Goal: Task Accomplishment & Management: Use online tool/utility

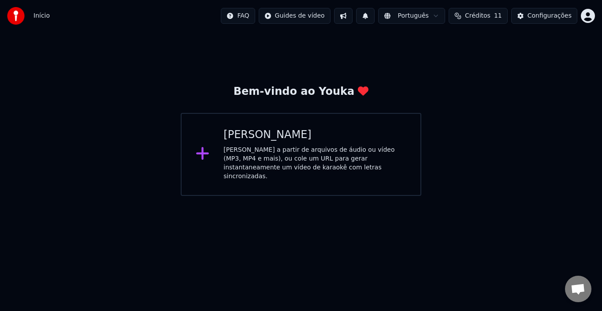
click at [320, 164] on div "[PERSON_NAME] a partir de arquivos de áudio ou vídeo (MP3, MP4 e mais), ou cole…" at bounding box center [314, 162] width 183 height 35
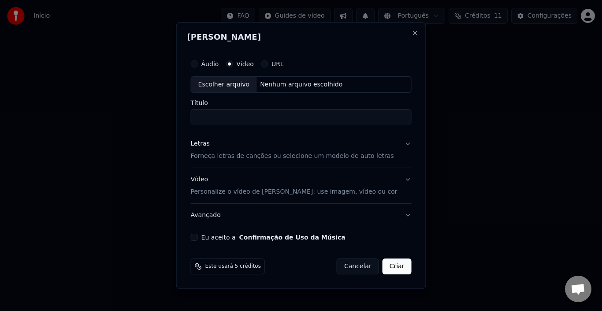
click at [238, 85] on div "Escolher arquivo" at bounding box center [224, 85] width 66 height 16
type input "**********"
click at [348, 157] on p "Forneça letras de canções ou selecione um modelo de auto letras" at bounding box center [292, 156] width 203 height 9
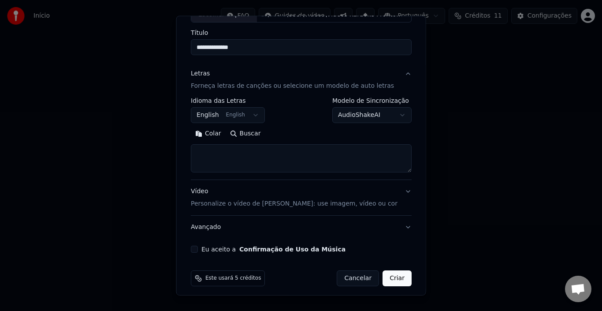
scroll to position [69, 0]
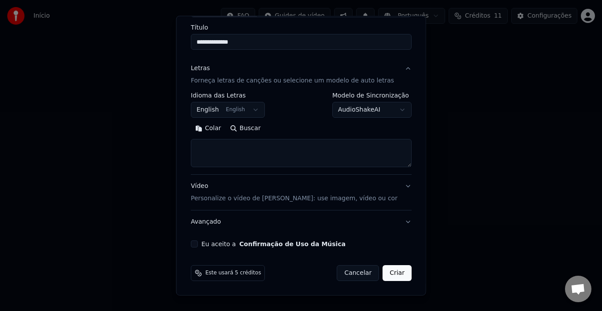
click at [285, 154] on textarea at bounding box center [301, 153] width 221 height 28
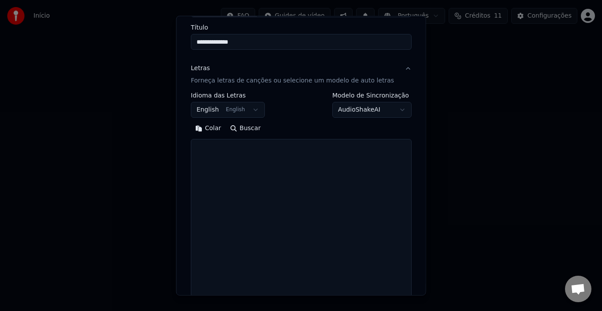
drag, startPoint x: 401, startPoint y: 165, endPoint x: 410, endPoint y: 320, distance: 155.4
click at [410, 196] on html "**********" at bounding box center [301, 98] width 602 height 196
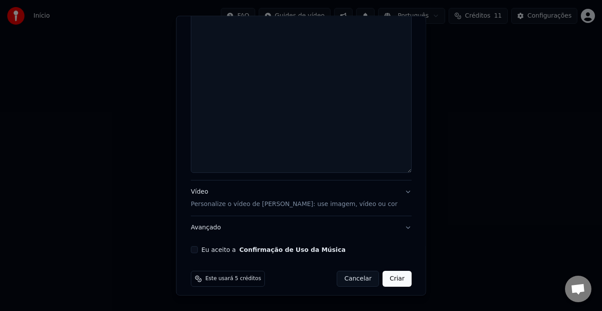
scroll to position [224, 0]
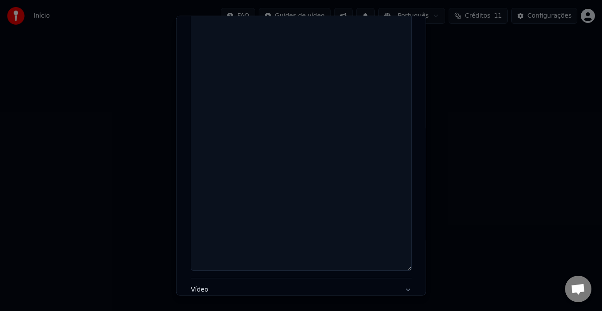
drag, startPoint x: 400, startPoint y: 165, endPoint x: 404, endPoint y: 270, distance: 104.9
click at [404, 270] on div "**********" at bounding box center [301, 88] width 228 height 534
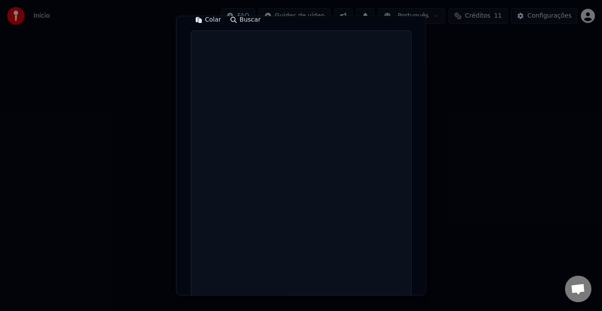
scroll to position [92, 0]
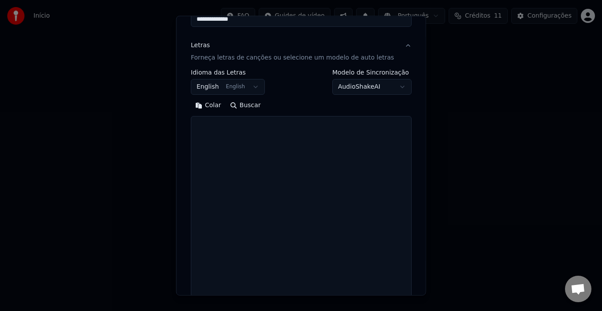
click at [268, 173] on textarea at bounding box center [301, 260] width 221 height 288
paste textarea "**********"
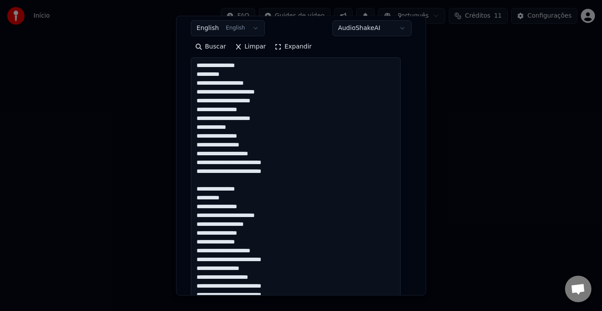
scroll to position [153, 0]
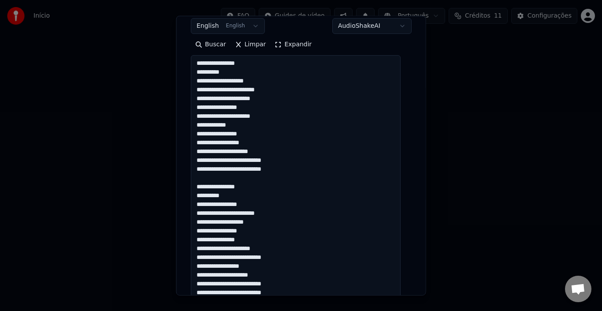
click at [209, 82] on textarea "**********" at bounding box center [296, 199] width 210 height 288
click at [209, 98] on textarea "**********" at bounding box center [296, 199] width 210 height 288
click at [206, 126] on textarea "**********" at bounding box center [296, 199] width 210 height 288
click at [270, 119] on textarea "**********" at bounding box center [296, 199] width 210 height 288
drag, startPoint x: 197, startPoint y: 127, endPoint x: 225, endPoint y: 126, distance: 28.2
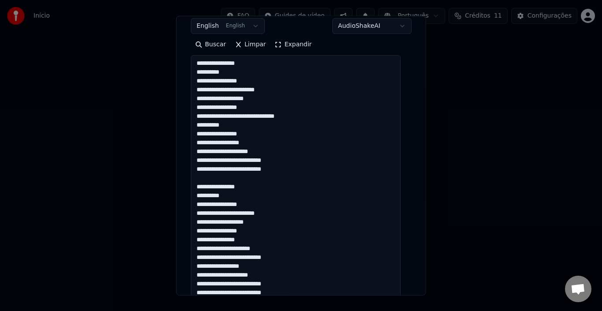
click at [225, 126] on textarea "**********" at bounding box center [296, 199] width 210 height 288
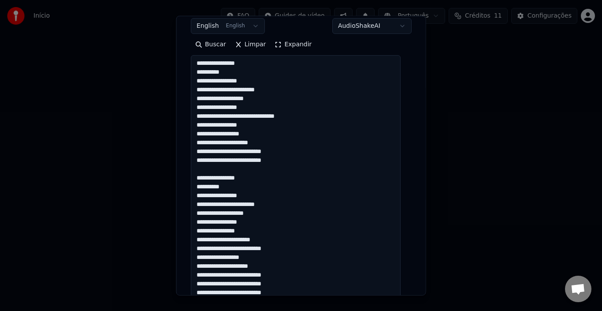
scroll to position [197, 0]
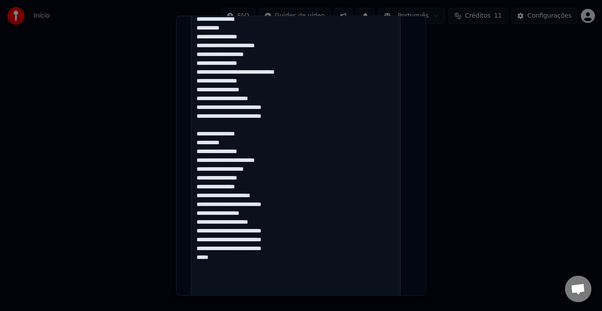
drag, startPoint x: 196, startPoint y: 133, endPoint x: 250, endPoint y: 262, distance: 139.8
click at [243, 260] on textarea "**********" at bounding box center [296, 155] width 210 height 288
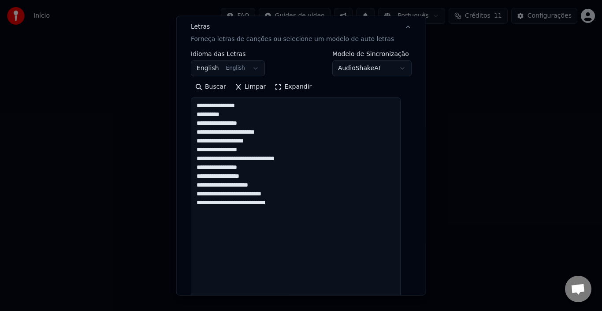
scroll to position [109, 0]
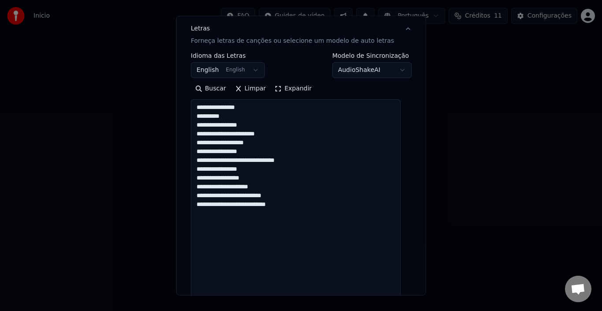
drag, startPoint x: 197, startPoint y: 109, endPoint x: 293, endPoint y: 208, distance: 137.8
click at [293, 208] on textarea "**********" at bounding box center [296, 243] width 210 height 288
click at [292, 218] on textarea "**********" at bounding box center [296, 243] width 210 height 288
paste textarea "**********"
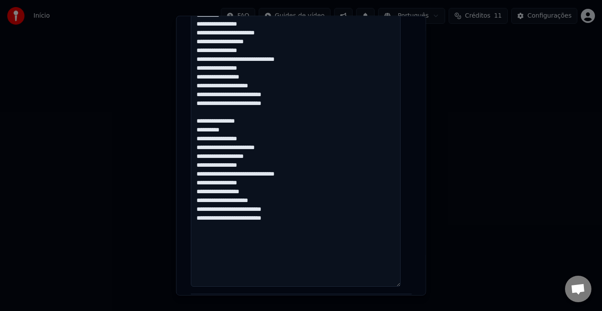
scroll to position [225, 0]
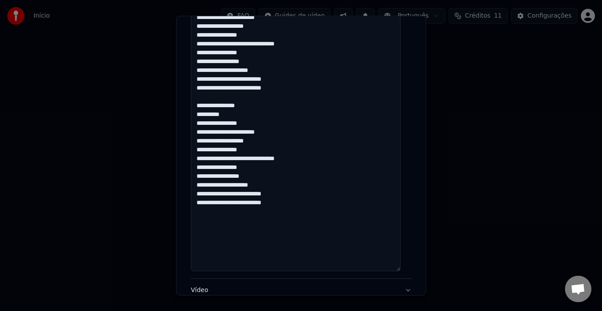
drag, startPoint x: 197, startPoint y: 203, endPoint x: 289, endPoint y: 205, distance: 91.3
click at [289, 205] on textarea "**********" at bounding box center [296, 127] width 210 height 288
click at [290, 206] on textarea "**********" at bounding box center [296, 127] width 210 height 288
paste textarea "**********"
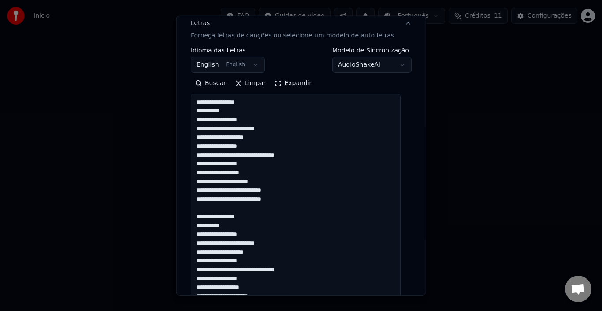
scroll to position [65, 0]
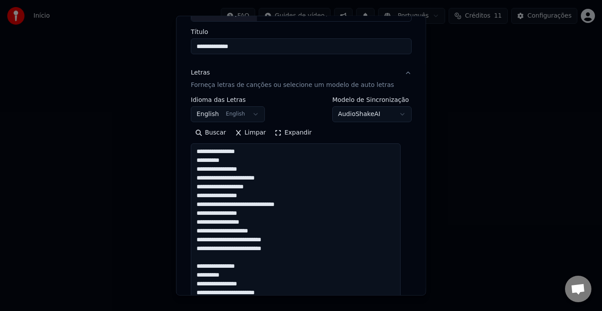
type textarea "**********"
click at [394, 116] on body "**********" at bounding box center [301, 98] width 602 height 196
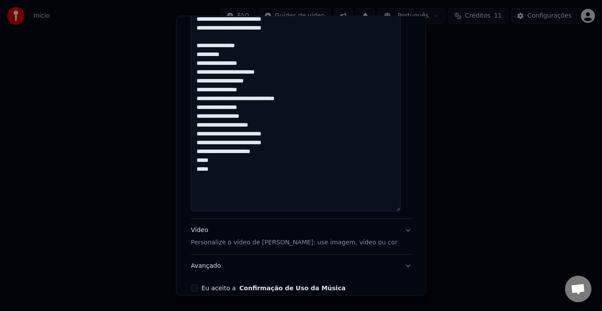
scroll to position [329, 0]
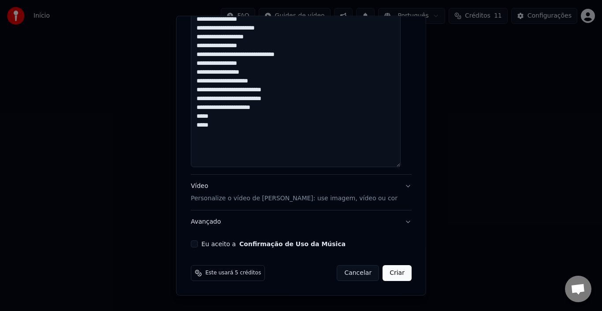
click at [399, 186] on button "Vídeo Personalize o vídeo de karaokê: use imagem, vídeo ou cor" at bounding box center [301, 192] width 221 height 35
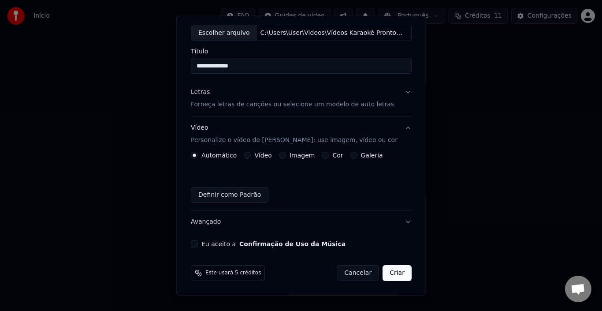
scroll to position [45, 0]
click at [400, 91] on button "Letras Forneça letras de canções ou selecione um modelo de auto letras" at bounding box center [301, 98] width 221 height 35
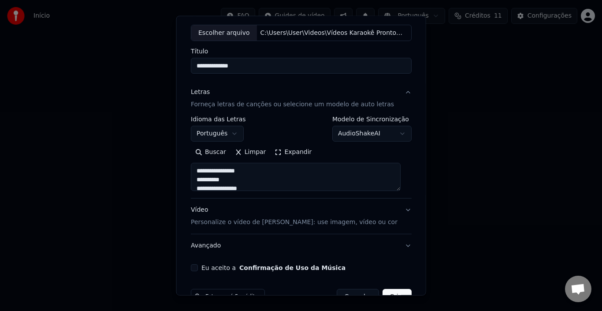
click at [398, 93] on button "Letras Forneça letras de canções ou selecione um modelo de auto letras" at bounding box center [301, 98] width 221 height 35
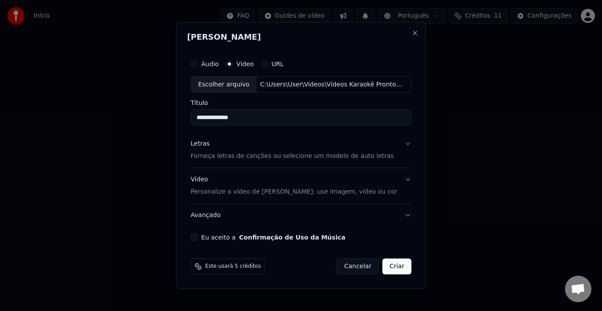
click at [319, 193] on p "Personalize o vídeo de [PERSON_NAME]: use imagem, vídeo ou cor" at bounding box center [294, 191] width 207 height 9
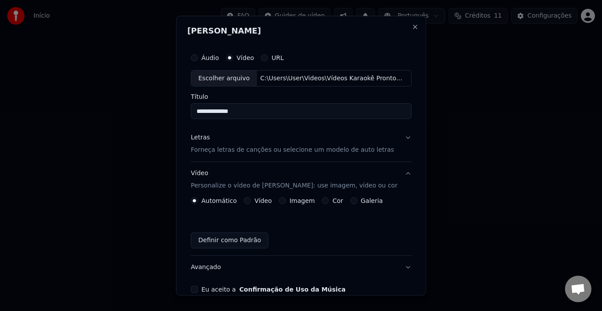
scroll to position [44, 0]
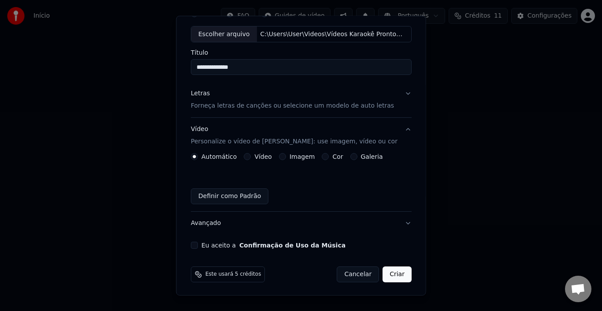
click at [246, 157] on button "Vídeo" at bounding box center [247, 156] width 7 height 7
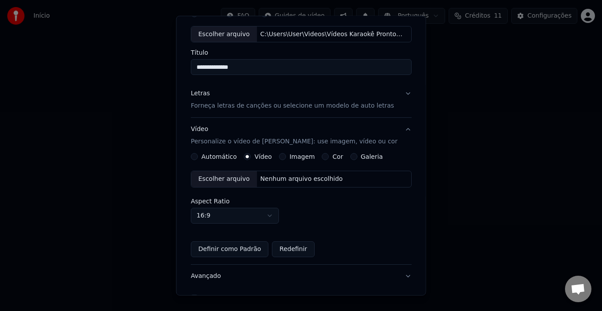
click at [224, 178] on div "Escolher arquivo" at bounding box center [224, 179] width 66 height 16
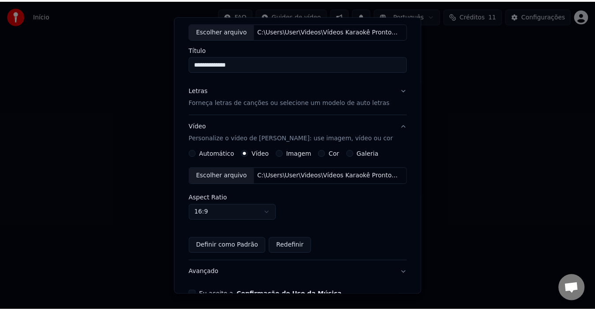
scroll to position [98, 0]
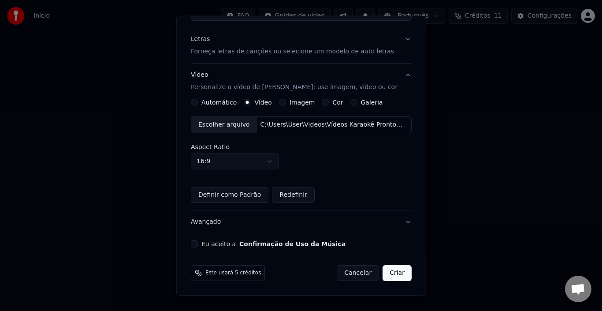
click at [197, 245] on button "Eu aceito a Confirmação de Uso da Música" at bounding box center [194, 243] width 7 height 7
click at [390, 273] on button "Criar" at bounding box center [397, 273] width 29 height 16
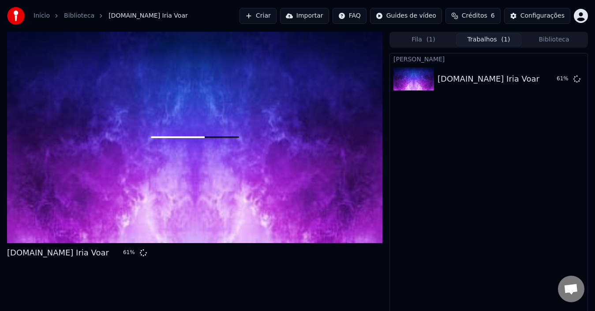
click at [418, 38] on button "Fila ( 1 )" at bounding box center [422, 39] width 65 height 13
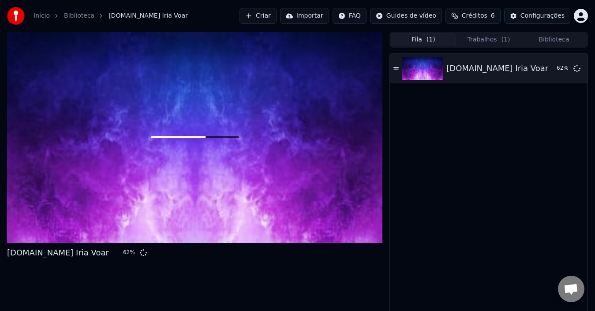
click at [486, 41] on button "Trabalhos ( 1 )" at bounding box center [488, 39] width 65 height 13
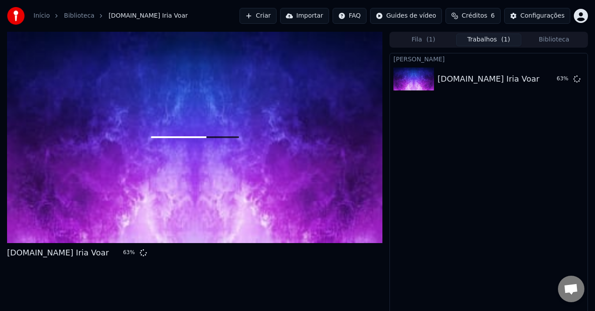
click at [562, 36] on button "Biblioteca" at bounding box center [553, 39] width 65 height 13
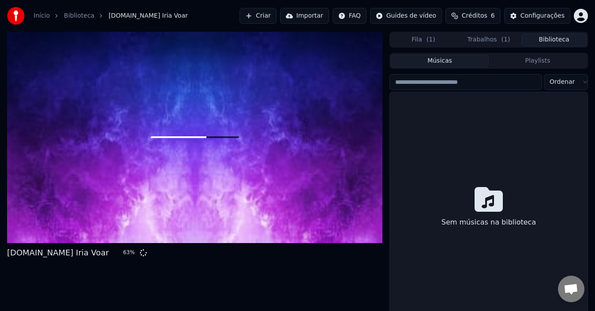
click at [534, 62] on button "Playlists" at bounding box center [537, 61] width 98 height 13
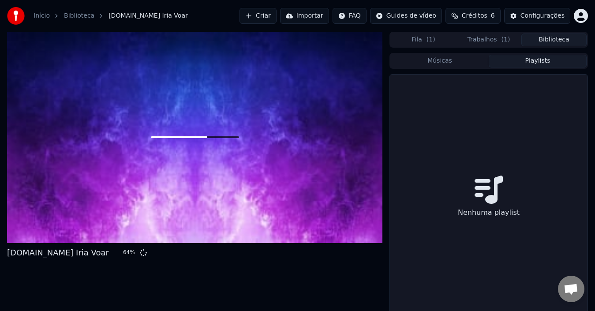
click at [439, 61] on button "Músicas" at bounding box center [439, 61] width 98 height 13
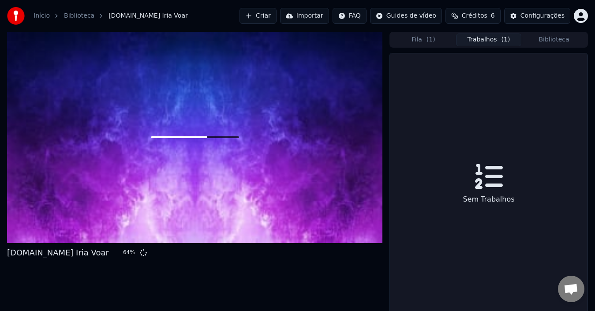
click at [499, 43] on button "Trabalhos ( 1 )" at bounding box center [488, 39] width 65 height 13
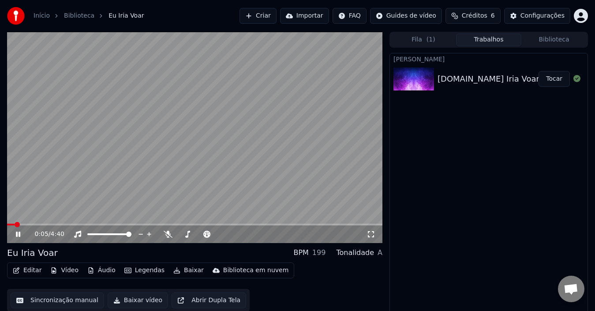
click at [19, 234] on icon at bounding box center [24, 233] width 20 height 7
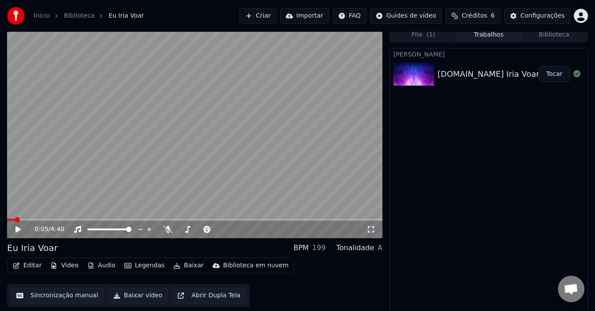
scroll to position [6, 0]
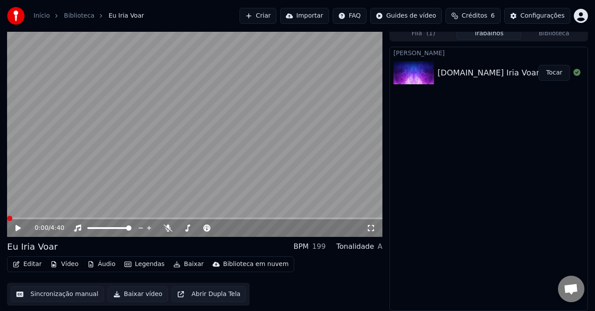
click at [7, 219] on span at bounding box center [9, 218] width 5 height 5
click at [19, 229] on icon at bounding box center [17, 228] width 5 height 6
click at [15, 228] on icon at bounding box center [24, 227] width 20 height 7
click at [24, 264] on button "Editar" at bounding box center [27, 264] width 36 height 12
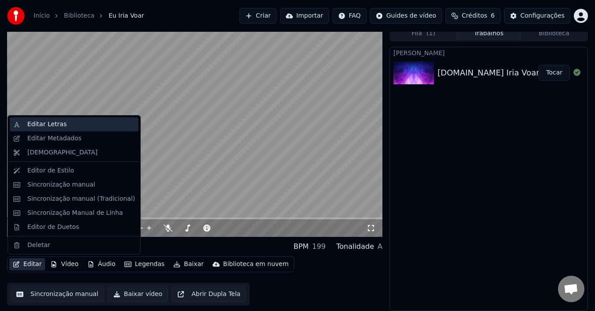
click at [48, 124] on div "Editar Letras" at bounding box center [46, 124] width 39 height 9
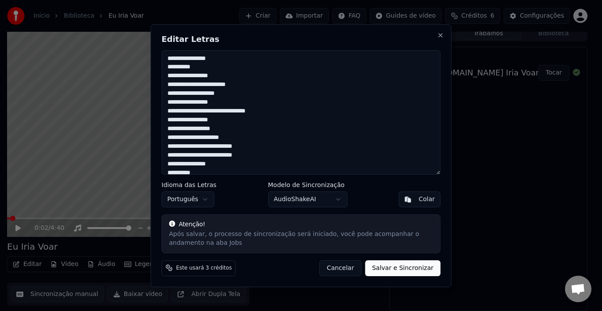
click at [407, 265] on button "Salvar e Sincronizar" at bounding box center [402, 268] width 75 height 16
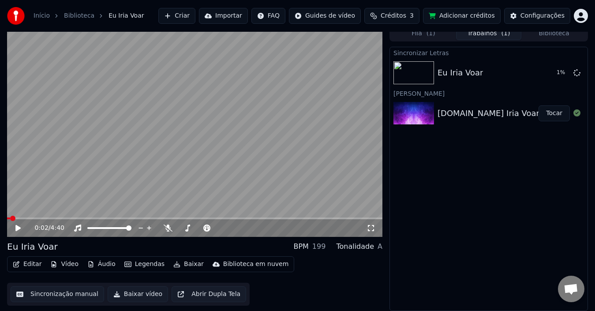
click at [60, 296] on button "Sincronização manual" at bounding box center [57, 294] width 93 height 16
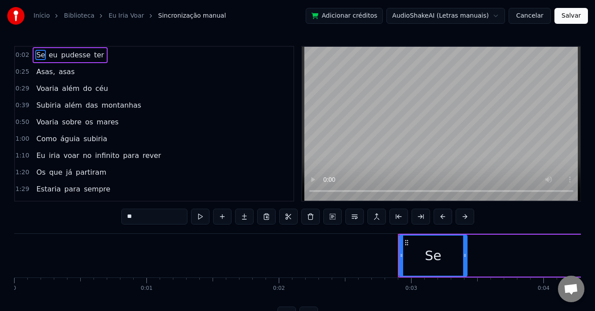
click at [422, 79] on video at bounding box center [441, 124] width 278 height 154
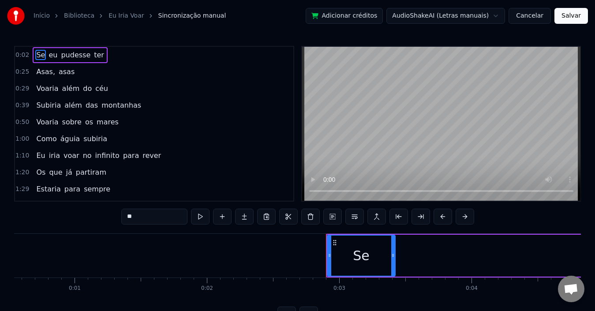
scroll to position [0, 96]
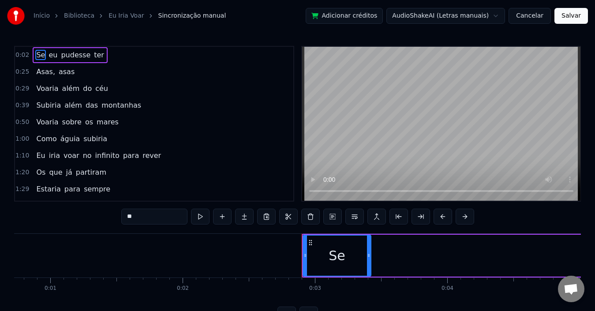
drag, startPoint x: 330, startPoint y: 264, endPoint x: 413, endPoint y: 264, distance: 83.7
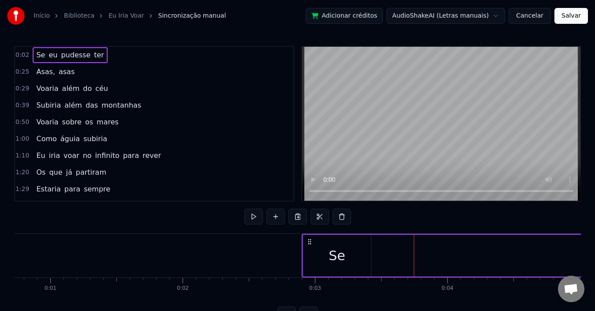
drag, startPoint x: 342, startPoint y: 260, endPoint x: 370, endPoint y: 264, distance: 28.0
click at [370, 264] on div "Se" at bounding box center [336, 255] width 69 height 42
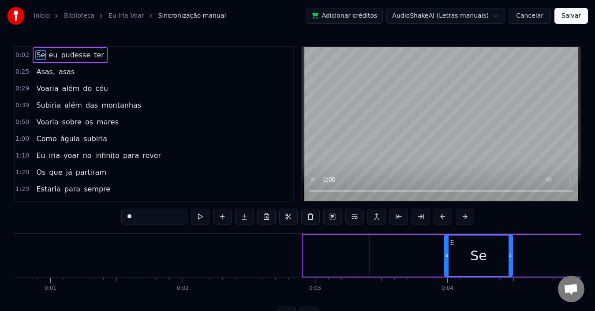
drag, startPoint x: 310, startPoint y: 242, endPoint x: 484, endPoint y: 252, distance: 174.4
click at [484, 252] on div "Se" at bounding box center [478, 255] width 67 height 40
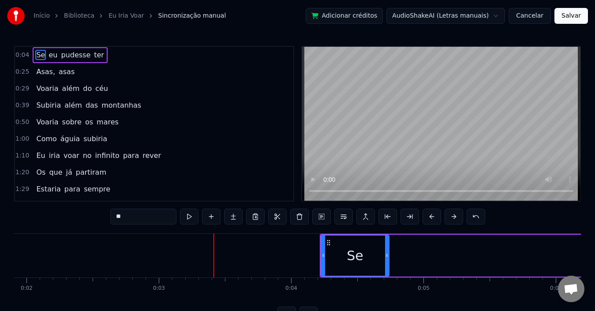
scroll to position [0, 255]
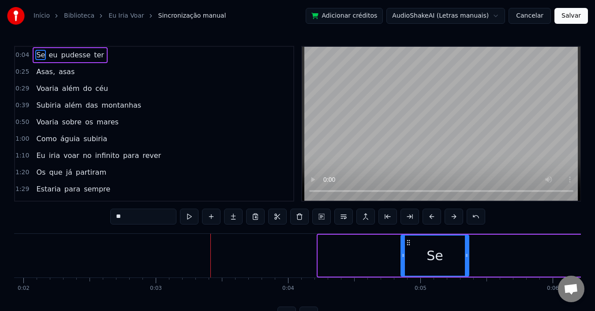
drag, startPoint x: 325, startPoint y: 243, endPoint x: 502, endPoint y: 254, distance: 177.5
click at [468, 254] on div "Se" at bounding box center [434, 255] width 67 height 40
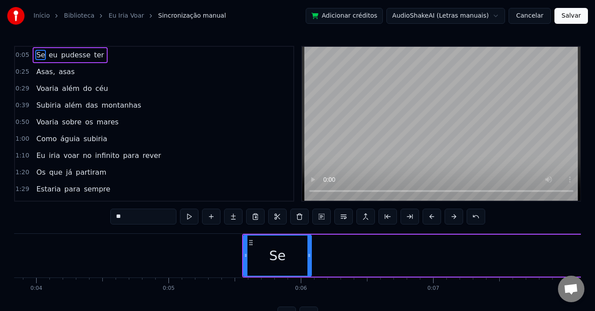
scroll to position [0, 507]
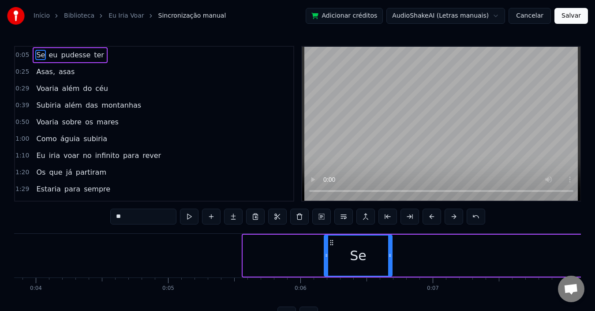
drag, startPoint x: 249, startPoint y: 243, endPoint x: 474, endPoint y: 253, distance: 225.0
click at [391, 253] on div "Se" at bounding box center [357, 255] width 67 height 40
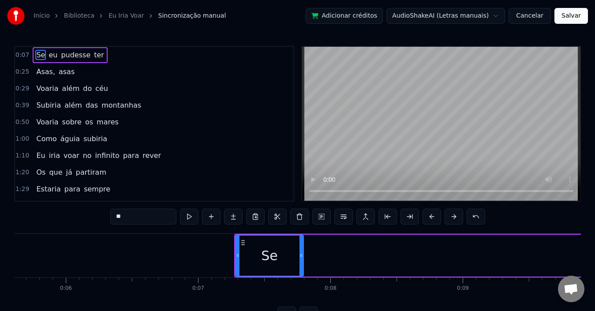
scroll to position [0, 742]
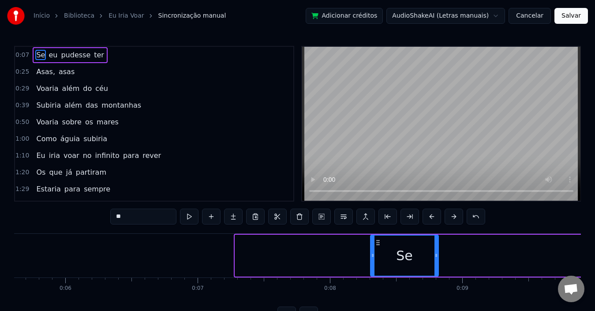
drag, startPoint x: 241, startPoint y: 244, endPoint x: 438, endPoint y: 253, distance: 197.2
click at [438, 253] on div "Se" at bounding box center [404, 255] width 67 height 40
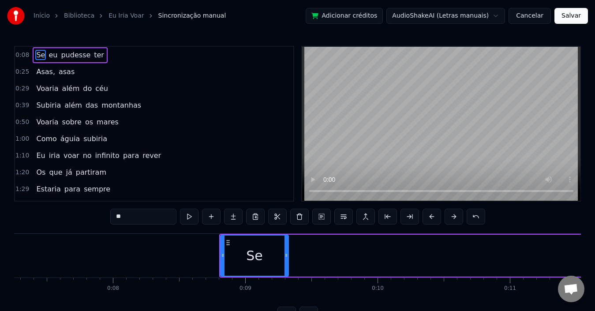
scroll to position [0, 959]
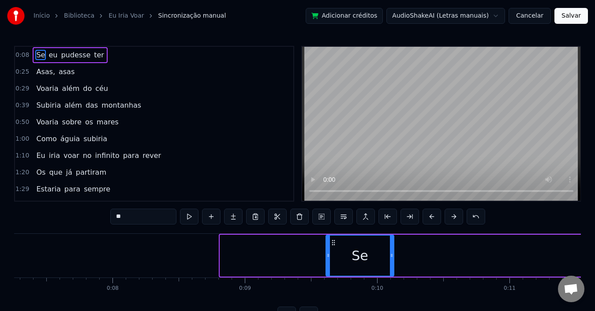
drag, startPoint x: 225, startPoint y: 244, endPoint x: 389, endPoint y: 252, distance: 164.6
click at [393, 252] on div "Se" at bounding box center [359, 255] width 67 height 40
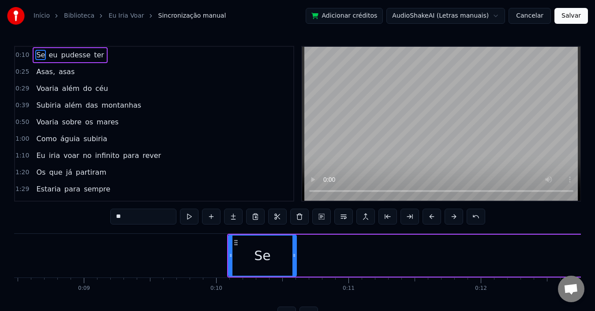
scroll to position [0, 1121]
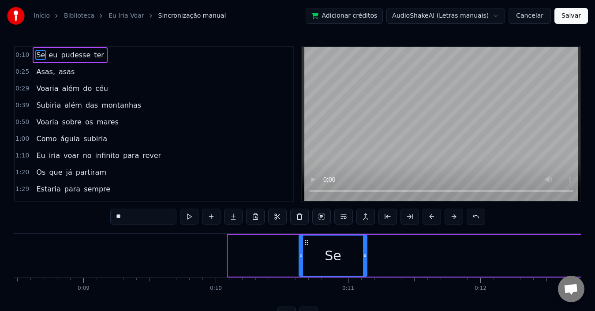
drag, startPoint x: 234, startPoint y: 243, endPoint x: 379, endPoint y: 253, distance: 144.9
click at [366, 253] on div "Se" at bounding box center [332, 255] width 67 height 40
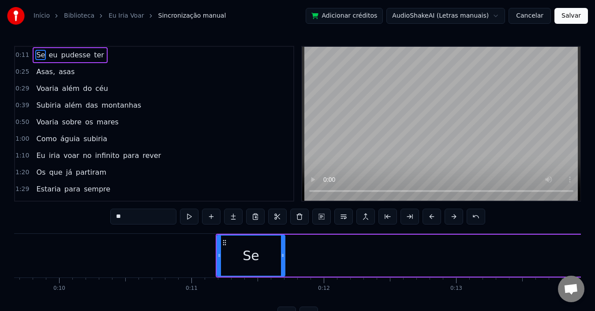
scroll to position [0, 1278]
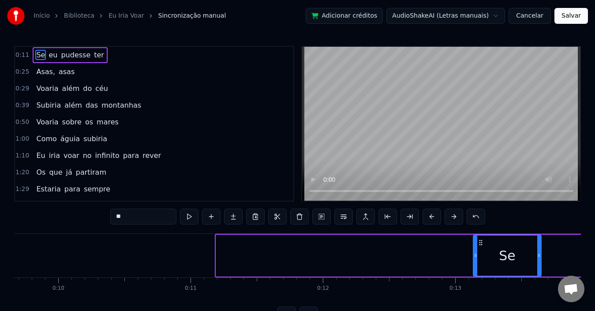
drag, startPoint x: 223, startPoint y: 244, endPoint x: 493, endPoint y: 249, distance: 270.2
click at [494, 249] on div "Se" at bounding box center [506, 255] width 67 height 40
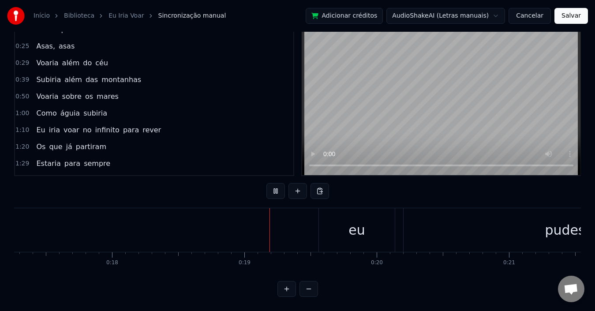
scroll to position [0, 2282]
click at [291, 235] on div "Se eu pudesse ter" at bounding box center [178, 230] width 1393 height 44
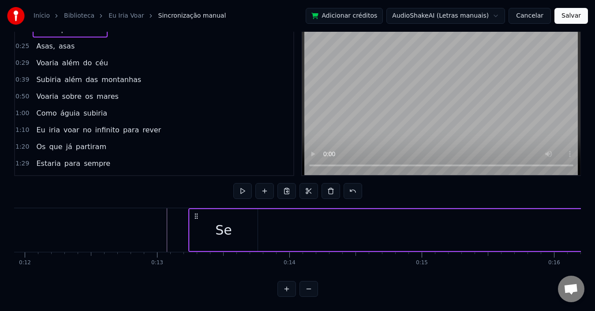
scroll to position [0, 1576]
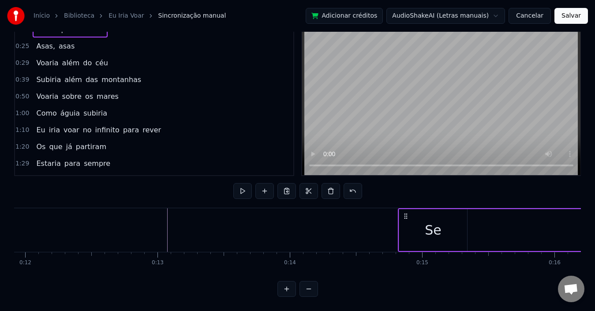
drag, startPoint x: 197, startPoint y: 206, endPoint x: 479, endPoint y: 223, distance: 282.1
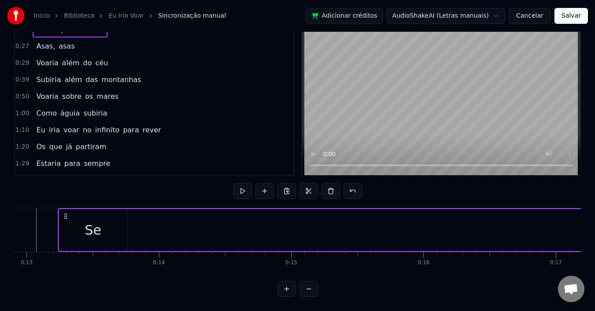
scroll to position [0, 1707]
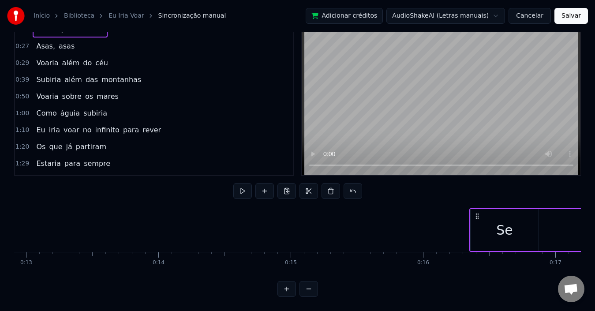
drag, startPoint x: 64, startPoint y: 207, endPoint x: 476, endPoint y: 225, distance: 412.0
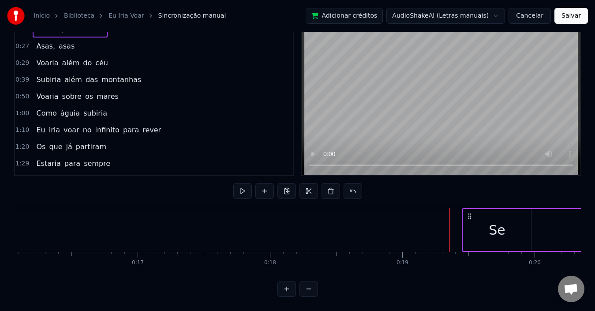
scroll to position [0, 2126]
drag, startPoint x: 230, startPoint y: 210, endPoint x: 457, endPoint y: 249, distance: 230.0
click at [457, 249] on div "Se eu pudesse ter Asas, asas Voaria além do céu Subiria além das montanhas Voar…" at bounding box center [297, 241] width 566 height 66
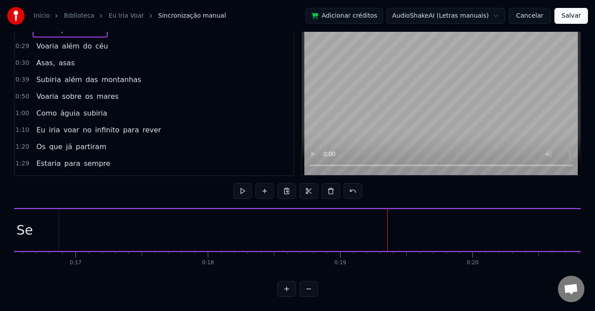
scroll to position [0, 2184]
drag, startPoint x: 22, startPoint y: 225, endPoint x: 221, endPoint y: 248, distance: 201.0
click at [221, 248] on div "Se eu pudesse ter Voaria além do céu Asas, asas Subiria além das montanhas Voar…" at bounding box center [297, 241] width 566 height 66
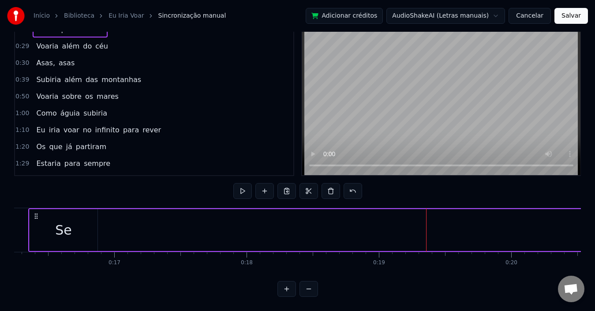
scroll to position [0, 2146]
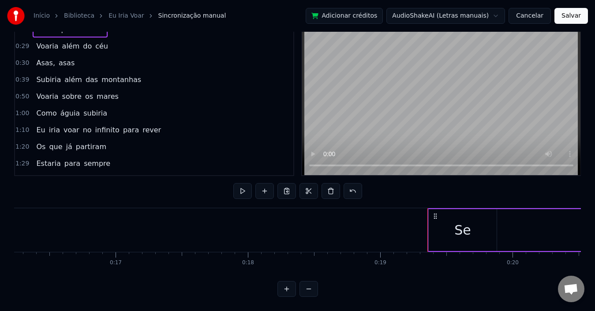
drag, startPoint x: 37, startPoint y: 209, endPoint x: 442, endPoint y: 232, distance: 406.1
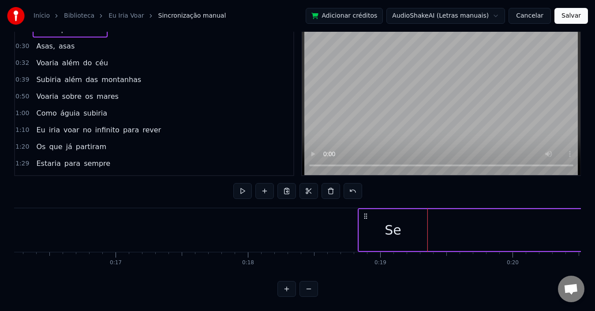
drag, startPoint x: 37, startPoint y: 209, endPoint x: 365, endPoint y: 234, distance: 328.8
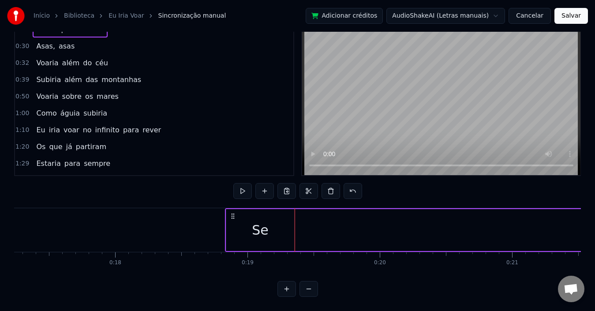
scroll to position [0, 2281]
click at [320, 258] on div "Se eu pudesse ter Asas, asas Voaria além do céu Subiria além das montanhas Voar…" at bounding box center [297, 241] width 566 height 66
click at [389, 191] on div "0:18 Se eu pudesse ter 0:30 Asas, asas 0:32 Voaria além do céu 0:39 Subiria alé…" at bounding box center [297, 158] width 566 height 276
drag, startPoint x: 230, startPoint y: 209, endPoint x: 295, endPoint y: 217, distance: 65.3
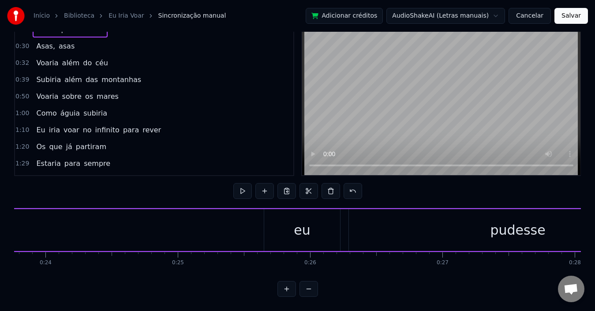
scroll to position [0, 3135]
drag, startPoint x: 324, startPoint y: 225, endPoint x: 188, endPoint y: 220, distance: 136.3
click at [188, 220] on div "Se eu pudesse ter" at bounding box center [129, 230] width 1393 height 44
click at [288, 209] on div "eu" at bounding box center [309, 230] width 76 height 42
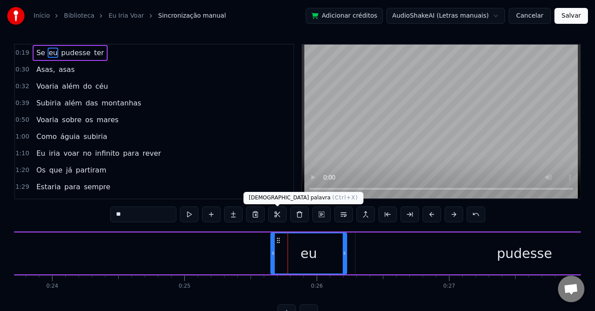
scroll to position [0, 0]
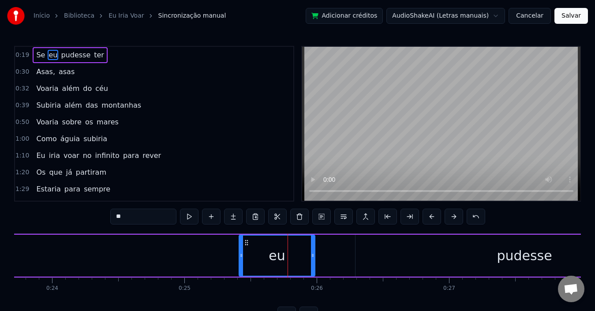
drag, startPoint x: 279, startPoint y: 242, endPoint x: 242, endPoint y: 244, distance: 37.5
click at [243, 244] on icon at bounding box center [246, 242] width 7 height 7
drag, startPoint x: 235, startPoint y: 259, endPoint x: 225, endPoint y: 264, distance: 10.8
click at [225, 264] on div at bounding box center [226, 255] width 4 height 40
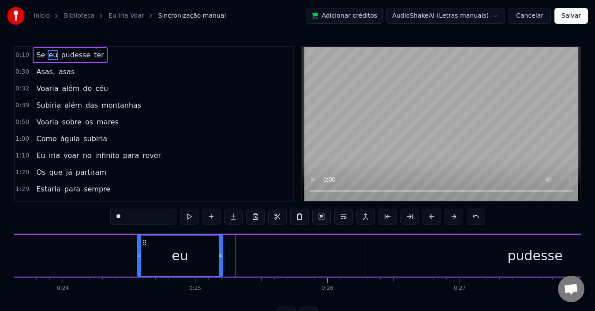
drag, startPoint x: 232, startPoint y: 244, endPoint x: 111, endPoint y: 238, distance: 121.3
click at [141, 239] on icon at bounding box center [144, 242] width 7 height 7
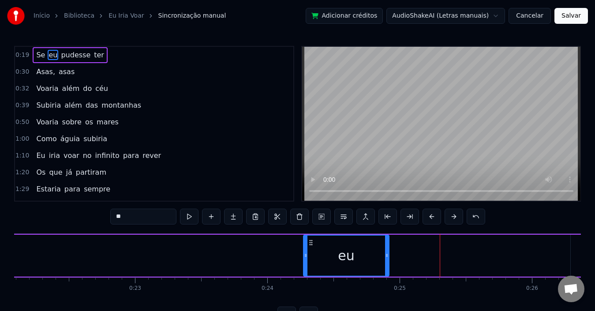
scroll to position [0, 2920]
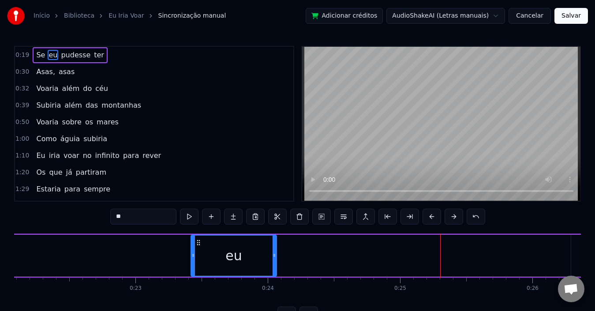
drag, startPoint x: 310, startPoint y: 242, endPoint x: 208, endPoint y: 247, distance: 101.5
click at [195, 244] on icon at bounding box center [198, 242] width 7 height 7
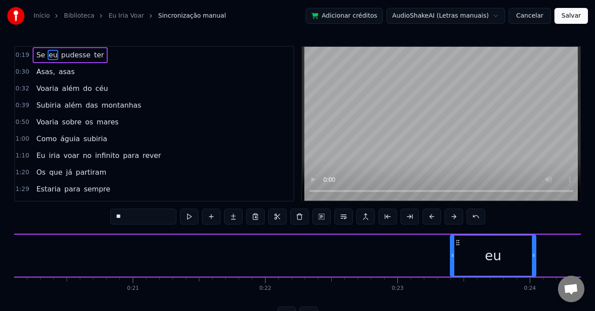
scroll to position [0, 2657]
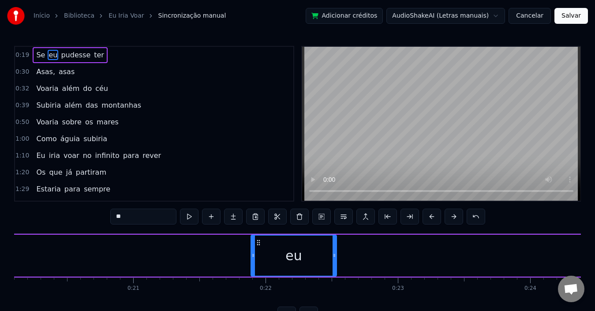
drag, startPoint x: 460, startPoint y: 242, endPoint x: 260, endPoint y: 241, distance: 199.6
click at [260, 241] on icon at bounding box center [258, 242] width 7 height 7
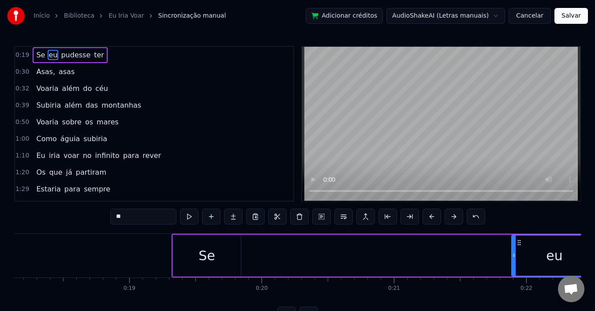
scroll to position [0, 2397]
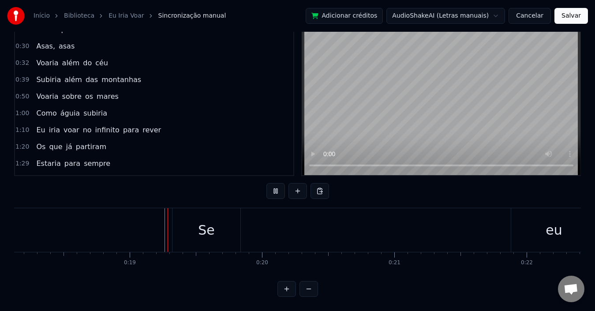
scroll to position [33, 0]
click at [131, 235] on div at bounding box center [131, 230] width 0 height 44
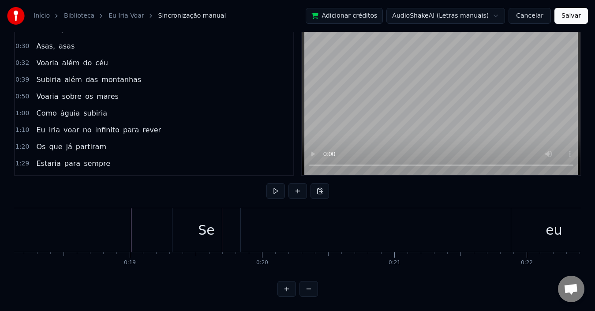
click at [212, 192] on div "0:19 Se eu pudesse ter 0:30 Asas, asas 0:32 Voaria além do céu 0:39 Subiria alé…" at bounding box center [297, 158] width 566 height 276
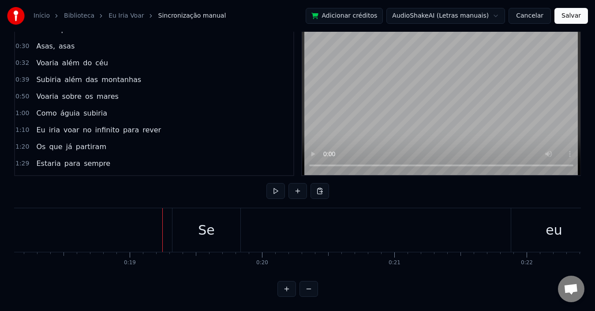
click at [198, 228] on div "Se" at bounding box center [206, 230] width 68 height 44
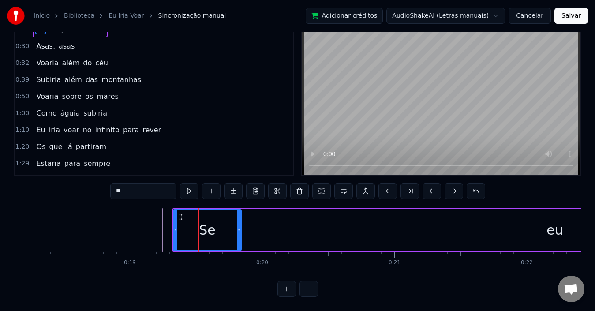
scroll to position [2, 0]
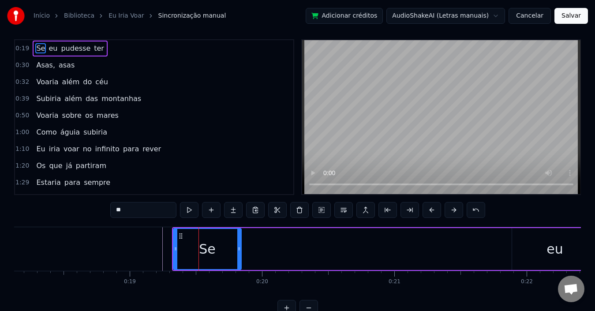
click at [198, 228] on div at bounding box center [198, 249] width 0 height 44
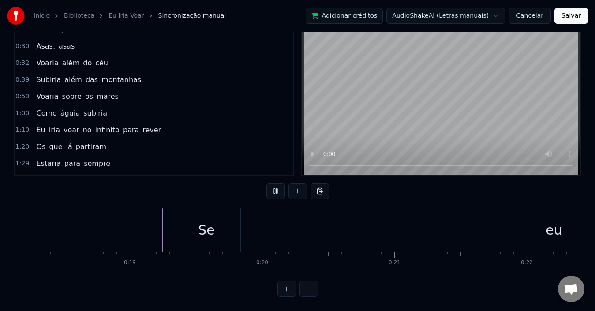
scroll to position [33, 0]
click at [210, 233] on div "Se" at bounding box center [206, 230] width 68 height 44
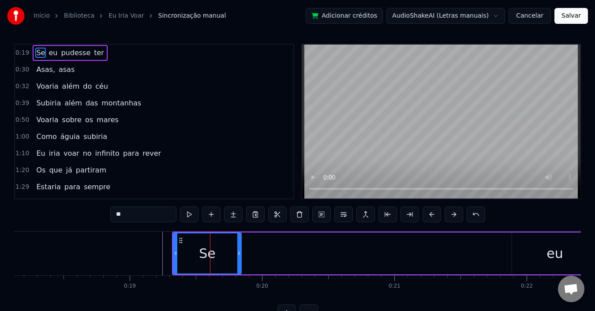
scroll to position [0, 0]
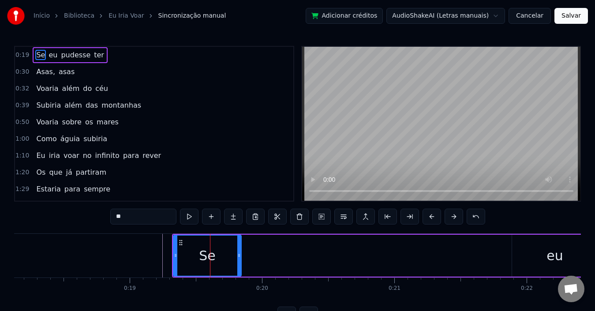
click at [210, 234] on div at bounding box center [210, 256] width 0 height 44
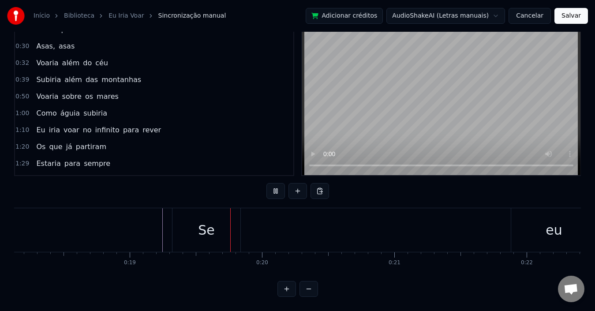
scroll to position [33, 0]
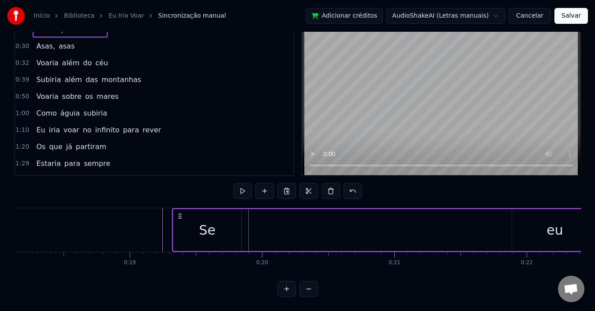
click at [241, 234] on div "Se" at bounding box center [207, 230] width 69 height 42
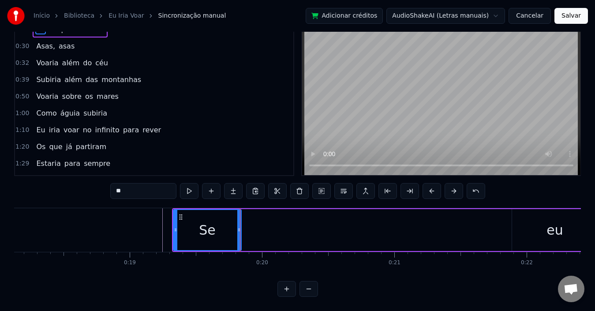
scroll to position [0, 0]
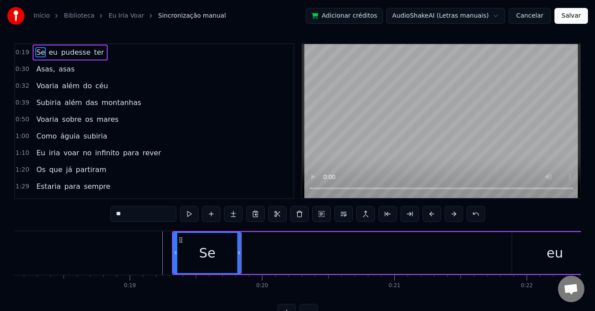
click at [241, 234] on div "Se" at bounding box center [207, 253] width 69 height 42
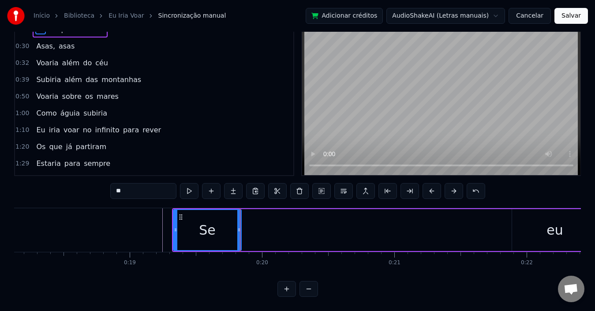
scroll to position [33, 0]
drag, startPoint x: 563, startPoint y: 224, endPoint x: 423, endPoint y: 236, distance: 140.6
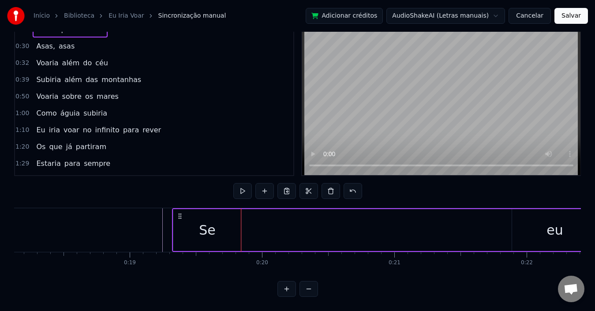
drag, startPoint x: 547, startPoint y: 224, endPoint x: 492, endPoint y: 228, distance: 55.7
drag, startPoint x: 547, startPoint y: 226, endPoint x: 487, endPoint y: 229, distance: 60.0
click at [550, 222] on div "eu" at bounding box center [554, 230] width 16 height 20
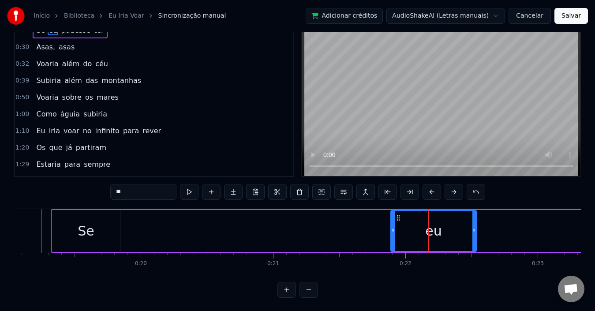
scroll to position [0, 2516]
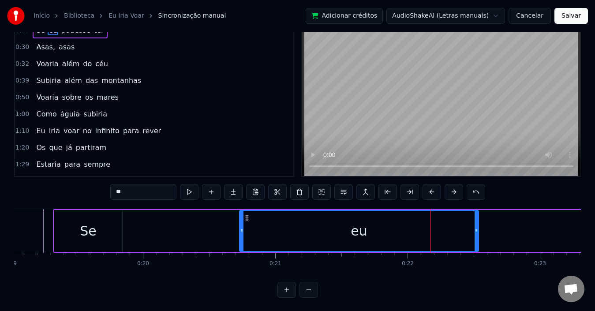
drag, startPoint x: 396, startPoint y: 233, endPoint x: 243, endPoint y: 245, distance: 153.9
click at [243, 245] on div at bounding box center [242, 231] width 4 height 40
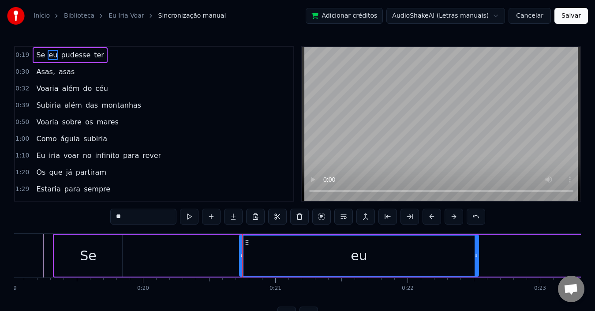
drag, startPoint x: 479, startPoint y: 254, endPoint x: 461, endPoint y: 256, distance: 17.2
click at [461, 256] on div "eu" at bounding box center [359, 255] width 240 height 42
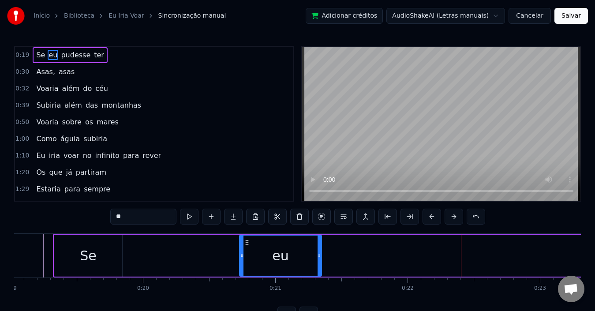
drag, startPoint x: 477, startPoint y: 260, endPoint x: 307, endPoint y: 262, distance: 169.7
click at [312, 262] on div "eu" at bounding box center [280, 255] width 81 height 40
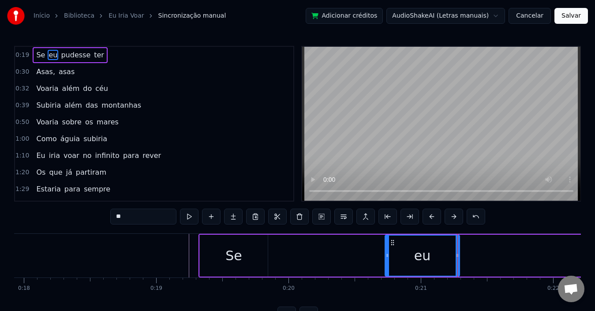
scroll to position [0, 2370]
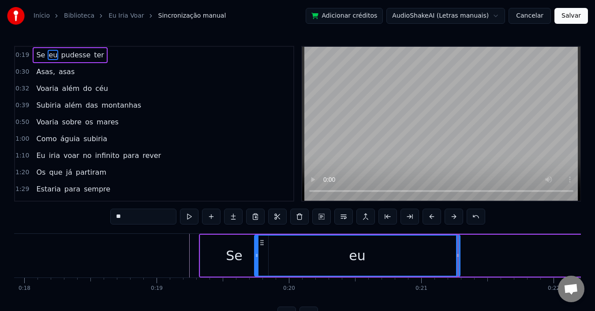
drag, startPoint x: 389, startPoint y: 256, endPoint x: 258, endPoint y: 256, distance: 130.9
click at [258, 256] on icon at bounding box center [257, 255] width 4 height 7
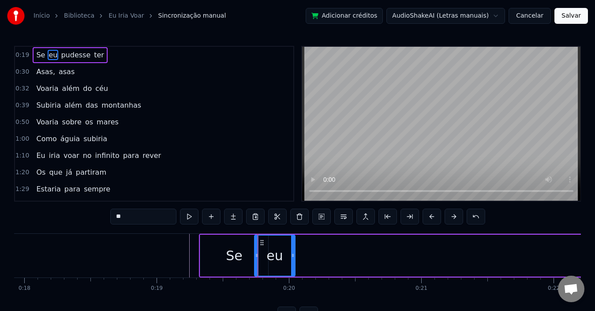
drag, startPoint x: 459, startPoint y: 256, endPoint x: 294, endPoint y: 254, distance: 164.8
click at [294, 254] on icon at bounding box center [293, 255] width 4 height 7
click at [227, 255] on div "Se" at bounding box center [234, 255] width 68 height 42
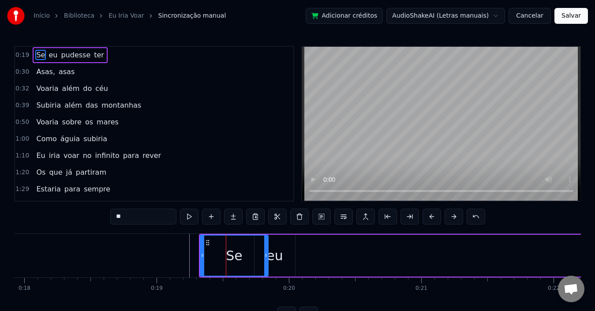
click at [268, 261] on div "Se" at bounding box center [234, 255] width 69 height 42
drag, startPoint x: 267, startPoint y: 261, endPoint x: 242, endPoint y: 260, distance: 24.7
click at [242, 260] on div at bounding box center [241, 255] width 4 height 40
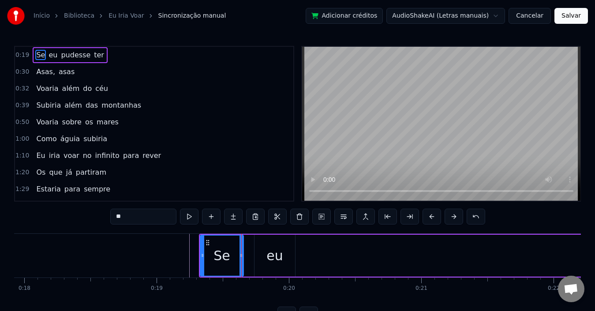
click at [264, 268] on div "eu" at bounding box center [274, 255] width 41 height 42
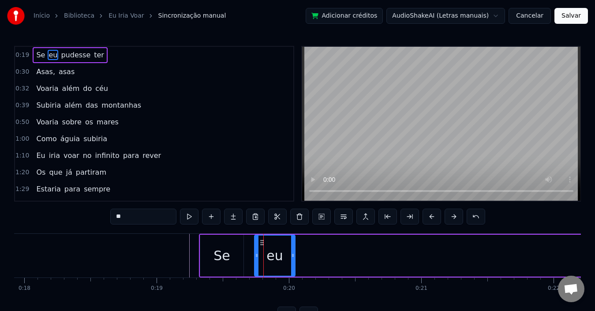
drag, startPoint x: 276, startPoint y: 263, endPoint x: 292, endPoint y: 267, distance: 16.8
click at [292, 267] on div "eu" at bounding box center [275, 255] width 40 height 40
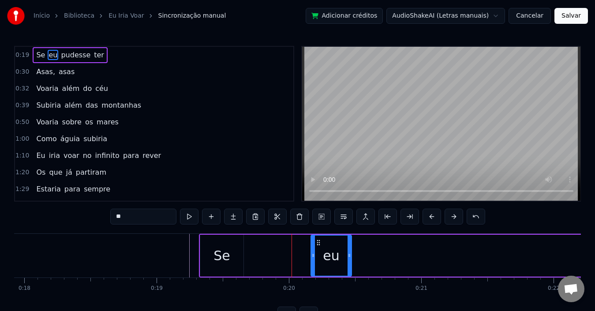
drag, startPoint x: 263, startPoint y: 242, endPoint x: 306, endPoint y: 257, distance: 46.3
click at [318, 253] on div "eu" at bounding box center [331, 255] width 40 height 40
click at [220, 267] on div "Se" at bounding box center [221, 255] width 43 height 42
type input "**"
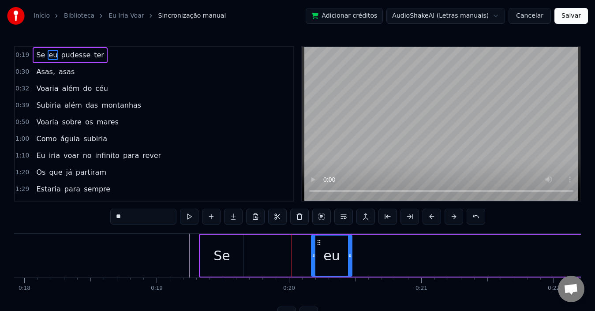
click at [220, 265] on div "Se" at bounding box center [221, 255] width 17 height 20
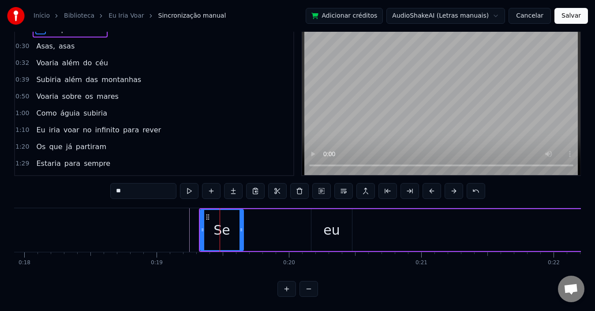
scroll to position [33, 0]
click at [285, 291] on button at bounding box center [286, 289] width 19 height 16
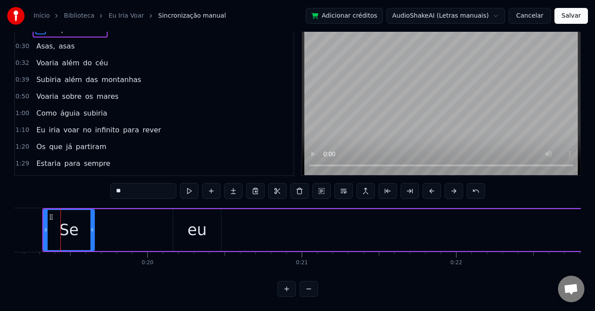
scroll to position [0, 2954]
click at [311, 291] on button at bounding box center [308, 289] width 19 height 16
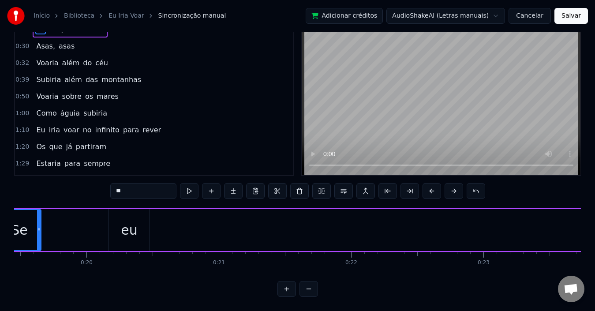
scroll to position [0, 2525]
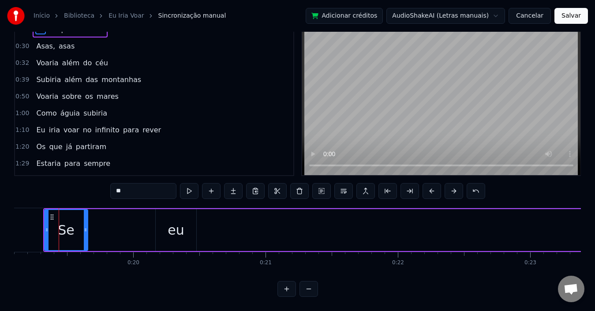
click at [311, 291] on button at bounding box center [308, 289] width 19 height 16
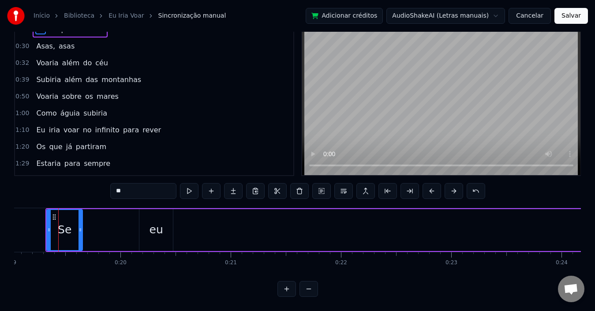
click at [311, 291] on button at bounding box center [308, 289] width 19 height 16
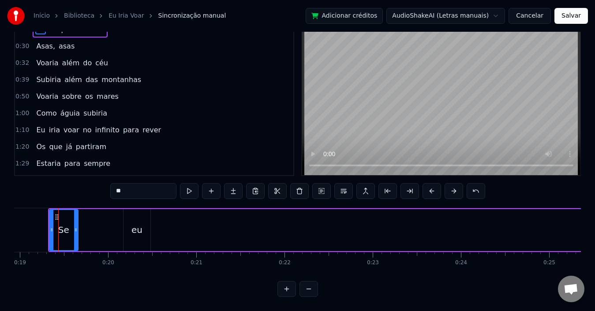
click at [311, 291] on button at bounding box center [308, 289] width 19 height 16
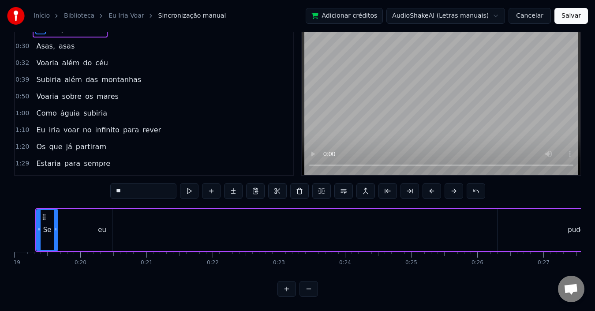
scroll to position [0, 1241]
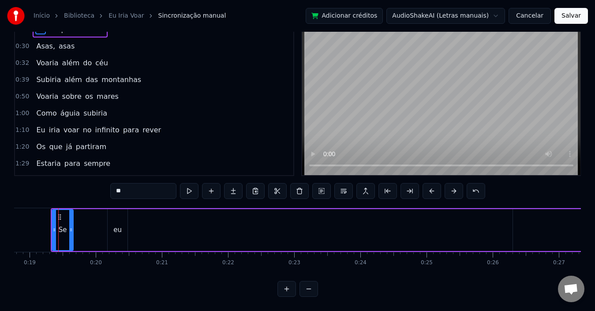
click at [289, 289] on button at bounding box center [286, 289] width 19 height 16
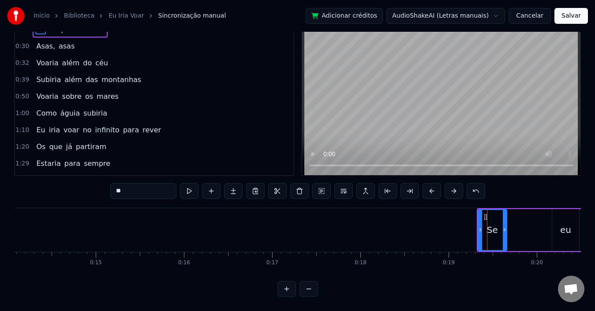
click at [289, 289] on button at bounding box center [286, 289] width 19 height 16
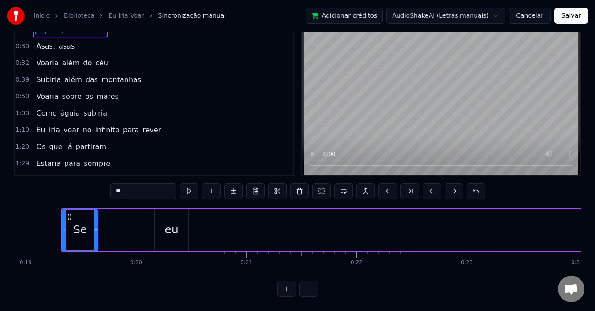
scroll to position [0, 2097]
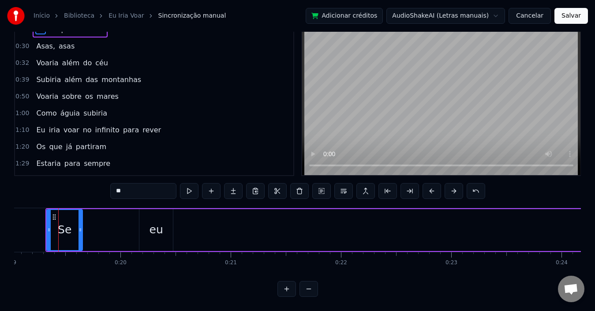
click at [289, 289] on button at bounding box center [286, 289] width 19 height 16
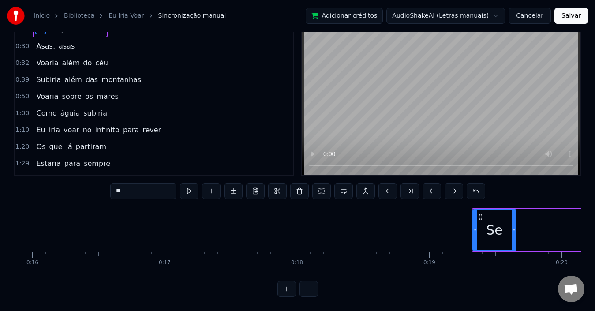
click at [289, 289] on button at bounding box center [286, 289] width 19 height 16
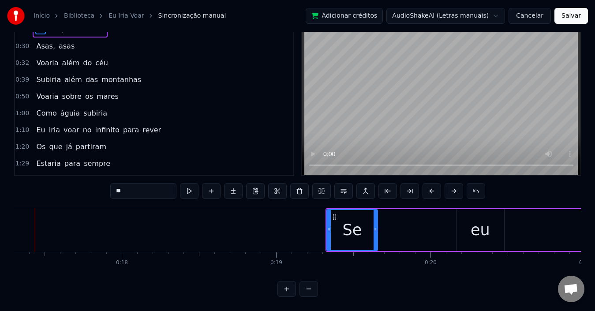
scroll to position [0, 2645]
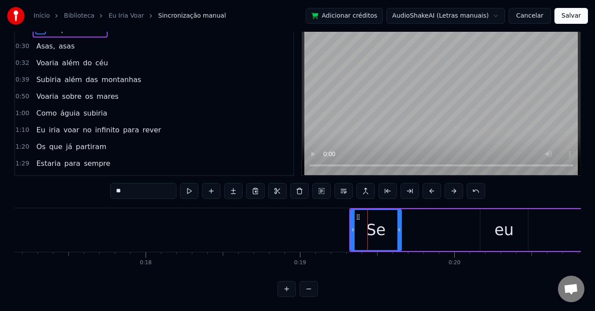
click at [277, 281] on button at bounding box center [286, 289] width 19 height 16
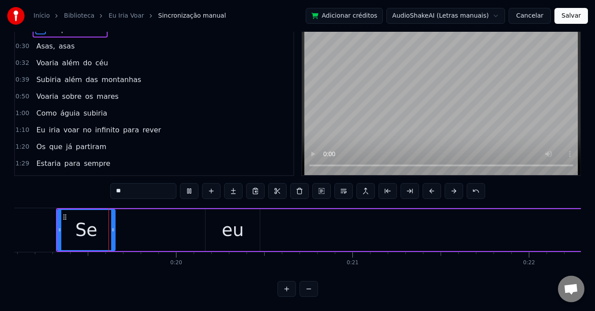
click at [277, 281] on button at bounding box center [286, 289] width 19 height 16
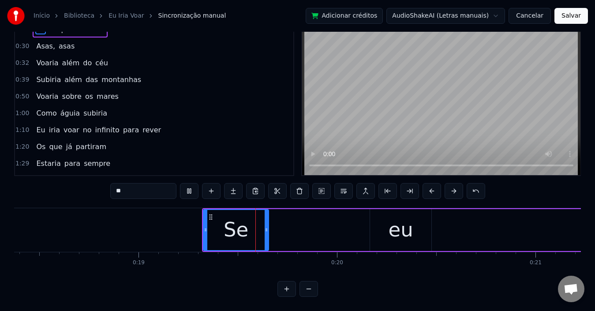
click at [277, 281] on button at bounding box center [286, 289] width 19 height 16
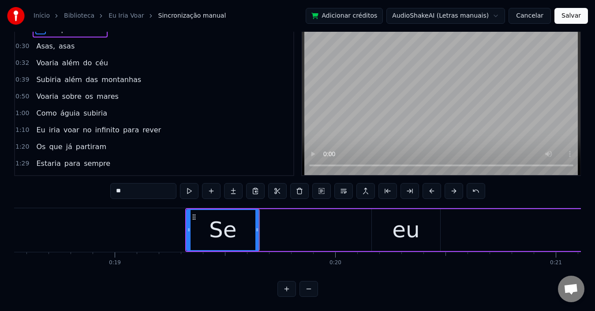
scroll to position [0, 4085]
click at [237, 228] on div "Se" at bounding box center [225, 230] width 72 height 40
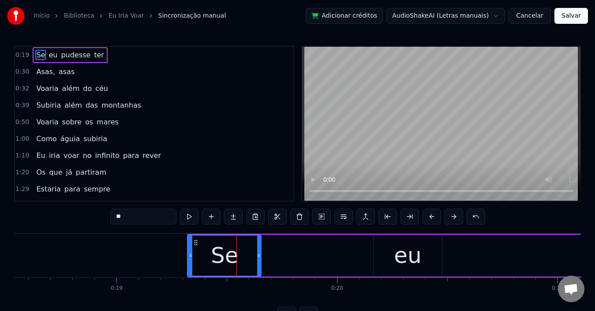
scroll to position [33, 0]
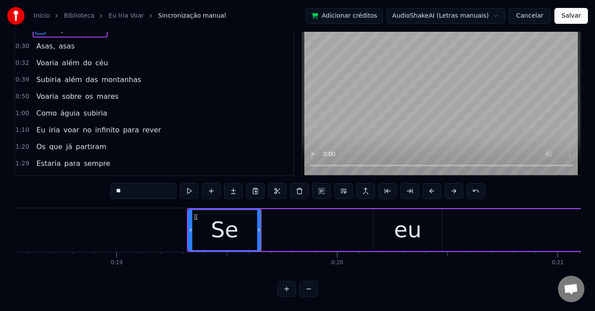
click at [240, 224] on div "Se" at bounding box center [225, 230] width 72 height 40
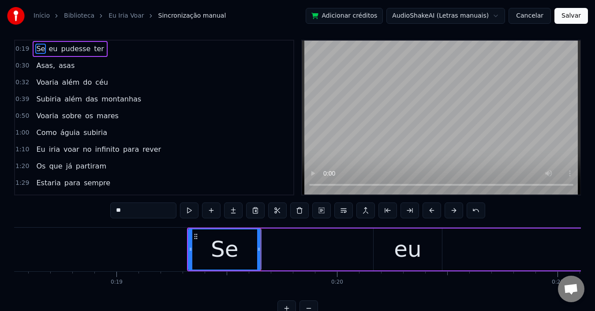
click at [240, 224] on div "0:19 Se eu pudesse ter 0:30 Asas, asas 0:32 Voaria além do céu 0:39 Subiria alé…" at bounding box center [297, 178] width 566 height 276
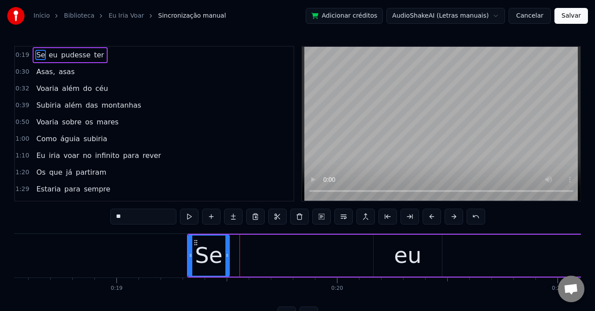
drag, startPoint x: 259, startPoint y: 262, endPoint x: 227, endPoint y: 262, distance: 31.7
click at [227, 262] on div at bounding box center [227, 255] width 4 height 40
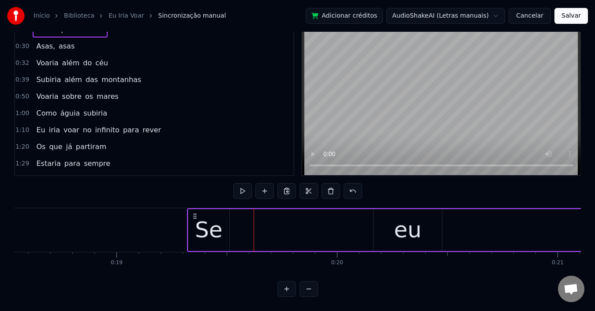
scroll to position [33, 0]
click at [238, 261] on div "Se eu pudesse ter Asas, asas Voaria além do céu Subiria além das montanhas Voar…" at bounding box center [297, 241] width 566 height 66
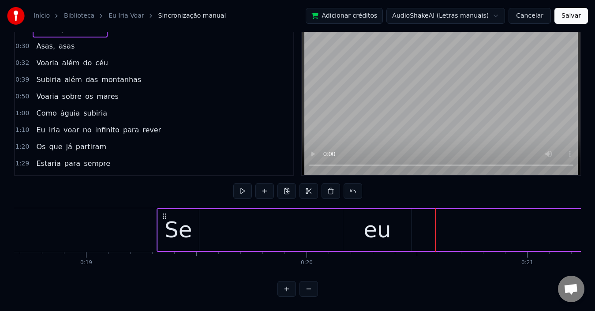
scroll to position [0, 4115]
click at [186, 229] on div "Se" at bounding box center [178, 229] width 28 height 33
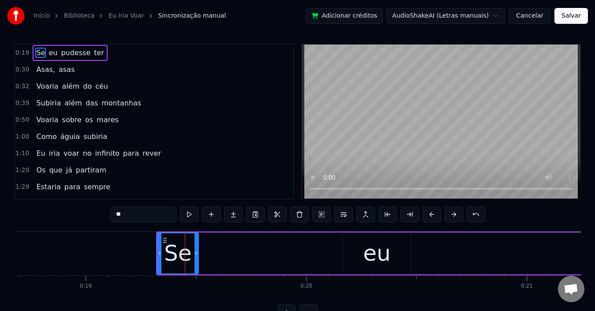
scroll to position [0, 0]
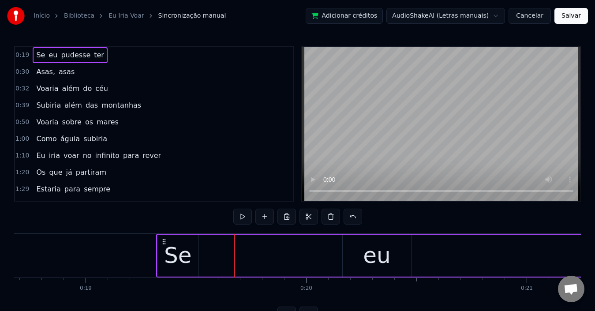
scroll to position [33, 0]
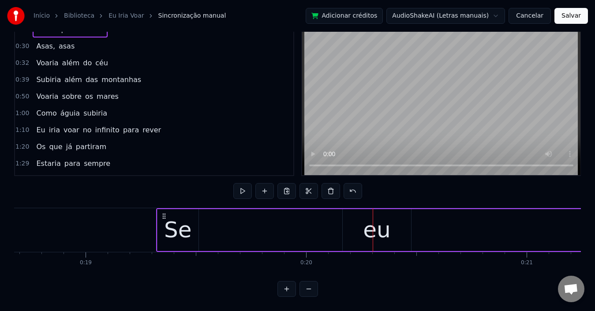
click at [248, 185] on button at bounding box center [242, 191] width 19 height 16
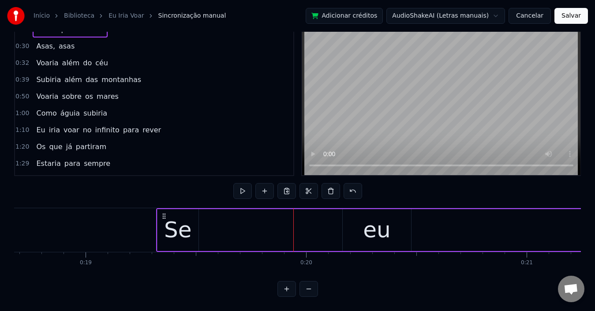
drag, startPoint x: 293, startPoint y: 229, endPoint x: 278, endPoint y: 229, distance: 15.0
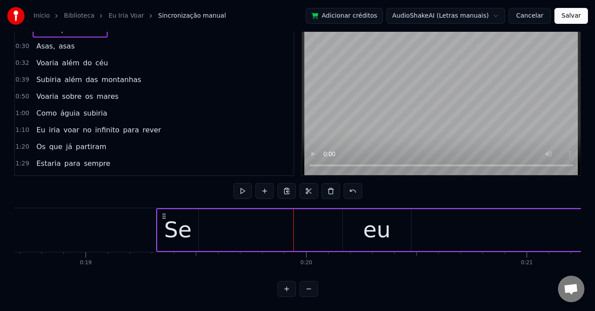
click at [181, 181] on div "0:19 Se eu pudesse ter 0:30 Asas, asas 0:32 Voaria além do céu 0:39 Subiria alé…" at bounding box center [297, 158] width 566 height 276
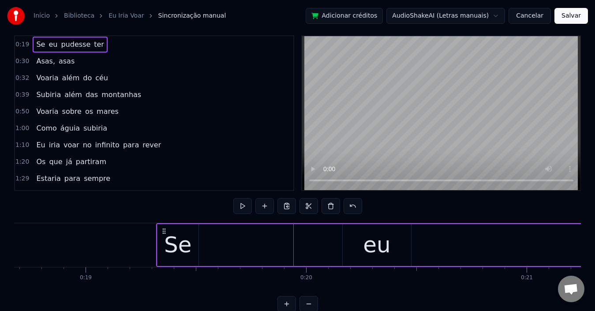
scroll to position [0, 0]
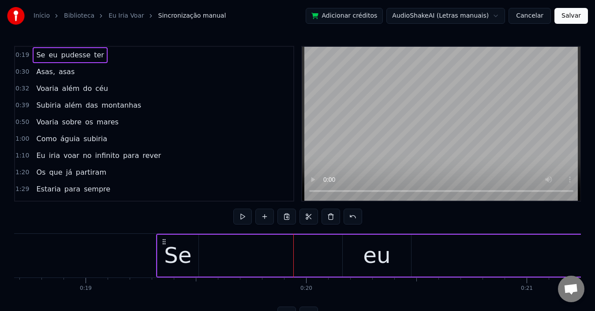
click at [60, 55] on span "pudesse" at bounding box center [75, 55] width 31 height 10
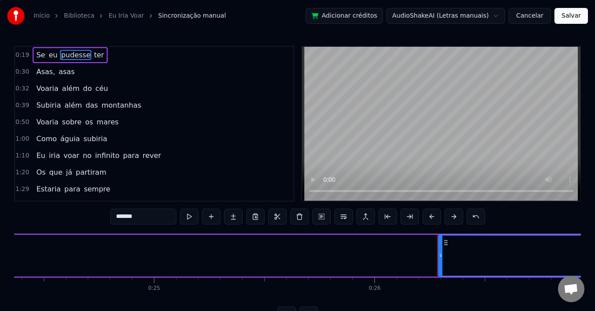
scroll to position [0, 5747]
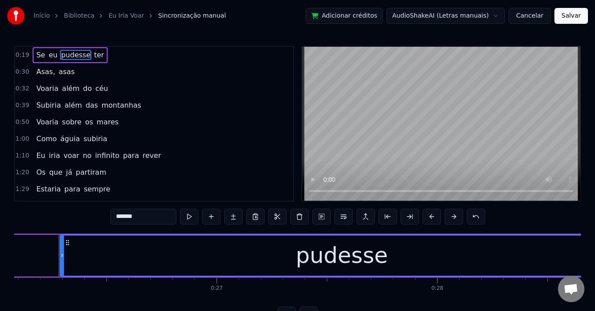
click at [37, 56] on span "Se" at bounding box center [40, 55] width 11 height 10
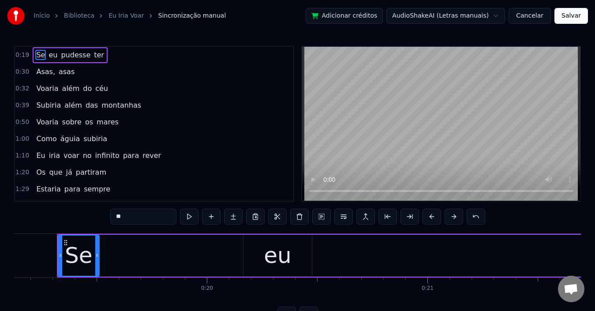
click at [64, 56] on span "pudesse" at bounding box center [75, 55] width 31 height 10
type input "*******"
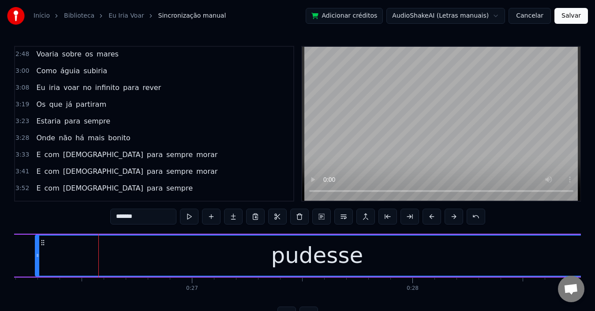
scroll to position [0, 5772]
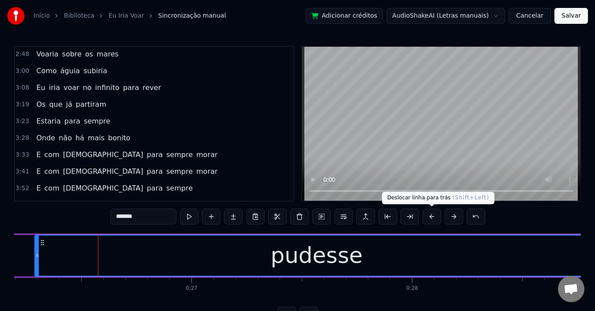
click at [433, 219] on button at bounding box center [431, 216] width 19 height 16
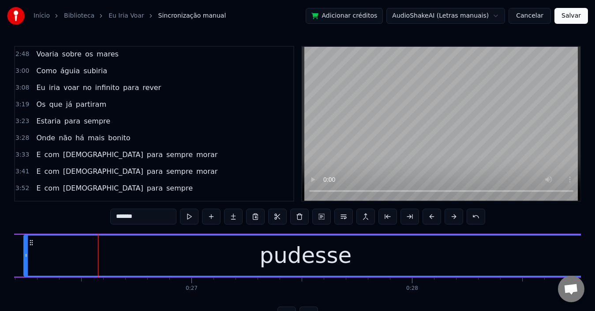
click at [433, 219] on button at bounding box center [431, 216] width 19 height 16
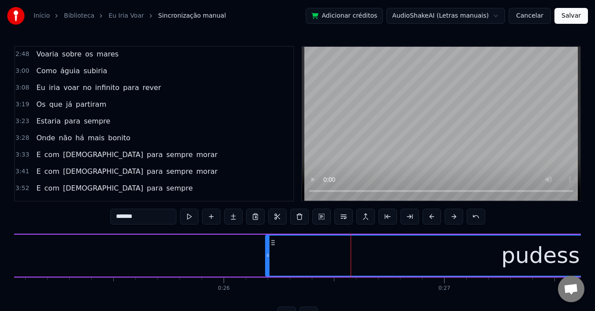
scroll to position [0, 5518]
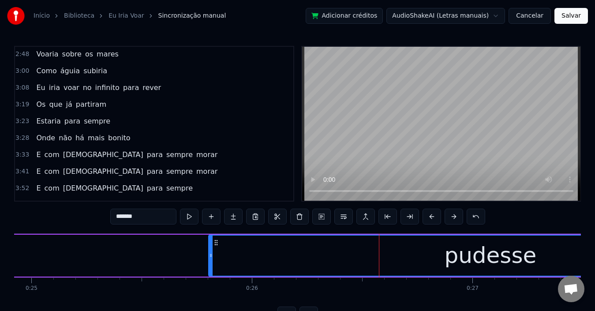
drag, startPoint x: 275, startPoint y: 242, endPoint x: 63, endPoint y: 240, distance: 212.0
click at [212, 240] on icon at bounding box center [215, 242] width 7 height 7
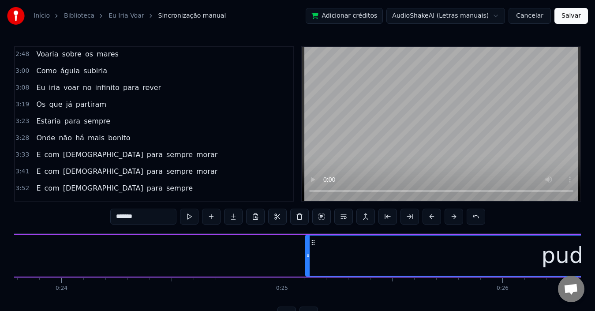
scroll to position [0, 5241]
click at [312, 292] on div "Se eu pudesse ter Asas, asas Voaria além do céu Subiria além das montanhas Voar…" at bounding box center [297, 266] width 566 height 66
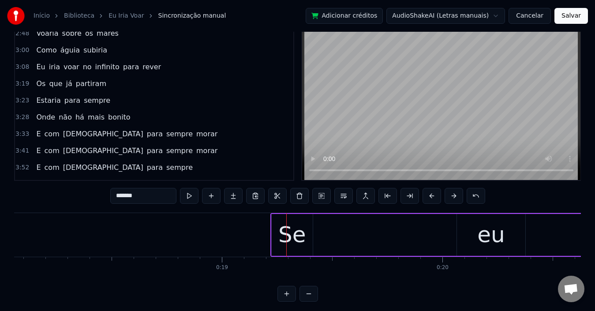
scroll to position [0, 0]
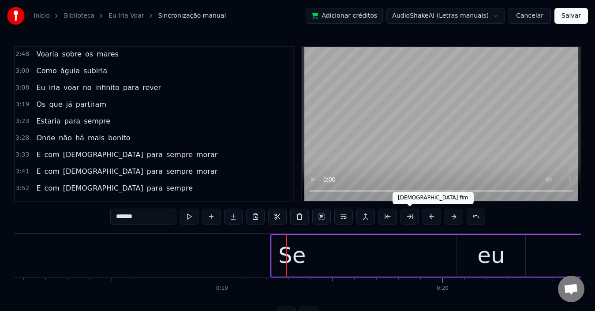
click at [414, 161] on video at bounding box center [441, 124] width 278 height 154
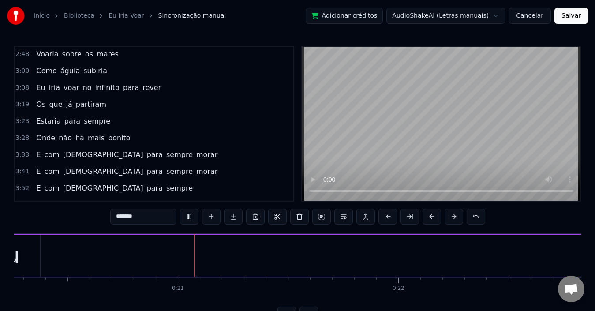
scroll to position [0, 4501]
click at [535, 14] on button "Cancelar" at bounding box center [529, 16] width 42 height 16
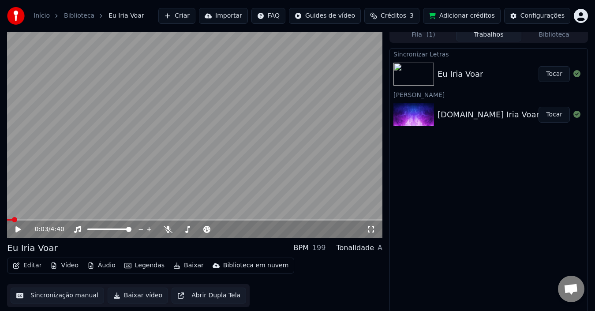
scroll to position [6, 0]
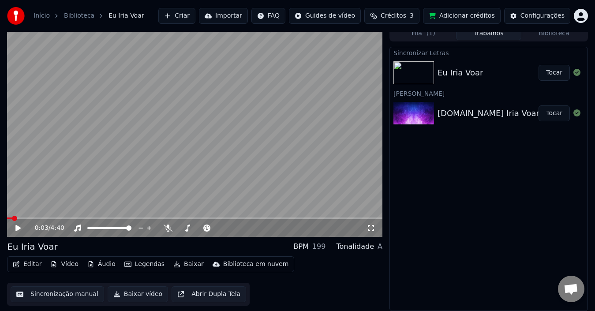
click at [203, 295] on button "Abrir Dupla Tela" at bounding box center [208, 294] width 74 height 16
click at [7, 217] on span at bounding box center [194, 218] width 375 height 2
click at [16, 226] on icon at bounding box center [18, 227] width 4 height 5
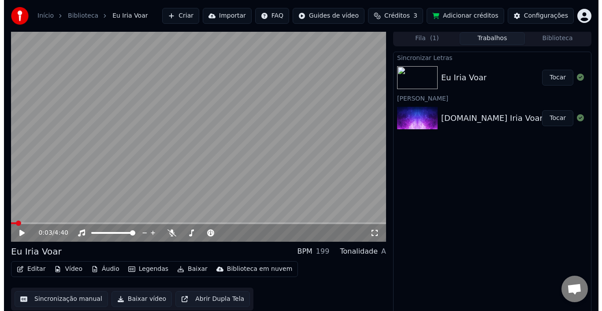
scroll to position [0, 0]
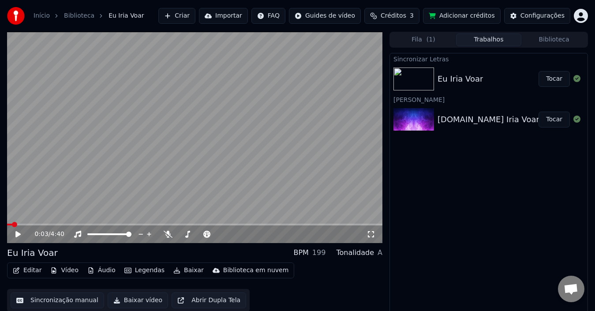
click at [421, 38] on button "Fila ( 1 )" at bounding box center [422, 39] width 65 height 13
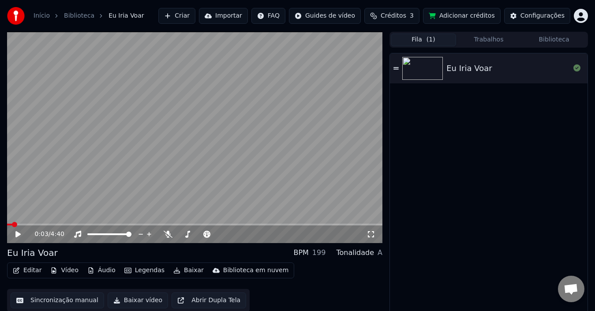
click at [395, 66] on icon at bounding box center [395, 68] width 5 height 6
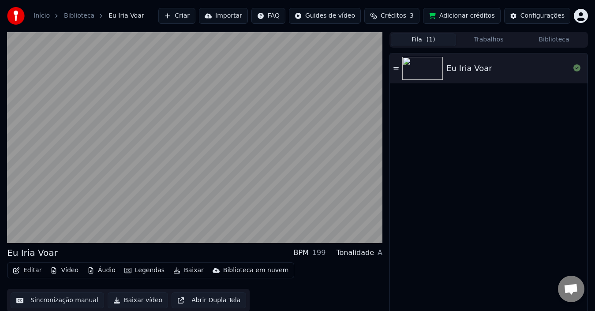
click at [546, 41] on button "Biblioteca" at bounding box center [553, 39] width 65 height 13
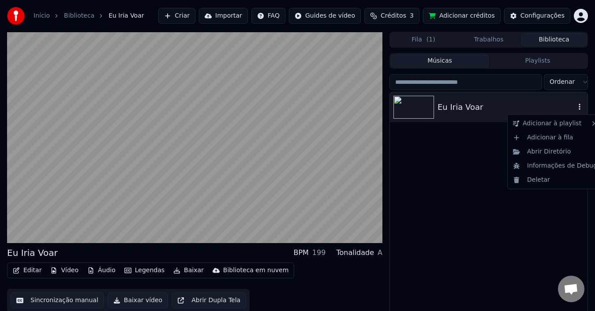
click at [579, 108] on icon "button" at bounding box center [579, 106] width 9 height 7
click at [541, 180] on div "Deletar" at bounding box center [554, 180] width 91 height 14
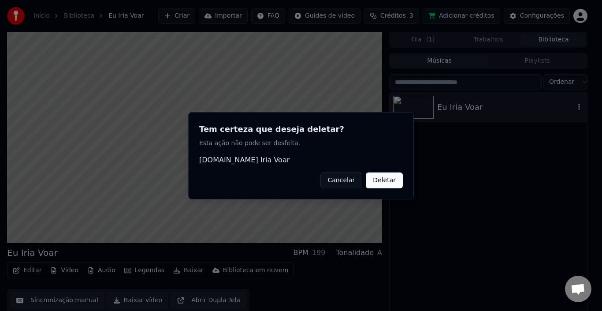
click at [390, 181] on button "Deletar" at bounding box center [384, 180] width 37 height 16
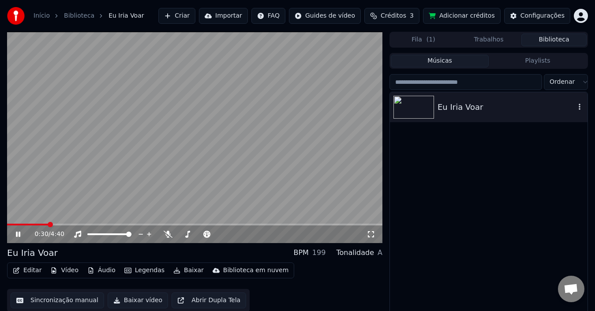
click at [151, 162] on video at bounding box center [194, 137] width 375 height 211
click at [580, 106] on icon "button" at bounding box center [579, 106] width 9 height 7
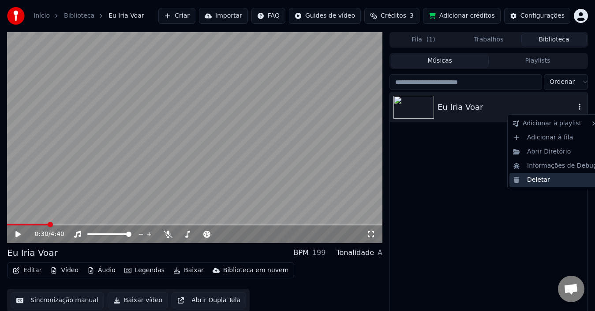
click at [529, 179] on div "Deletar" at bounding box center [554, 180] width 91 height 14
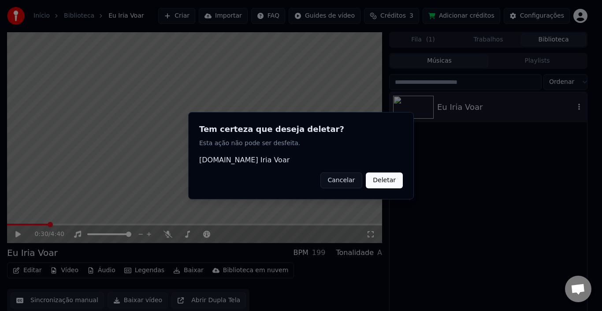
click at [387, 182] on button "Deletar" at bounding box center [384, 180] width 37 height 16
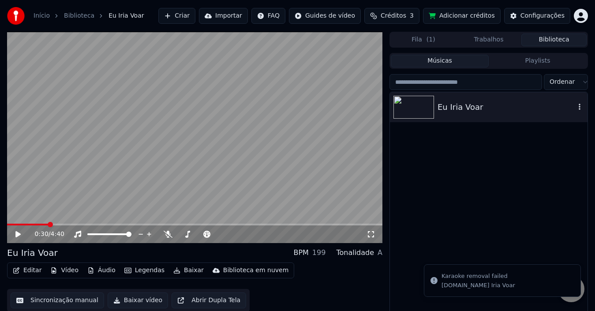
click at [41, 17] on link "Início" at bounding box center [41, 15] width 16 height 9
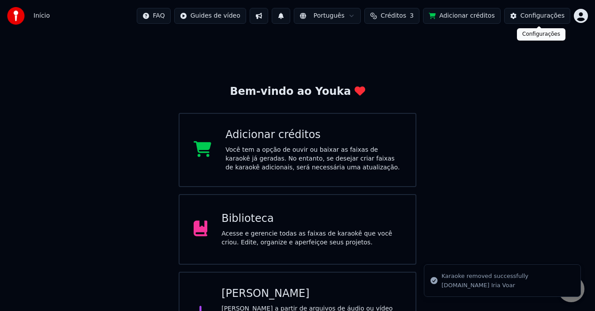
click at [554, 14] on div "Configurações" at bounding box center [542, 15] width 44 height 9
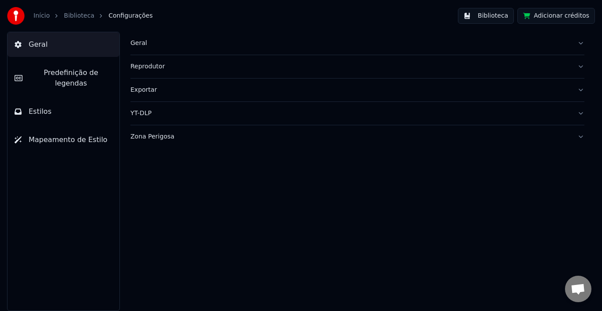
click at [582, 45] on button "Geral" at bounding box center [357, 43] width 454 height 23
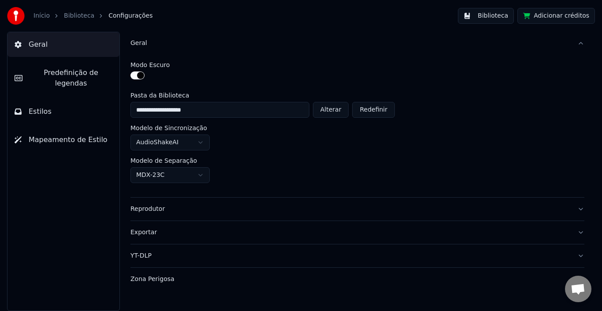
click at [202, 144] on html "**********" at bounding box center [301, 155] width 602 height 311
click at [202, 176] on html "**********" at bounding box center [301, 155] width 602 height 311
click at [204, 181] on html "**********" at bounding box center [301, 155] width 602 height 311
click at [578, 41] on button "Geral" at bounding box center [357, 43] width 454 height 23
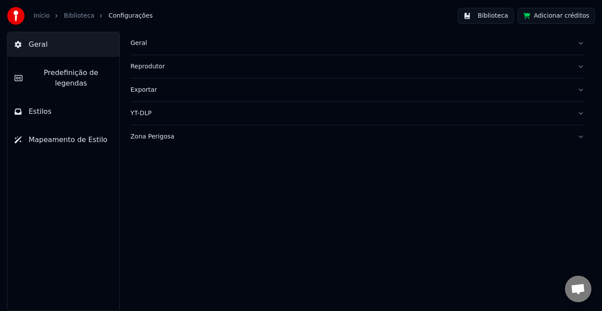
click at [581, 66] on button "Reprodutor" at bounding box center [357, 66] width 454 height 23
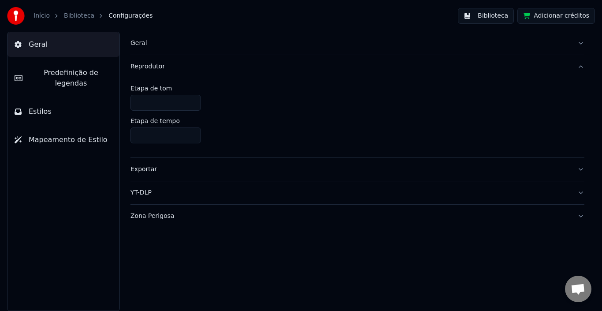
click at [163, 103] on input "*" at bounding box center [165, 103] width 71 height 16
click at [192, 99] on input "*" at bounding box center [165, 103] width 71 height 16
click at [193, 102] on input "*" at bounding box center [165, 103] width 71 height 16
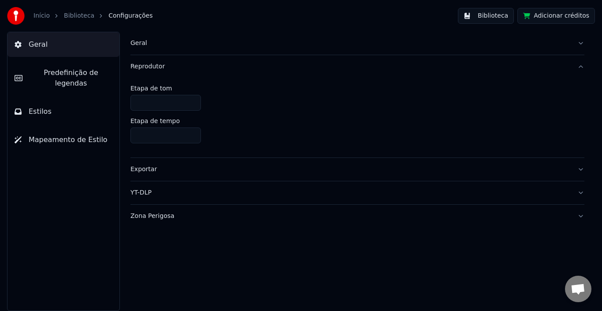
click at [170, 103] on input "*" at bounding box center [165, 103] width 71 height 16
click at [238, 107] on div "*" at bounding box center [357, 103] width 454 height 16
click at [580, 65] on button "Reprodutor" at bounding box center [357, 66] width 454 height 23
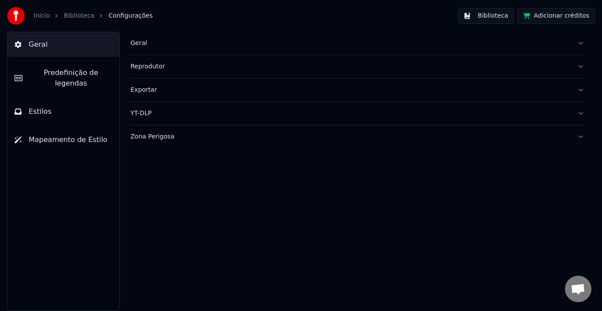
click at [580, 89] on button "Exportar" at bounding box center [357, 89] width 454 height 23
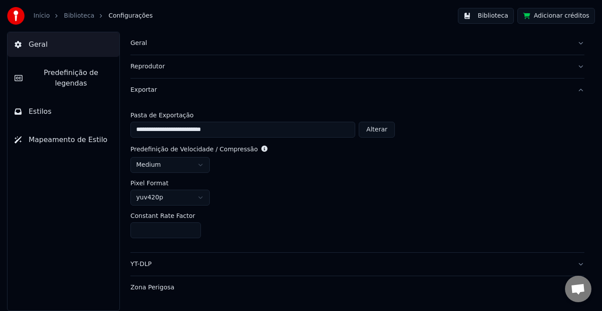
click at [382, 131] on button "Alterar" at bounding box center [377, 130] width 36 height 16
type input "**********"
click at [205, 198] on html "**********" at bounding box center [301, 155] width 602 height 311
click at [582, 89] on button "Exportar" at bounding box center [357, 89] width 454 height 23
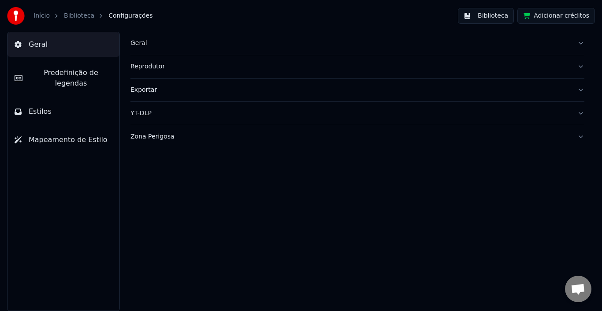
click at [580, 114] on button "YT-DLP" at bounding box center [357, 113] width 454 height 23
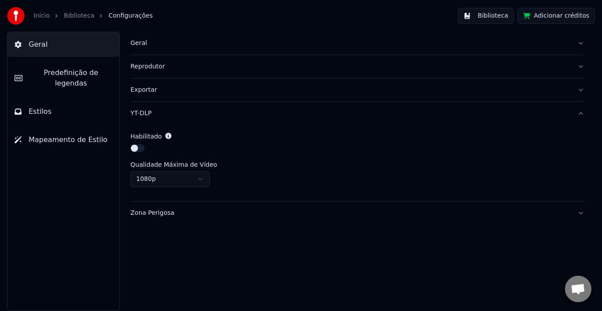
click at [200, 178] on html "Início Biblioteca Configurações Biblioteca Adicionar créditos Geral Predefiniçã…" at bounding box center [301, 155] width 602 height 311
click at [582, 113] on button "YT-DLP" at bounding box center [357, 113] width 454 height 23
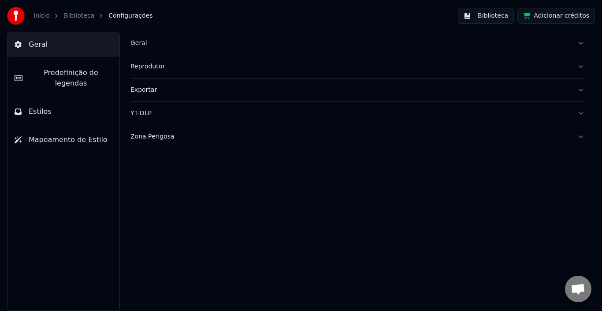
click at [581, 138] on button "Zona Perigosa" at bounding box center [357, 136] width 454 height 23
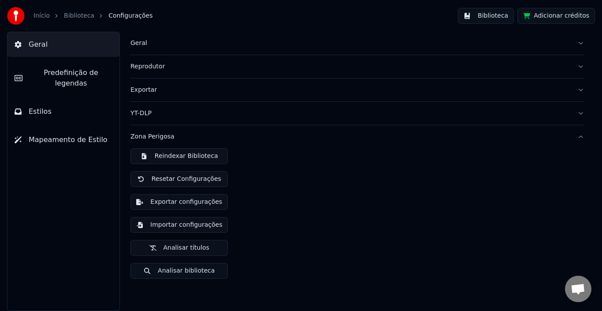
click at [581, 138] on button "Zona Perigosa" at bounding box center [357, 136] width 454 height 23
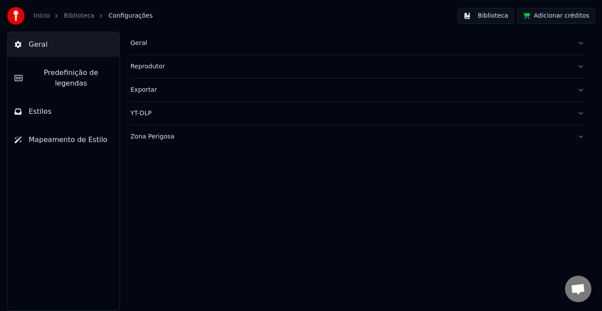
click at [52, 72] on span "Predefinição de legendas" at bounding box center [71, 77] width 83 height 21
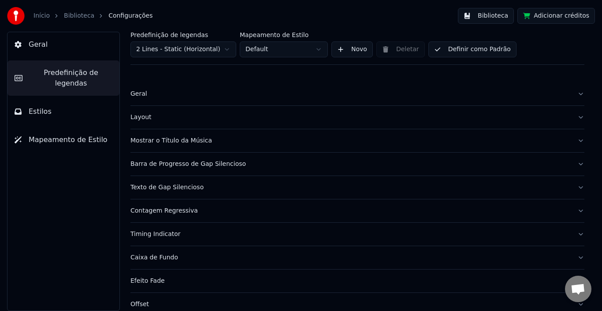
click at [225, 49] on html "Início Biblioteca Configurações Biblioteca Adicionar créditos Geral Predefiniçã…" at bounding box center [301, 155] width 602 height 311
click at [317, 49] on html "Início Biblioteca Configurações Biblioteca Adicionar créditos Geral Predefiniçã…" at bounding box center [301, 155] width 602 height 311
click at [572, 139] on button "Mostrar o Título da Música" at bounding box center [357, 140] width 454 height 23
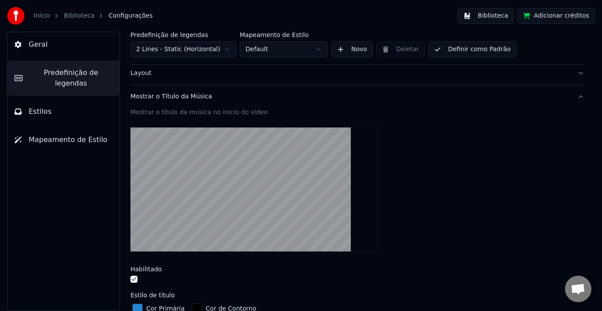
scroll to position [88, 0]
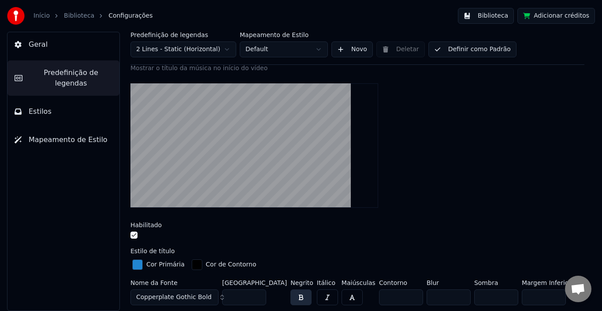
click at [133, 235] on button "button" at bounding box center [133, 234] width 7 height 7
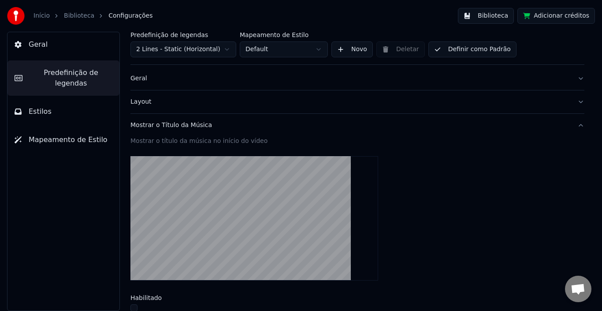
scroll to position [0, 0]
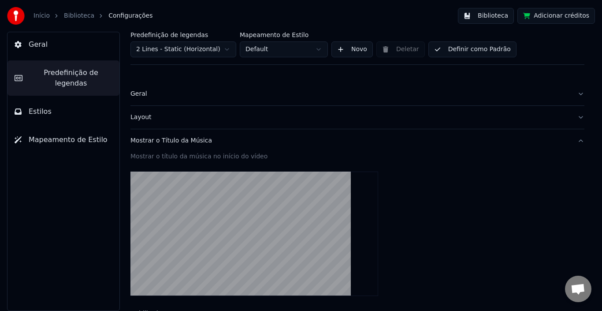
click at [572, 139] on button "Mostrar o Título da Música" at bounding box center [357, 140] width 454 height 23
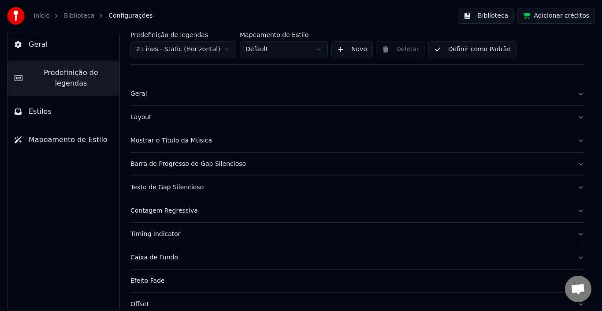
click at [572, 116] on button "Layout" at bounding box center [357, 117] width 454 height 23
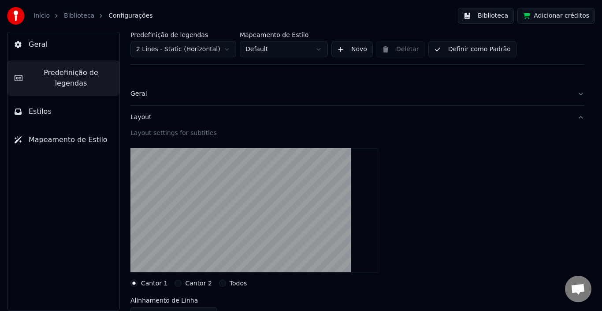
click at [572, 119] on button "Layout" at bounding box center [357, 117] width 454 height 23
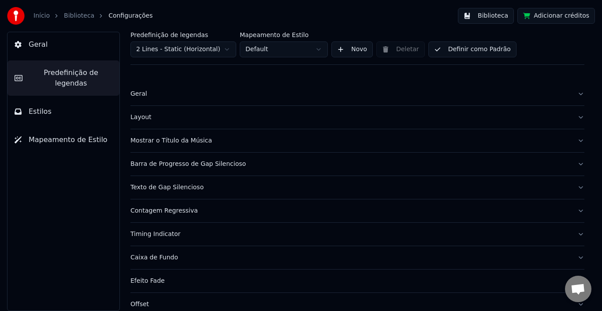
click at [572, 94] on button "Geral" at bounding box center [357, 93] width 454 height 23
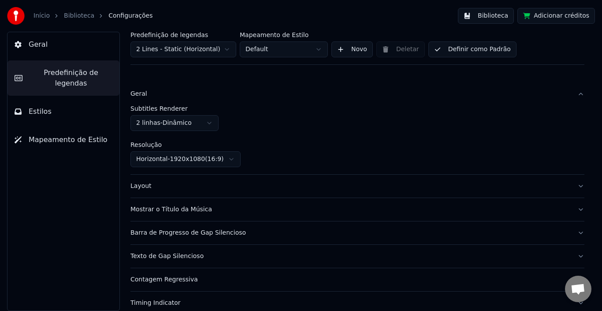
click at [211, 123] on html "Início Biblioteca Configurações Biblioteca Adicionar créditos Geral Predefiniçã…" at bounding box center [301, 155] width 602 height 311
click at [292, 142] on label "Resolução" at bounding box center [357, 144] width 454 height 6
click at [575, 91] on button "Geral" at bounding box center [357, 93] width 454 height 23
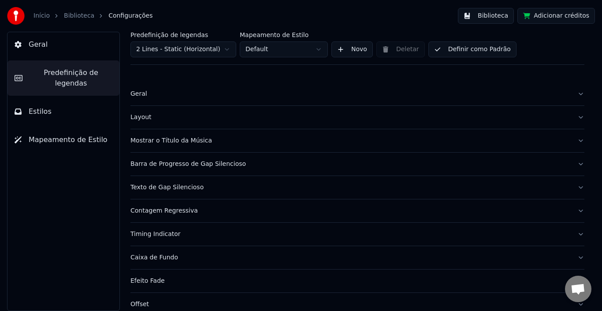
click at [574, 164] on button "Barra de Progresso de Gap Silencioso" at bounding box center [357, 163] width 454 height 23
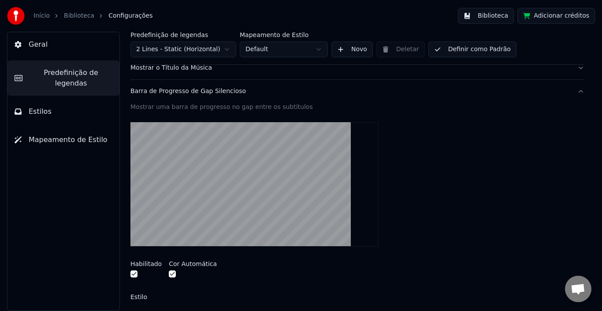
scroll to position [88, 0]
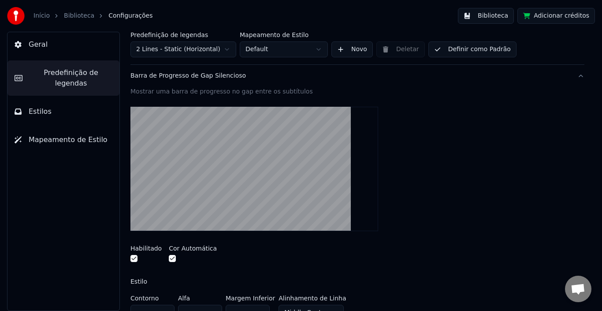
click at [133, 258] on button "button" at bounding box center [133, 258] width 7 height 7
click at [169, 259] on button "button" at bounding box center [172, 258] width 7 height 7
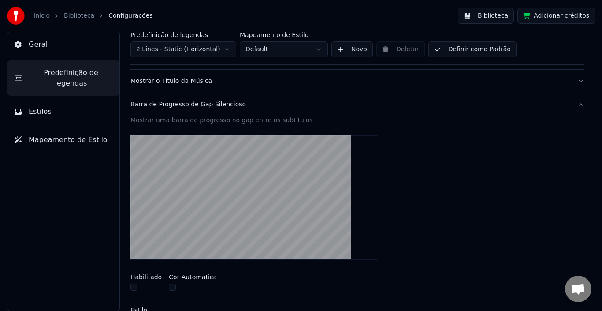
scroll to position [44, 0]
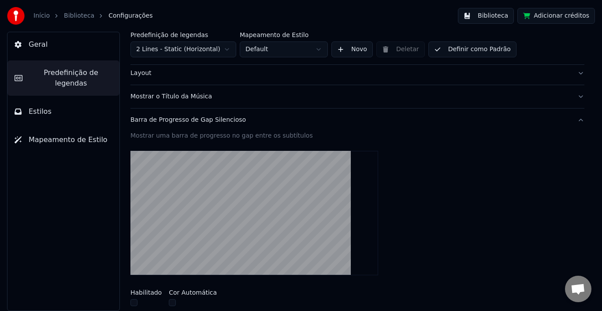
click at [574, 122] on button "Barra de Progresso de Gap Silencioso" at bounding box center [357, 119] width 454 height 23
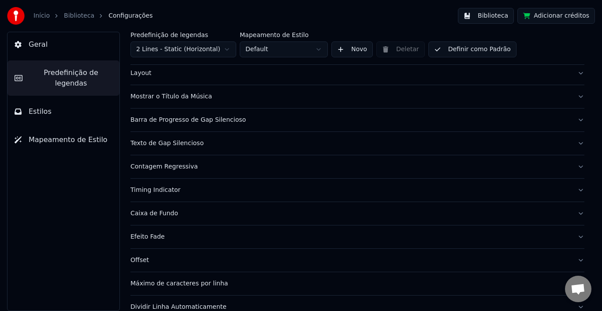
click at [573, 143] on button "Texto de Gap Silencioso" at bounding box center [357, 143] width 454 height 23
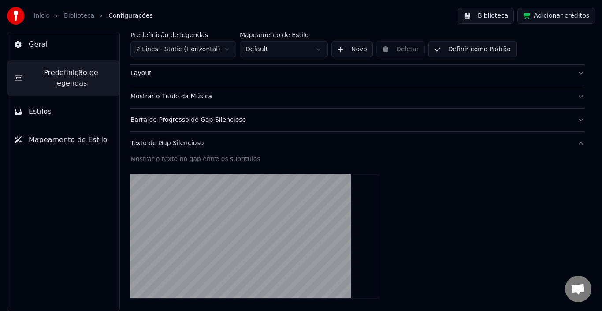
click at [573, 144] on button "Texto de Gap Silencioso" at bounding box center [357, 143] width 454 height 23
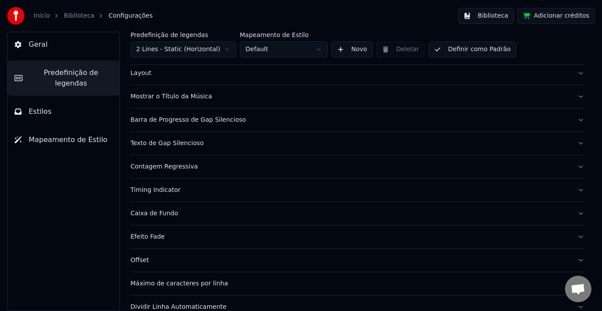
click at [574, 119] on button "Barra de Progresso de Gap Silencioso" at bounding box center [357, 119] width 454 height 23
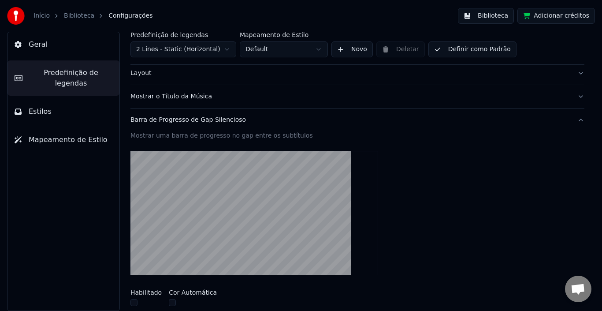
scroll to position [88, 0]
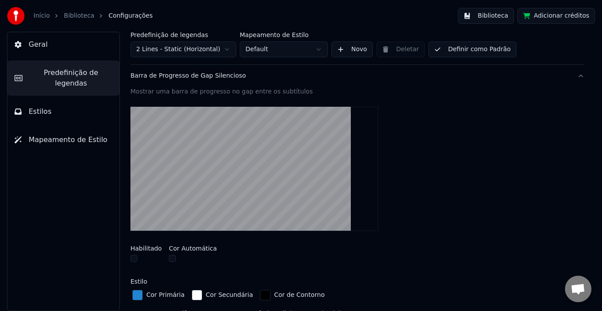
click at [135, 259] on button "button" at bounding box center [133, 258] width 7 height 7
click at [134, 258] on button "button" at bounding box center [133, 258] width 7 height 7
click at [573, 77] on button "Barra de Progresso de Gap Silencioso" at bounding box center [357, 75] width 454 height 23
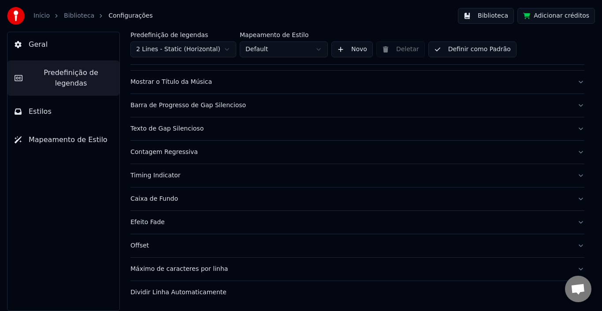
scroll to position [59, 0]
click at [574, 130] on button "Texto de Gap Silencioso" at bounding box center [357, 128] width 454 height 23
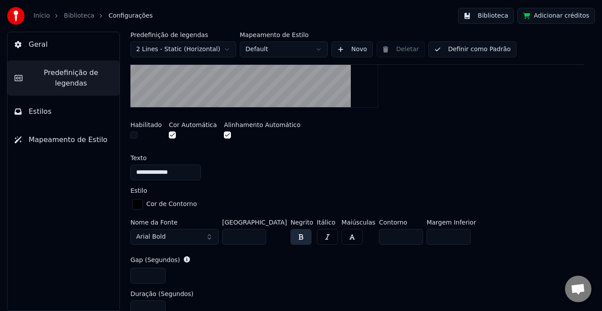
scroll to position [279, 0]
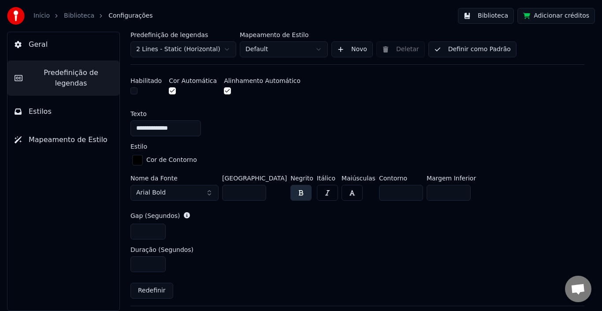
click at [208, 192] on button "Arial Bold" at bounding box center [174, 193] width 88 height 16
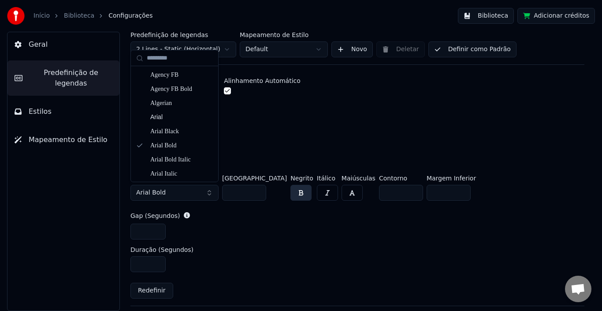
click at [208, 193] on button "Arial Bold" at bounding box center [174, 193] width 88 height 16
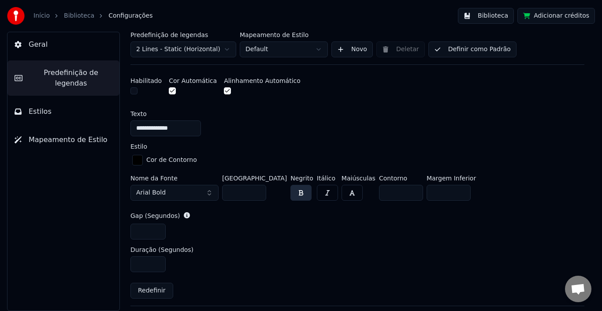
click at [208, 193] on button "Arial Bold" at bounding box center [174, 193] width 88 height 16
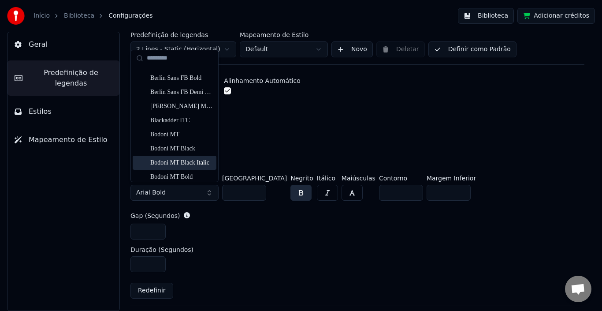
scroll to position [264, 0]
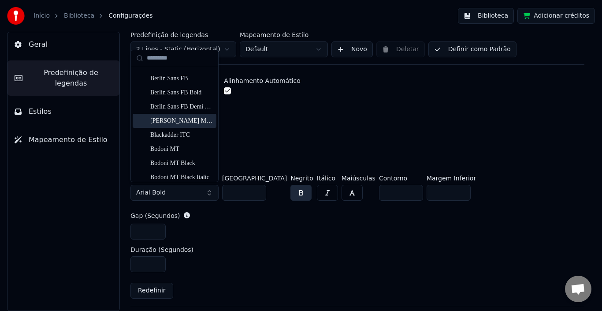
click at [169, 123] on div "[PERSON_NAME] MT Condensed" at bounding box center [181, 120] width 63 height 9
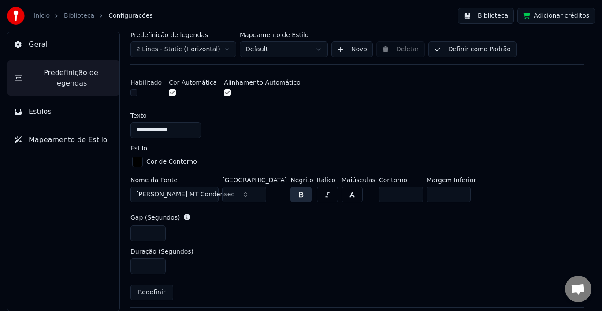
scroll to position [279, 0]
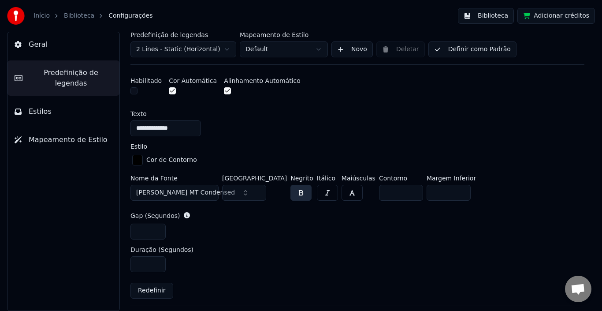
click at [212, 193] on button "[PERSON_NAME] MT Condensed" at bounding box center [174, 193] width 88 height 16
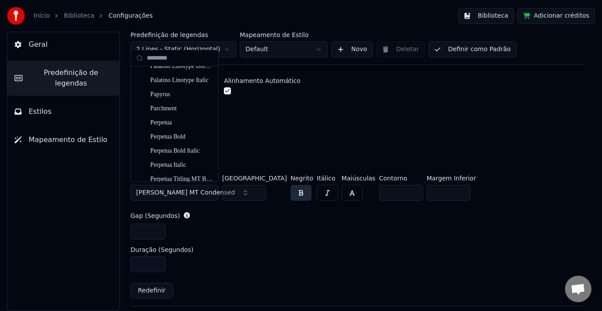
scroll to position [3746, 0]
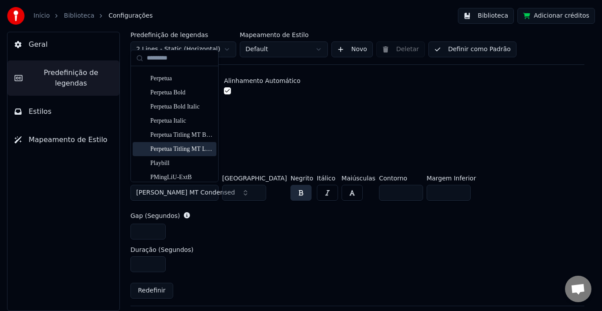
click at [175, 147] on div "Perpetua Titling MT Light" at bounding box center [181, 149] width 63 height 9
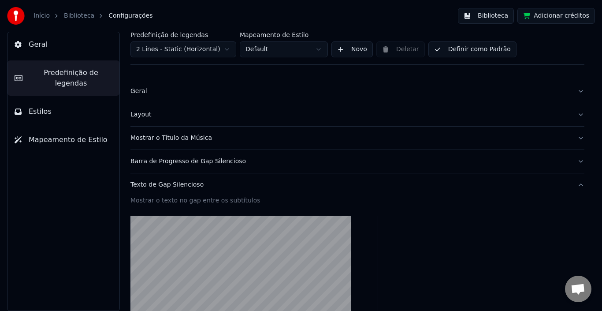
scroll to position [0, 0]
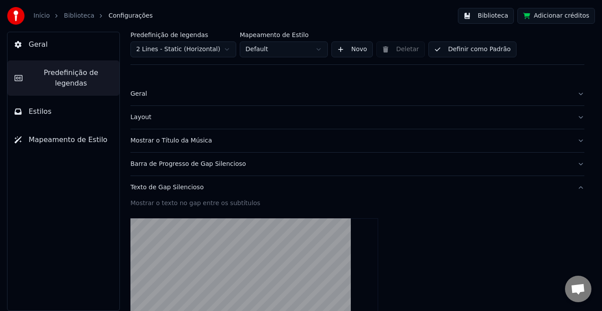
click at [572, 187] on button "Texto de Gap Silencioso" at bounding box center [357, 187] width 454 height 23
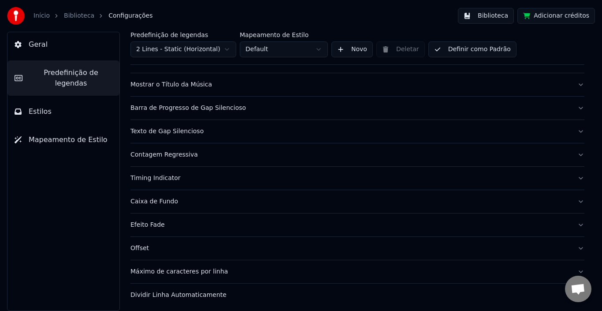
scroll to position [59, 0]
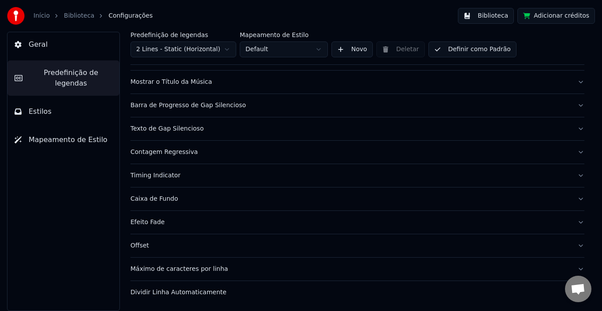
click at [573, 152] on button "Contagem Regressiva" at bounding box center [357, 152] width 454 height 23
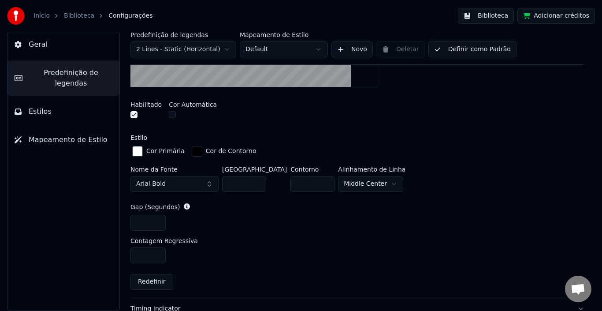
scroll to position [279, 0]
click at [201, 181] on button "Arial Bold" at bounding box center [174, 183] width 88 height 16
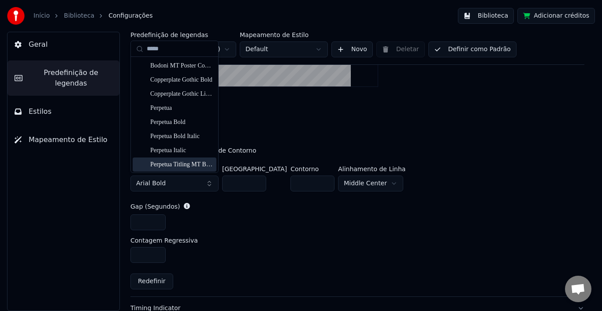
type input "*****"
click at [181, 166] on div "Perpetua Titling MT Bold" at bounding box center [181, 164] width 63 height 9
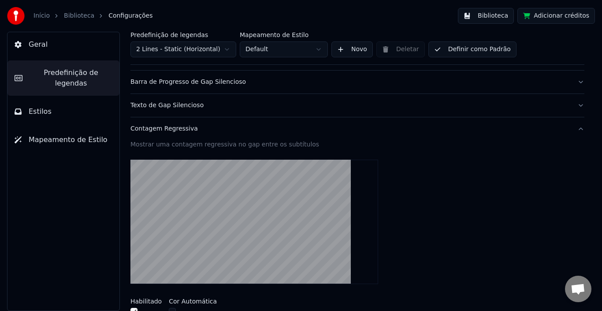
scroll to position [59, 0]
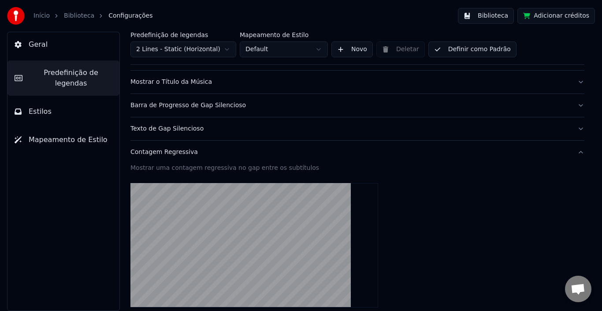
click at [574, 151] on button "Contagem Regressiva" at bounding box center [357, 152] width 454 height 23
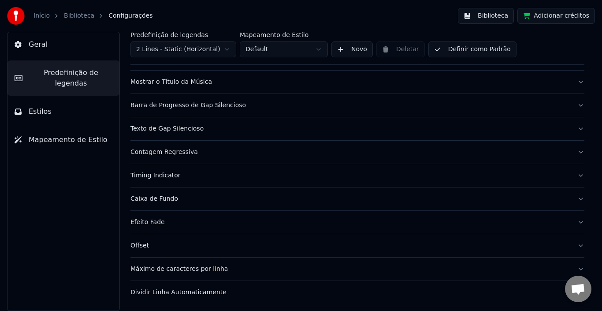
click at [575, 176] on button "Timing Indicator" at bounding box center [357, 175] width 454 height 23
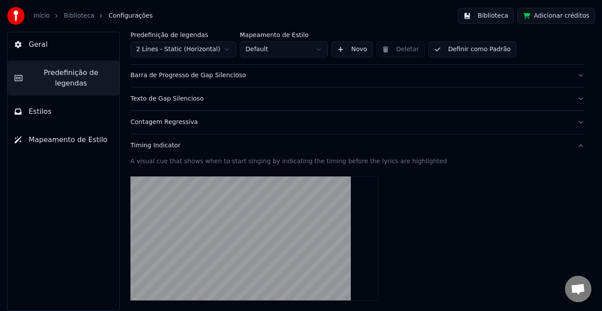
scroll to position [147, 0]
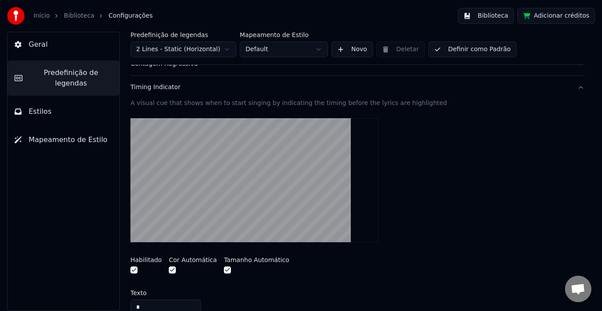
click at [573, 89] on button "Timing Indicator" at bounding box center [357, 87] width 454 height 23
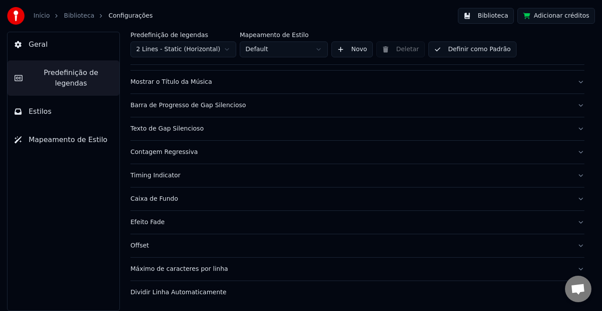
scroll to position [59, 0]
click at [69, 43] on button "Geral" at bounding box center [63, 44] width 112 height 25
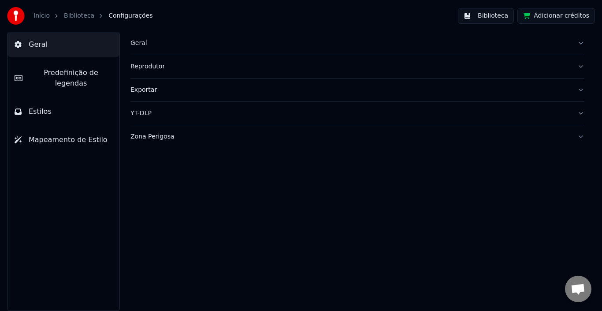
scroll to position [0, 0]
click at [582, 43] on button "Geral" at bounding box center [357, 43] width 454 height 23
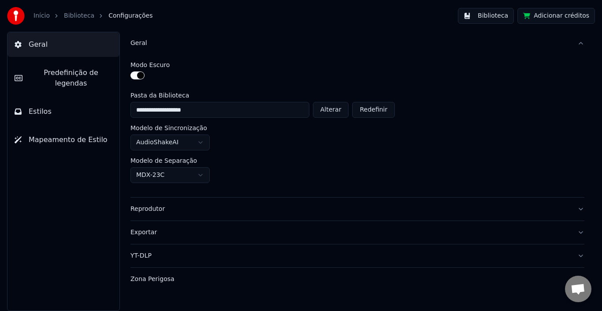
click at [58, 74] on span "Predefinição de legendas" at bounding box center [71, 77] width 83 height 21
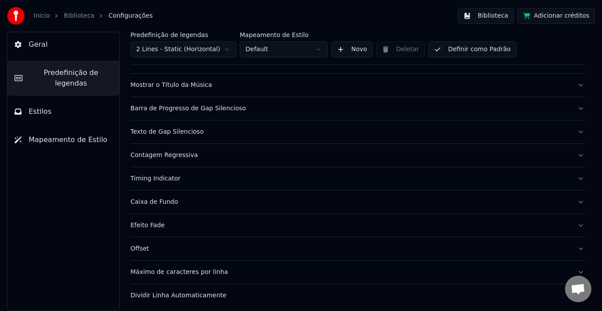
scroll to position [59, 0]
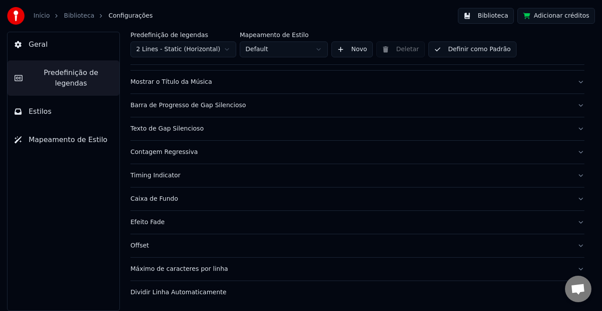
click at [571, 152] on button "Contagem Regressiva" at bounding box center [357, 152] width 454 height 23
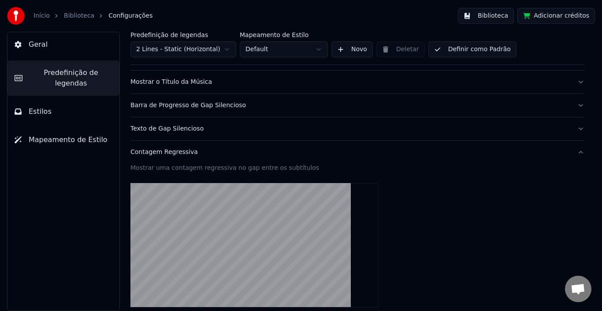
click at [573, 149] on button "Contagem Regressiva" at bounding box center [357, 152] width 454 height 23
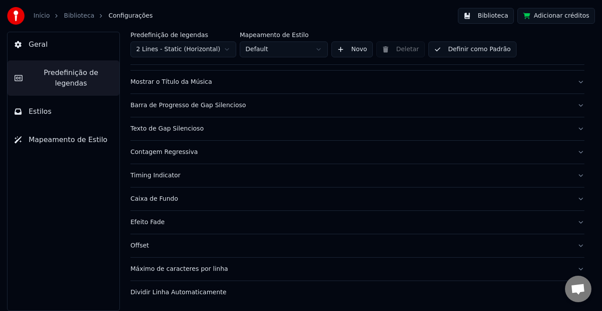
click at [574, 199] on button "Caixa de Fundo" at bounding box center [357, 198] width 454 height 23
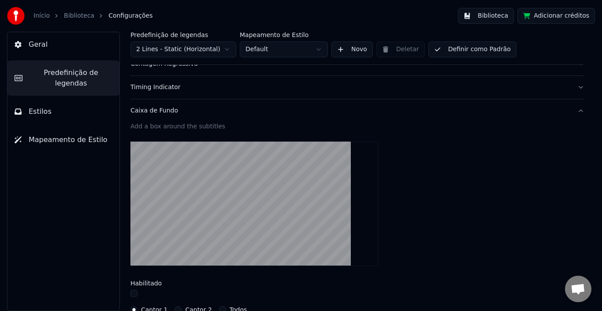
scroll to position [103, 0]
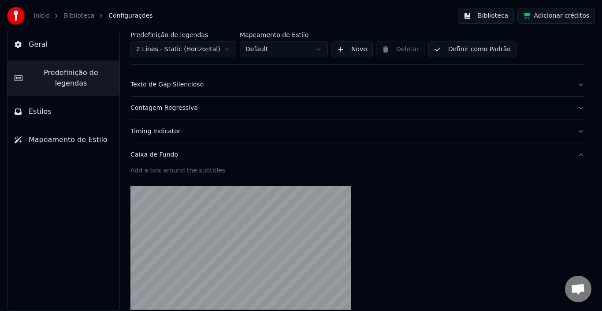
click at [573, 156] on button "Caixa de Fundo" at bounding box center [357, 154] width 454 height 23
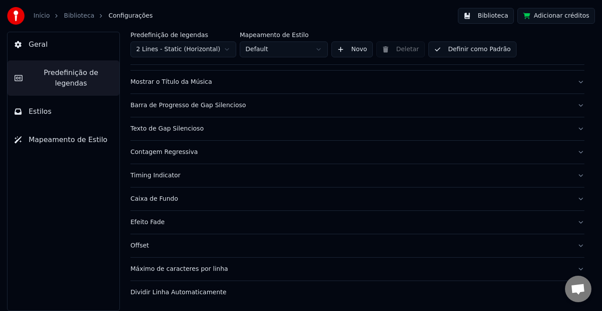
scroll to position [59, 0]
click at [575, 152] on button "Contagem Regressiva" at bounding box center [357, 152] width 454 height 23
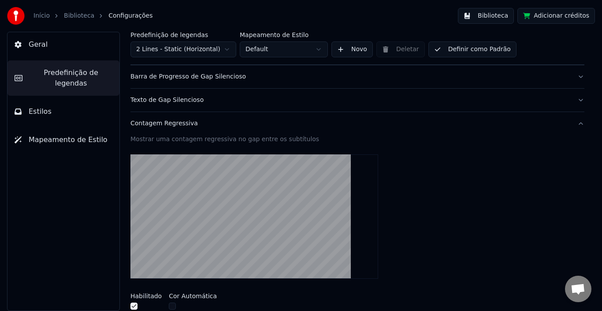
scroll to position [103, 0]
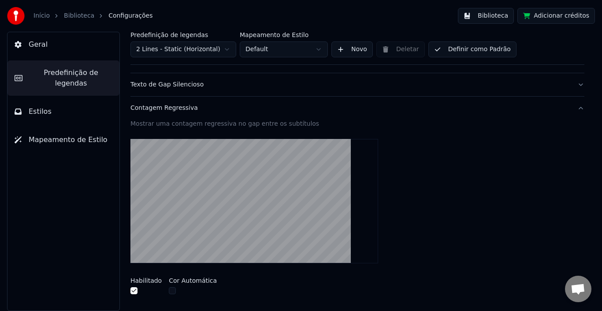
click at [575, 108] on button "Contagem Regressiva" at bounding box center [357, 108] width 454 height 23
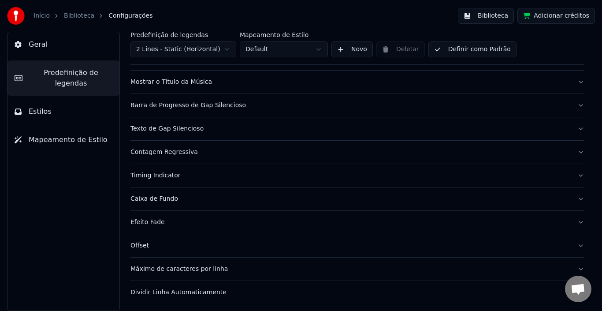
click at [574, 175] on button "Timing Indicator" at bounding box center [357, 175] width 454 height 23
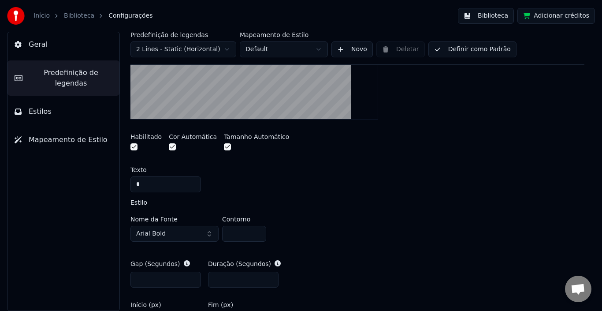
scroll to position [279, 0]
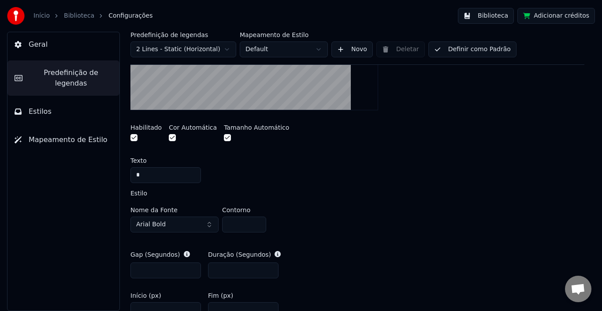
click at [175, 222] on button "Arial Bold" at bounding box center [174, 224] width 88 height 16
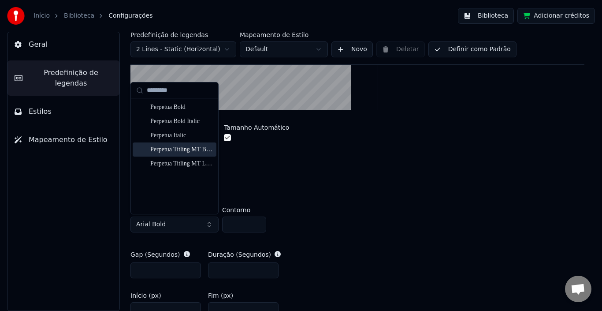
type input "********"
click at [180, 145] on div "Perpetua Titling MT Bold" at bounding box center [181, 149] width 63 height 9
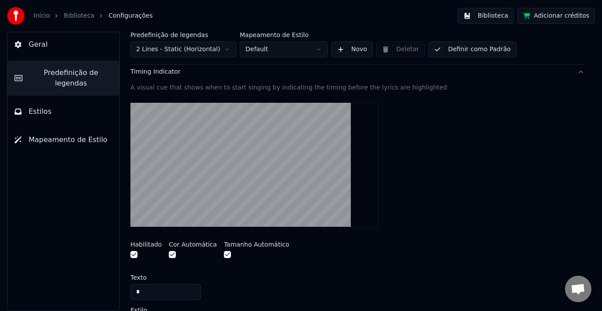
scroll to position [147, 0]
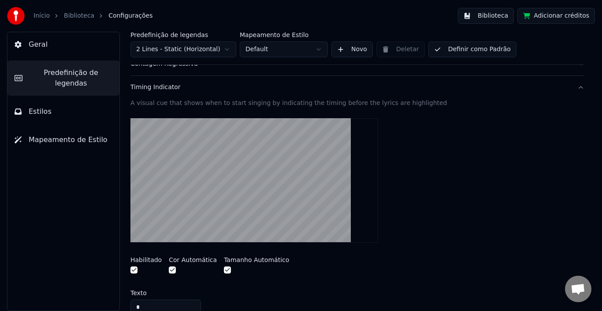
click at [574, 89] on button "Timing Indicator" at bounding box center [357, 87] width 454 height 23
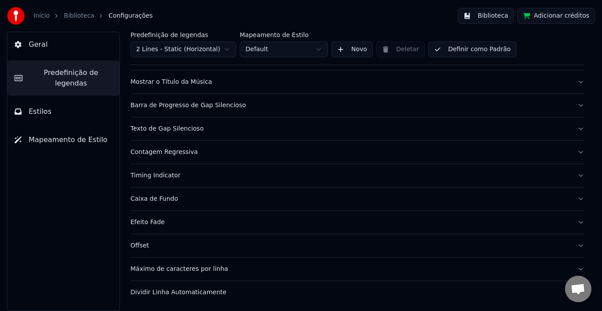
click at [572, 222] on button "Efeito Fade" at bounding box center [357, 222] width 454 height 23
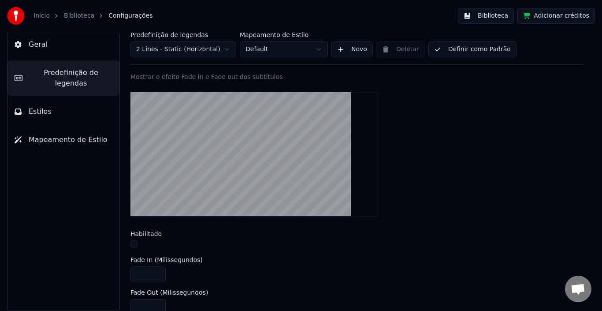
scroll to position [235, 0]
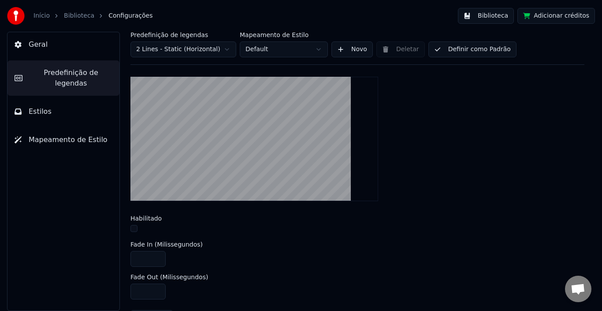
click at [134, 227] on button "button" at bounding box center [133, 228] width 7 height 7
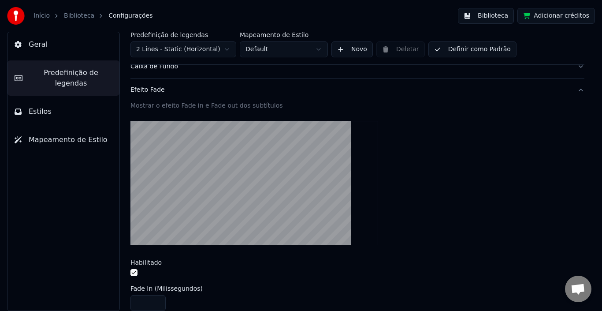
scroll to position [147, 0]
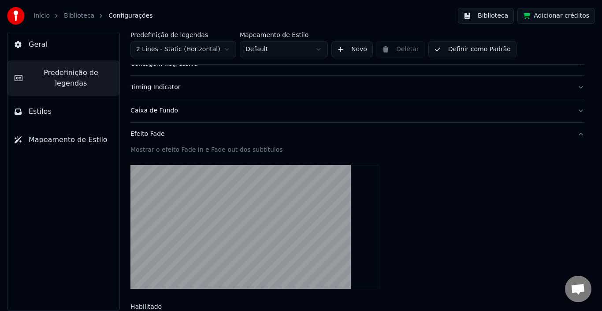
click at [573, 134] on button "Efeito Fade" at bounding box center [357, 134] width 454 height 23
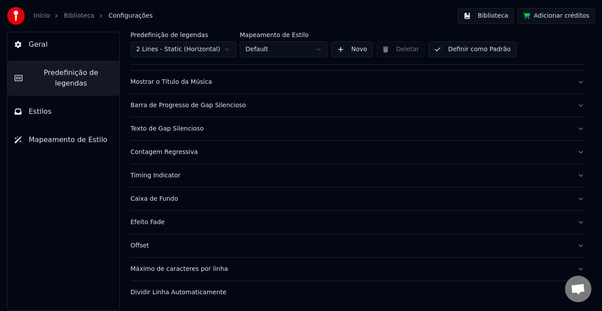
click at [572, 247] on button "Offset" at bounding box center [357, 245] width 454 height 23
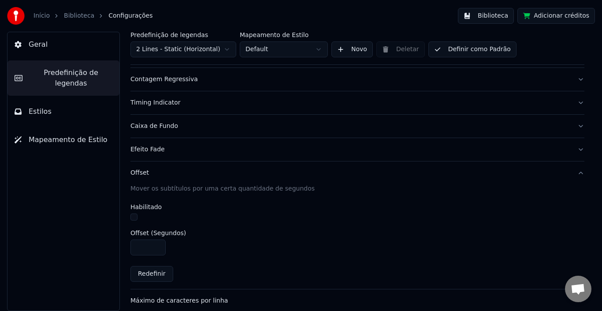
scroll to position [147, 0]
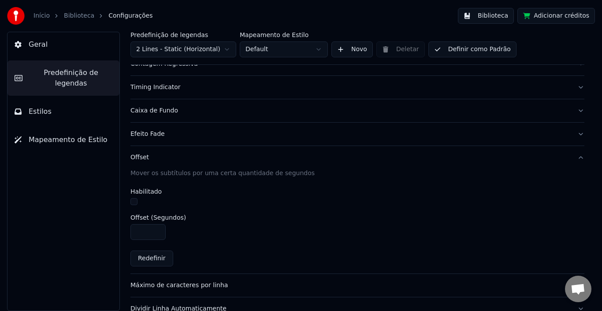
click at [573, 157] on button "Offset" at bounding box center [357, 157] width 454 height 23
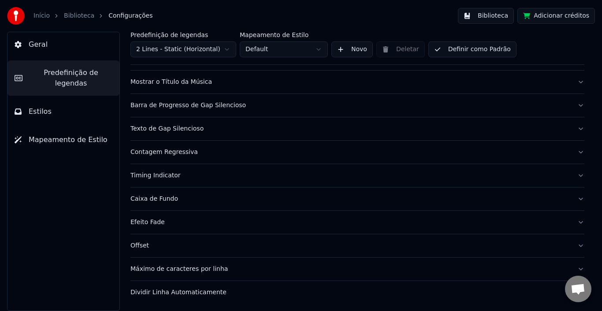
click at [574, 268] on button "Máximo de caracteres por linha" at bounding box center [357, 268] width 454 height 23
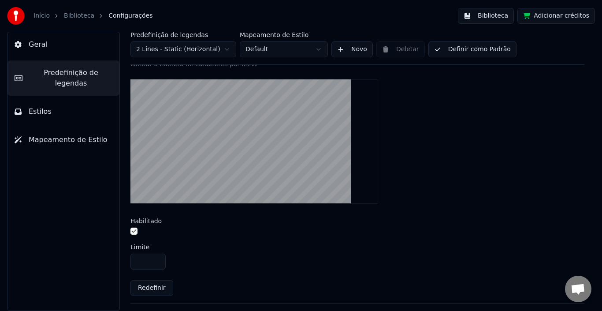
scroll to position [235, 0]
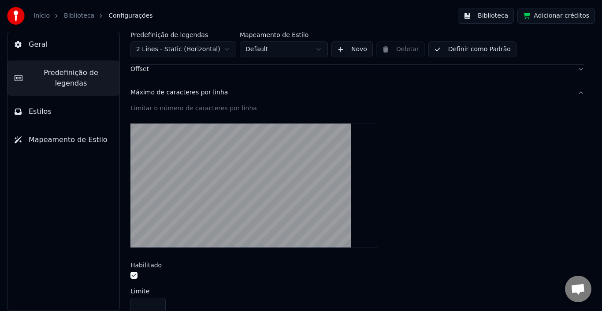
click at [573, 94] on button "Máximo de caracteres por linha" at bounding box center [357, 92] width 454 height 23
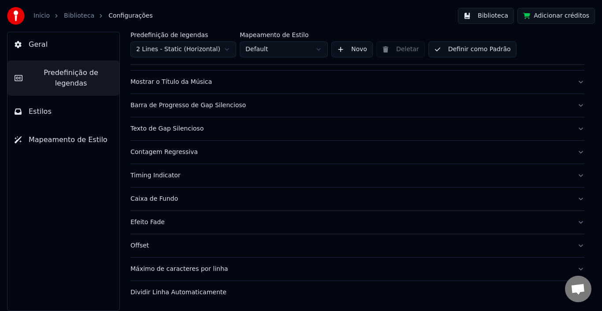
scroll to position [0, 0]
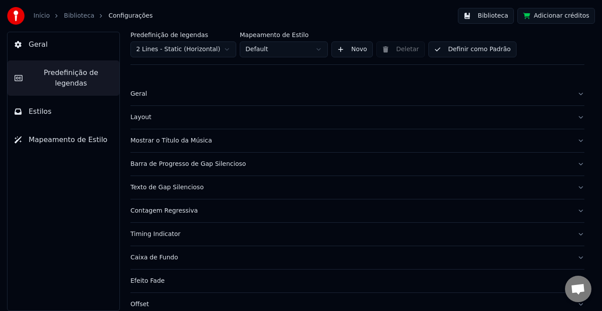
click at [36, 106] on span "Estilos" at bounding box center [40, 111] width 23 height 11
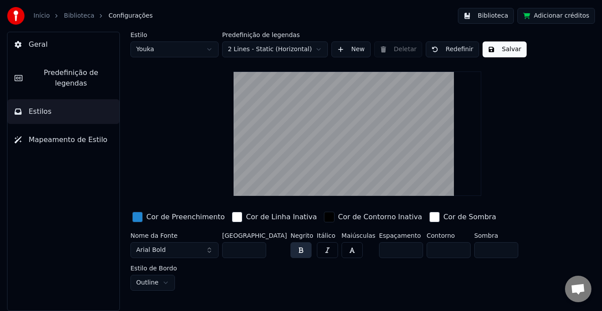
click at [209, 250] on button "Arial Bold" at bounding box center [174, 250] width 88 height 16
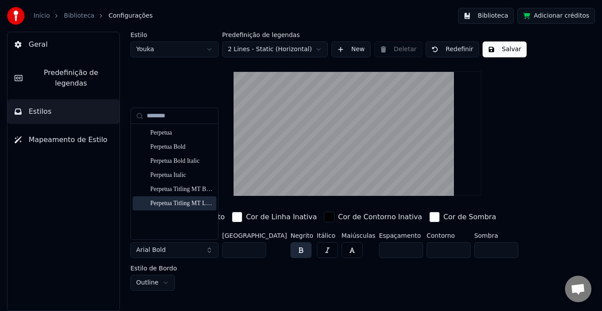
type input "********"
click at [183, 202] on div "Perpetua Titling MT Light" at bounding box center [181, 203] width 63 height 9
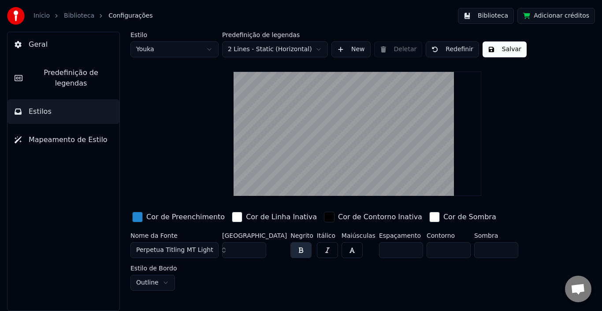
click at [475, 252] on input "*" at bounding box center [496, 250] width 44 height 16
click at [491, 247] on input "*" at bounding box center [496, 250] width 44 height 16
click at [491, 252] on input "*" at bounding box center [496, 250] width 44 height 16
type input "*"
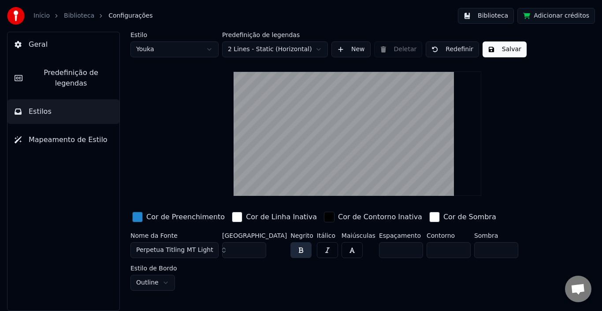
click at [491, 252] on input "*" at bounding box center [496, 250] width 44 height 16
click at [444, 249] on input "*" at bounding box center [449, 250] width 44 height 16
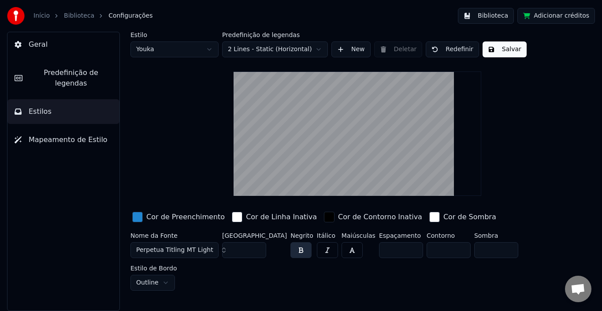
click at [444, 249] on input "*" at bounding box center [449, 250] width 44 height 16
type input "*"
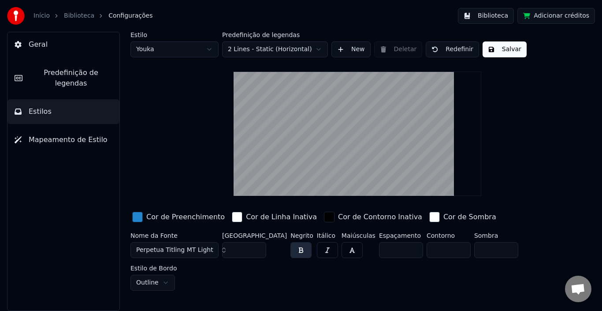
click at [444, 249] on input "*" at bounding box center [449, 250] width 44 height 16
type input "*"
click at [491, 248] on input "*" at bounding box center [496, 250] width 44 height 16
click at [542, 248] on html "Início Biblioteca Configurações Biblioteca Adicionar créditos Geral Predefiniçã…" at bounding box center [301, 155] width 602 height 311
click at [175, 280] on html "Início Biblioteca Configurações Biblioteca Adicionar créditos Geral Predefiniçã…" at bounding box center [301, 155] width 602 height 311
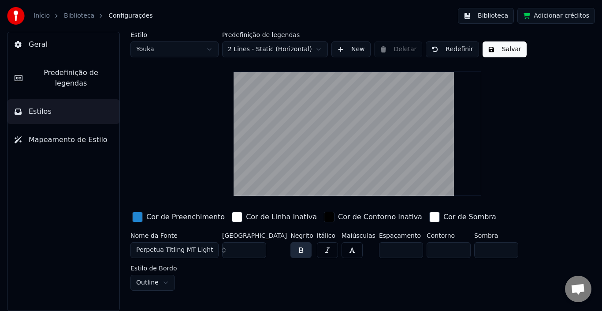
click at [290, 248] on button "button" at bounding box center [300, 250] width 21 height 16
click at [504, 50] on button "Salvar" at bounding box center [505, 49] width 44 height 16
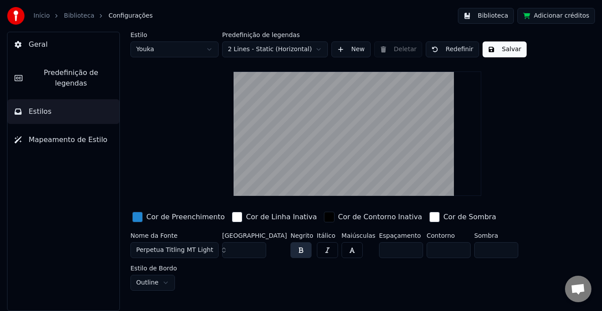
click at [210, 47] on html "Início Biblioteca Configurações Biblioteca Adicionar créditos Geral Predefiniçã…" at bounding box center [301, 155] width 602 height 311
click at [62, 134] on span "Mapeamento de Estilo" at bounding box center [68, 139] width 79 height 11
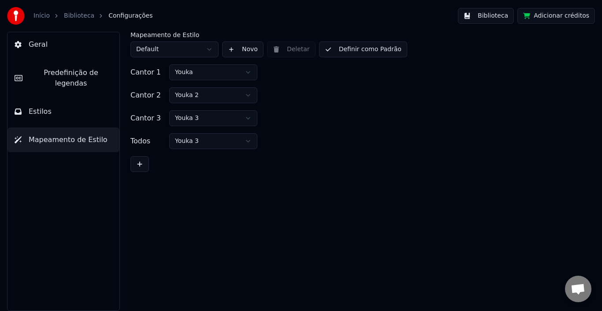
click at [498, 15] on button "Biblioteca" at bounding box center [486, 16] width 56 height 16
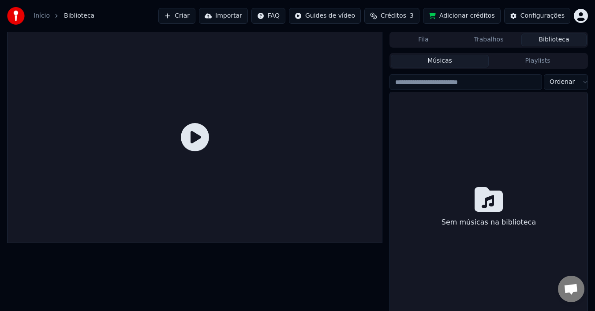
click at [424, 43] on button "Fila" at bounding box center [422, 39] width 65 height 13
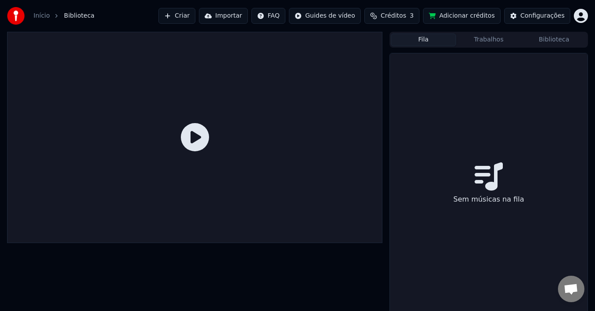
click at [493, 41] on button "Trabalhos" at bounding box center [488, 39] width 65 height 13
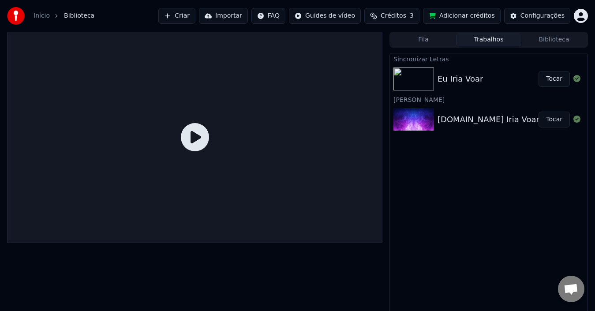
click at [457, 119] on div "[DOMAIN_NAME] Iria Voar" at bounding box center [488, 119] width 102 height 12
click at [558, 119] on button "Tocar" at bounding box center [553, 120] width 31 height 16
click at [418, 120] on img at bounding box center [413, 119] width 41 height 23
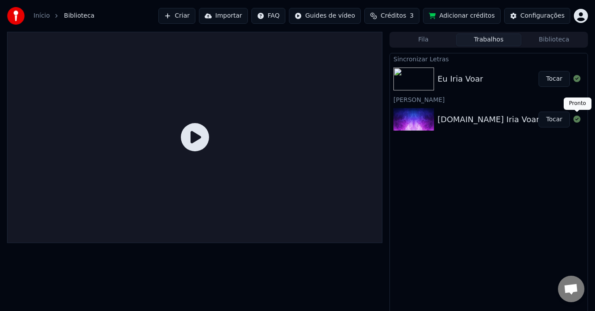
click at [576, 120] on icon at bounding box center [576, 118] width 7 height 7
click at [577, 119] on icon at bounding box center [576, 118] width 7 height 7
click at [558, 121] on button "Tocar" at bounding box center [553, 120] width 31 height 16
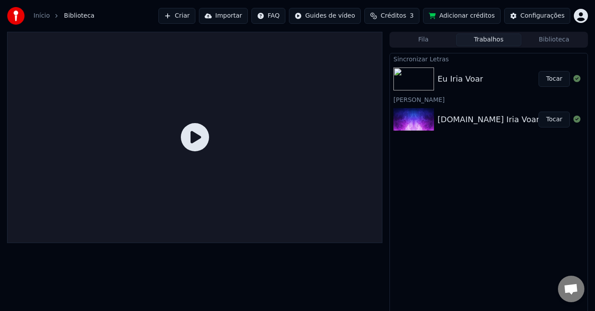
click at [557, 120] on button "Tocar" at bounding box center [553, 120] width 31 height 16
click at [556, 119] on button "Tocar" at bounding box center [553, 120] width 31 height 16
click at [559, 42] on button "Biblioteca" at bounding box center [553, 39] width 65 height 13
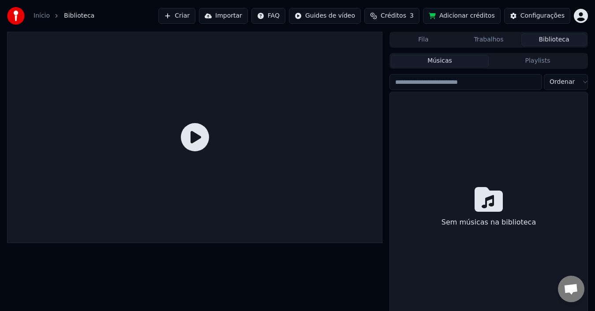
click at [457, 86] on input "search" at bounding box center [465, 82] width 152 height 16
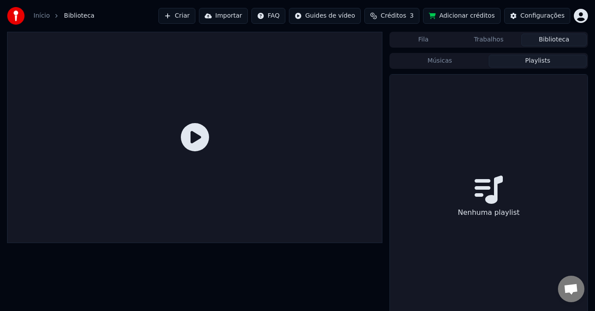
click at [530, 60] on button "Playlists" at bounding box center [537, 61] width 98 height 13
click at [450, 60] on button "Músicas" at bounding box center [439, 61] width 98 height 13
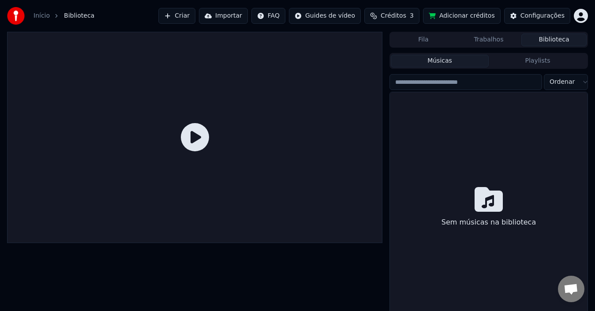
click at [487, 42] on button "Trabalhos" at bounding box center [488, 39] width 65 height 13
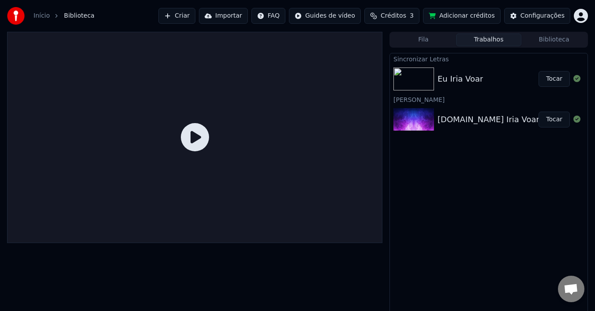
click at [435, 76] on div at bounding box center [415, 78] width 44 height 23
click at [418, 78] on img at bounding box center [413, 78] width 41 height 23
click at [193, 137] on icon at bounding box center [195, 137] width 28 height 28
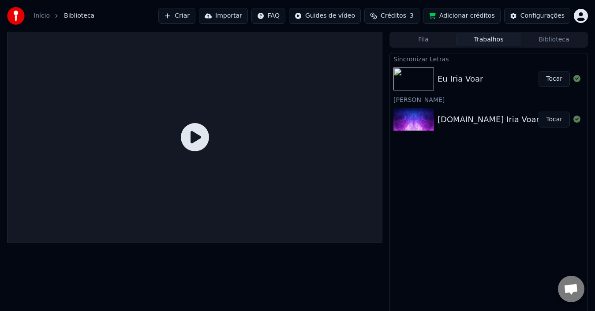
click at [414, 81] on img at bounding box center [413, 78] width 41 height 23
click at [418, 81] on img at bounding box center [413, 78] width 41 height 23
click at [553, 120] on button "Tocar" at bounding box center [553, 120] width 31 height 16
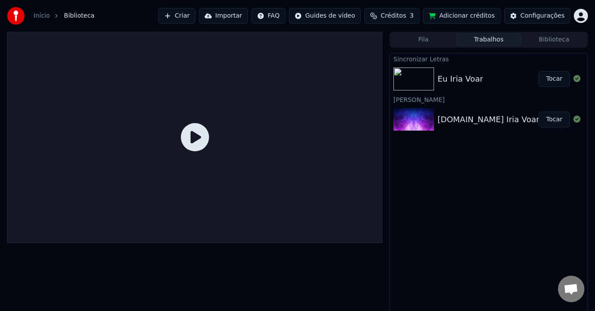
click at [424, 120] on img at bounding box center [413, 119] width 41 height 23
click at [424, 119] on img at bounding box center [413, 119] width 41 height 23
click at [575, 121] on icon at bounding box center [576, 118] width 7 height 7
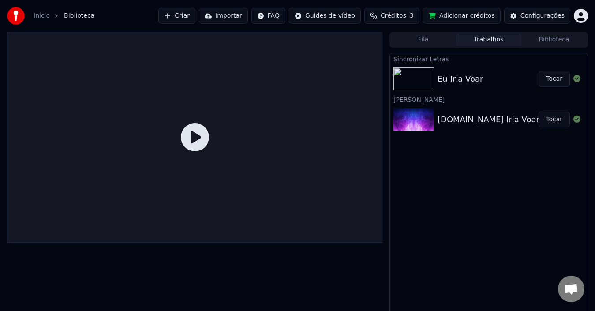
click at [554, 123] on button "Tocar" at bounding box center [553, 120] width 31 height 16
click at [193, 132] on icon at bounding box center [195, 137] width 28 height 28
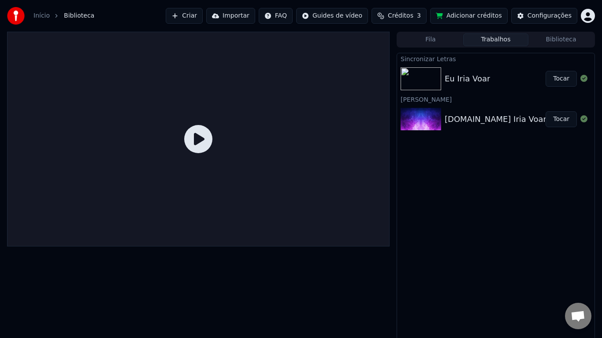
click at [212, 153] on icon at bounding box center [198, 139] width 28 height 28
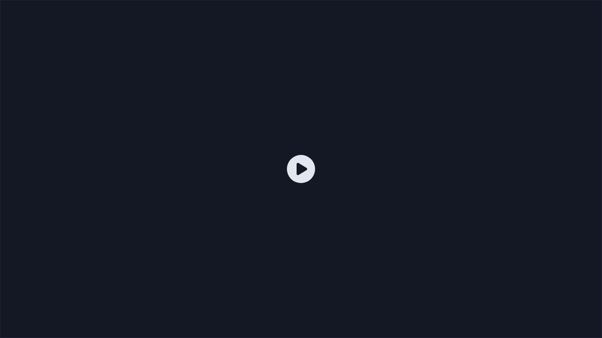
click at [315, 178] on icon at bounding box center [301, 169] width 28 height 28
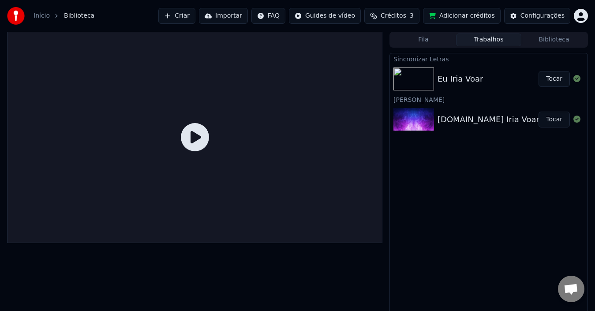
click at [195, 14] on button "Criar" at bounding box center [176, 16] width 37 height 16
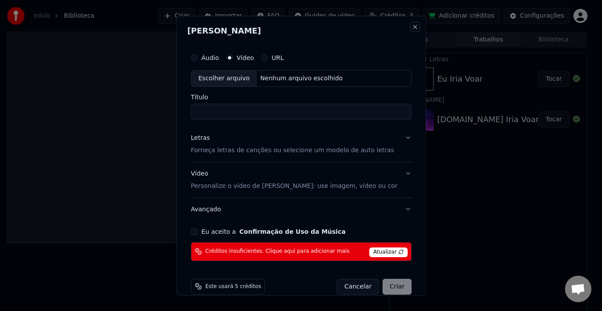
click at [411, 27] on button "Close" at bounding box center [414, 26] width 7 height 7
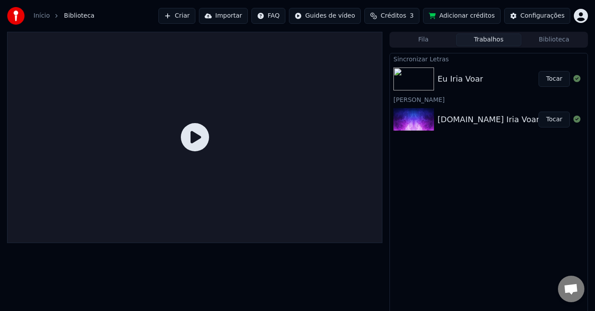
click at [555, 82] on button "Tocar" at bounding box center [553, 79] width 31 height 16
click at [577, 81] on icon at bounding box center [576, 78] width 7 height 7
click at [578, 117] on icon at bounding box center [576, 118] width 7 height 7
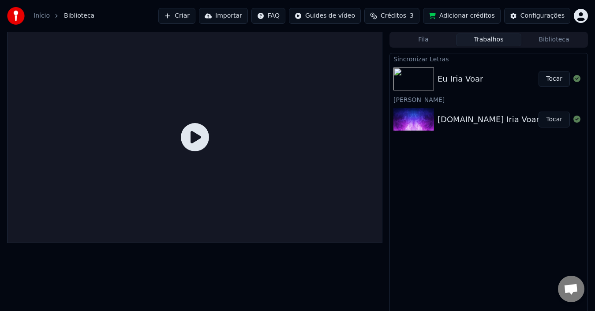
click at [573, 114] on button at bounding box center [576, 119] width 7 height 11
click at [473, 78] on div "Eu Iria Voar" at bounding box center [459, 79] width 45 height 12
click at [554, 80] on button "Tocar" at bounding box center [553, 79] width 31 height 16
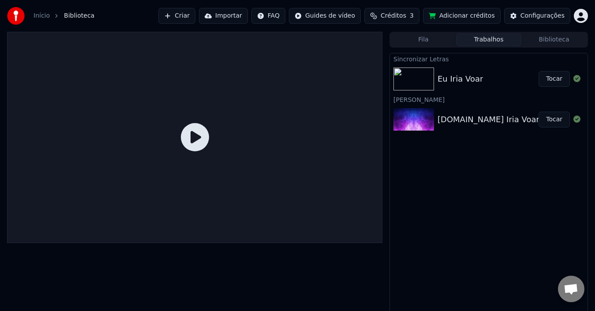
click at [554, 80] on button "Tocar" at bounding box center [553, 79] width 31 height 16
click at [559, 120] on button "Tocar" at bounding box center [553, 120] width 31 height 16
click at [549, 119] on button "Tocar" at bounding box center [553, 120] width 31 height 16
click at [578, 118] on icon at bounding box center [576, 118] width 7 height 7
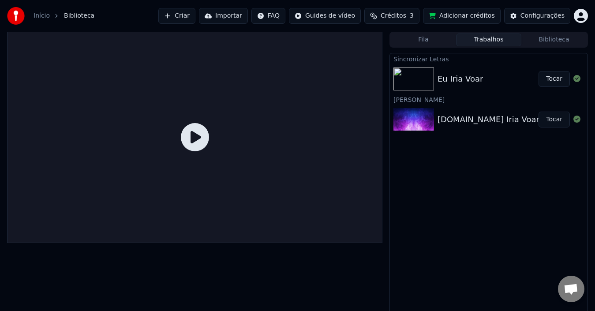
click at [420, 119] on img at bounding box center [413, 119] width 41 height 23
click at [416, 78] on img at bounding box center [413, 78] width 41 height 23
click at [195, 18] on button "Criar" at bounding box center [176, 16] width 37 height 16
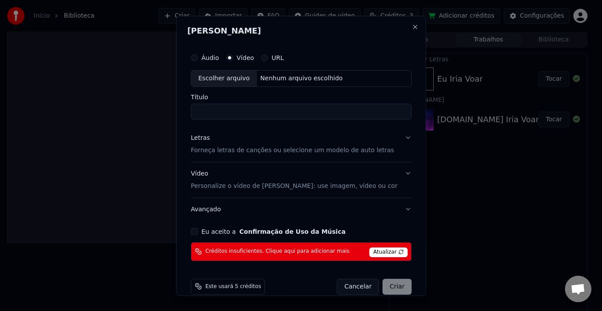
click at [234, 79] on div "Escolher arquivo" at bounding box center [224, 78] width 66 height 16
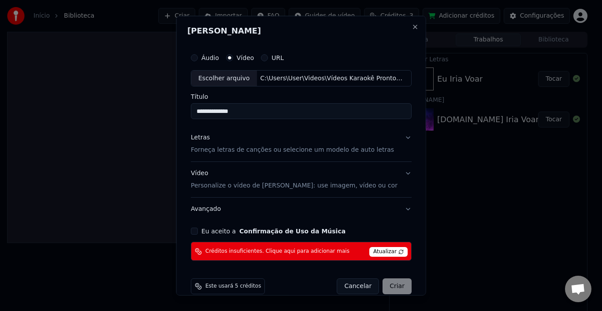
type input "**********"
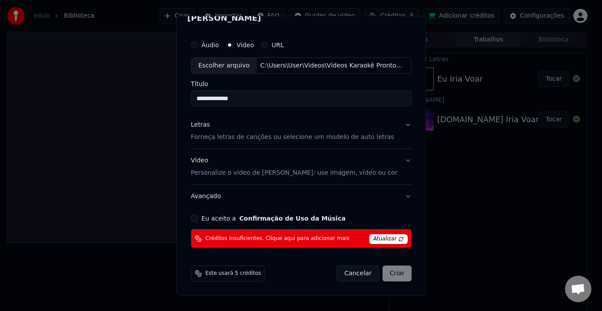
click at [398, 124] on button "Letras Forneça letras de canções ou selecione um modelo de auto letras" at bounding box center [301, 130] width 221 height 35
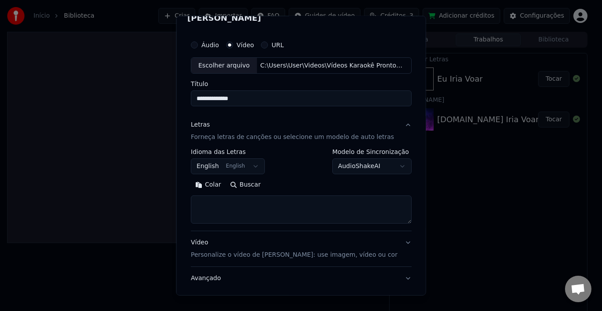
click at [252, 167] on button "English English" at bounding box center [228, 166] width 74 height 16
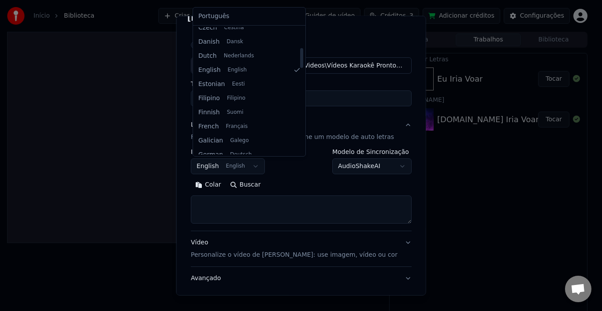
scroll to position [59, 0]
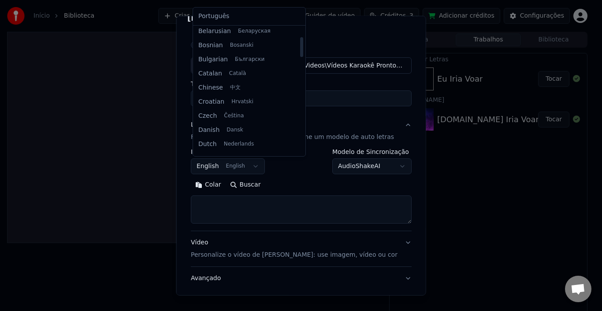
click at [297, 170] on body "**********" at bounding box center [297, 155] width 595 height 311
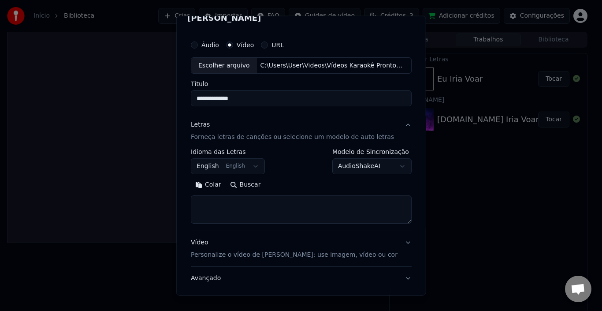
click at [301, 211] on textarea at bounding box center [301, 209] width 221 height 28
click at [235, 204] on textarea at bounding box center [301, 209] width 221 height 28
paste textarea "**********"
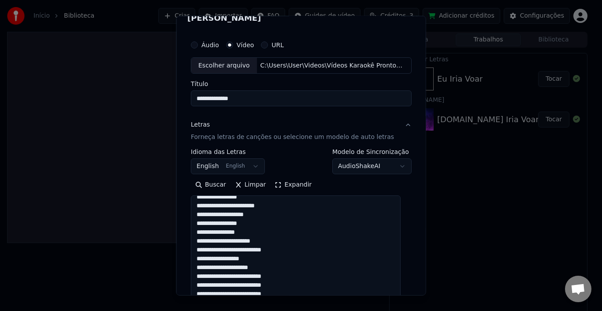
scroll to position [128, 0]
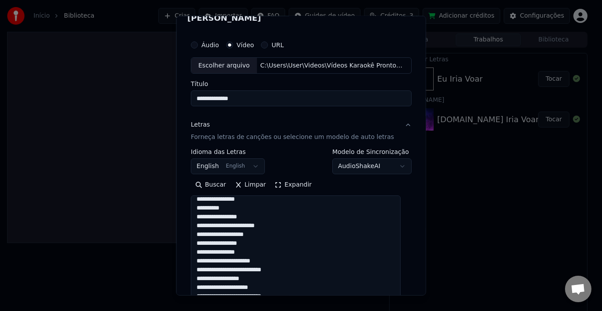
drag, startPoint x: 399, startPoint y: 220, endPoint x: 398, endPoint y: 328, distance: 107.5
click at [398, 310] on html "**********" at bounding box center [301, 155] width 602 height 311
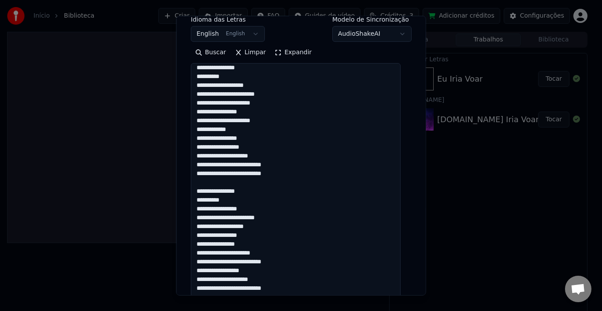
scroll to position [0, 0]
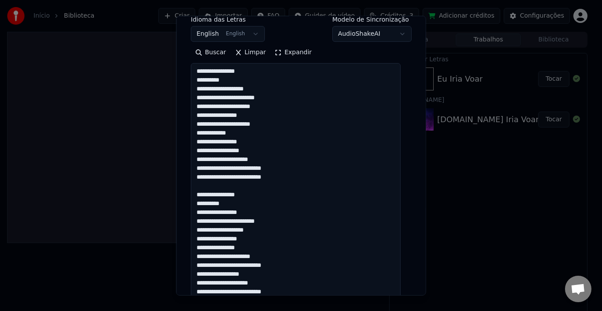
drag, startPoint x: 399, startPoint y: 207, endPoint x: 405, endPoint y: 197, distance: 10.7
click at [405, 310] on html "**********" at bounding box center [301, 155] width 602 height 311
click at [209, 88] on textarea "**********" at bounding box center [296, 191] width 210 height 256
click at [210, 107] on textarea "**********" at bounding box center [296, 191] width 210 height 256
click at [256, 116] on textarea "**********" at bounding box center [296, 191] width 210 height 256
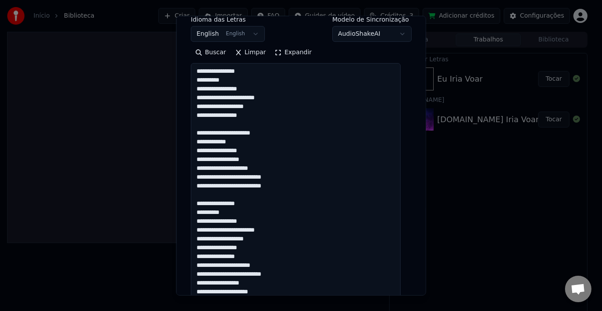
scroll to position [16, 0]
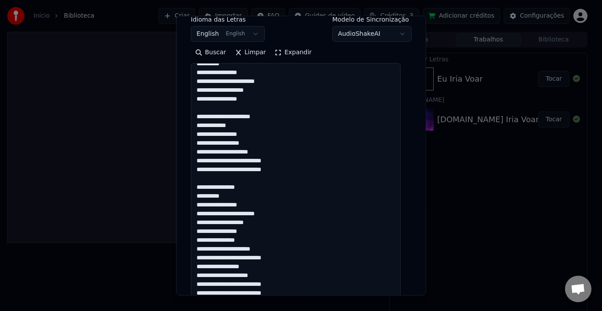
click at [207, 126] on textarea "**********" at bounding box center [296, 191] width 210 height 256
click at [290, 169] on textarea "**********" at bounding box center [296, 191] width 210 height 256
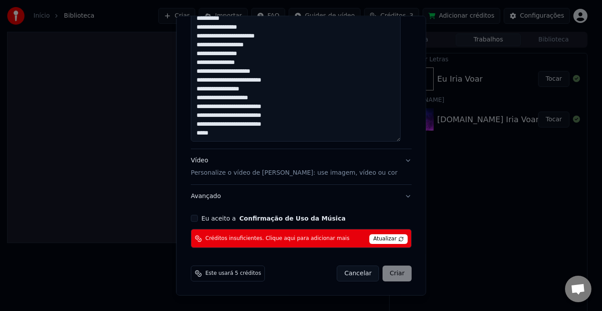
drag, startPoint x: 198, startPoint y: 186, endPoint x: 265, endPoint y: 140, distance: 81.7
click at [265, 140] on textarea "**********" at bounding box center [296, 13] width 210 height 256
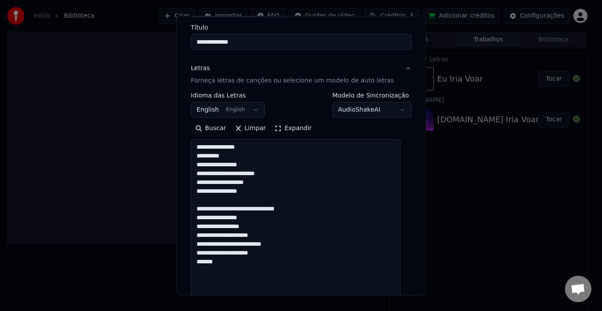
scroll to position [132, 0]
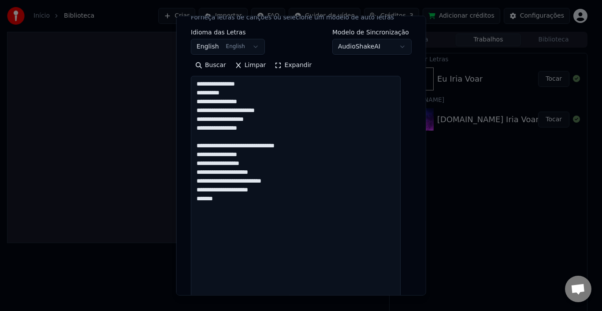
drag, startPoint x: 197, startPoint y: 82, endPoint x: 258, endPoint y: 198, distance: 130.3
click at [258, 198] on textarea "**********" at bounding box center [296, 204] width 210 height 256
click at [261, 216] on textarea "**********" at bounding box center [296, 204] width 210 height 256
paste textarea "**********"
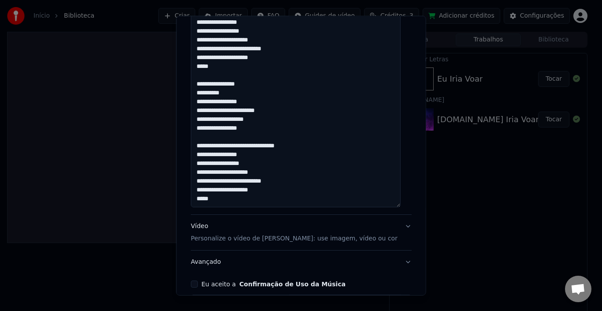
scroll to position [0, 0]
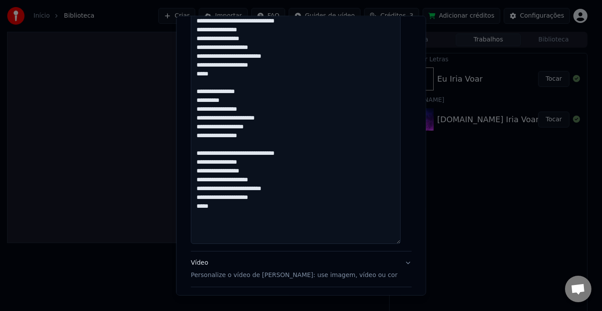
drag, startPoint x: 396, startPoint y: 204, endPoint x: 401, endPoint y: 241, distance: 36.9
click at [401, 241] on textarea "**********" at bounding box center [296, 97] width 210 height 293
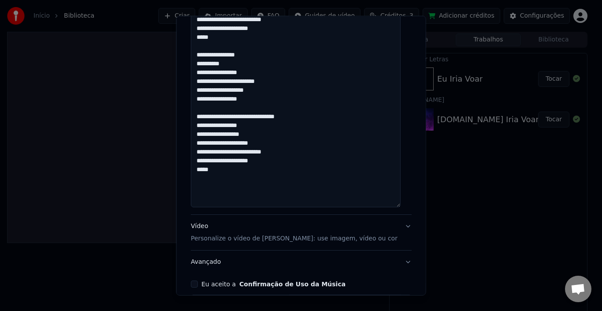
scroll to position [301, 0]
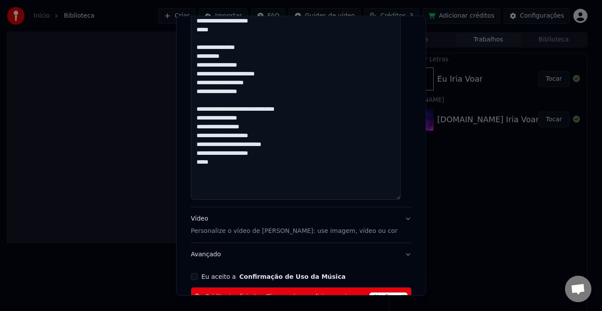
drag, startPoint x: 197, startPoint y: 145, endPoint x: 298, endPoint y: 148, distance: 100.5
click at [298, 148] on textarea "**********" at bounding box center [296, 53] width 210 height 293
click at [290, 148] on textarea "**********" at bounding box center [296, 53] width 210 height 293
paste textarea "**********"
click at [232, 175] on textarea "**********" at bounding box center [296, 53] width 210 height 293
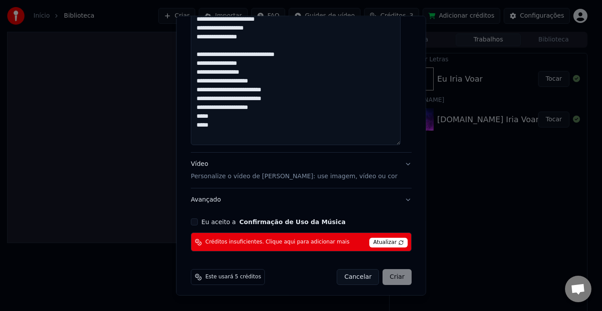
scroll to position [359, 0]
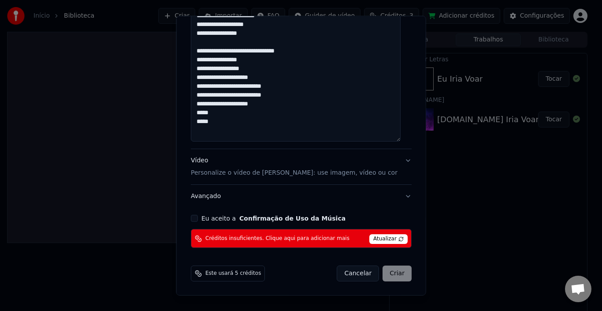
type textarea "**********"
click at [197, 220] on button "Eu aceito a Confirmação de Uso da Música" at bounding box center [194, 218] width 7 height 7
click at [387, 272] on div "Cancelar Criar" at bounding box center [374, 273] width 75 height 16
click at [342, 171] on p "Personalize o vídeo de [PERSON_NAME]: use imagem, vídeo ou cor" at bounding box center [294, 172] width 207 height 9
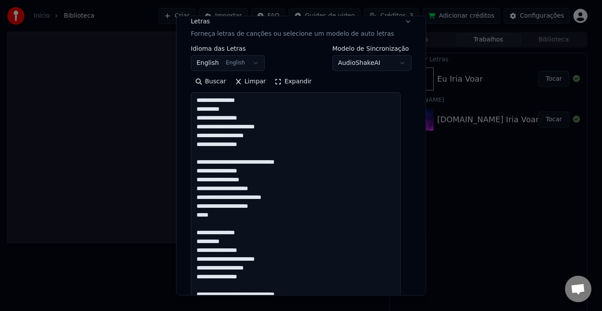
scroll to position [71, 0]
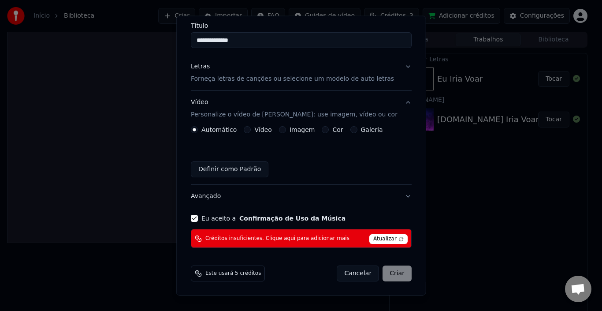
click at [398, 69] on button "Letras Forneça letras de canções ou selecione um modelo de auto letras" at bounding box center [301, 72] width 221 height 35
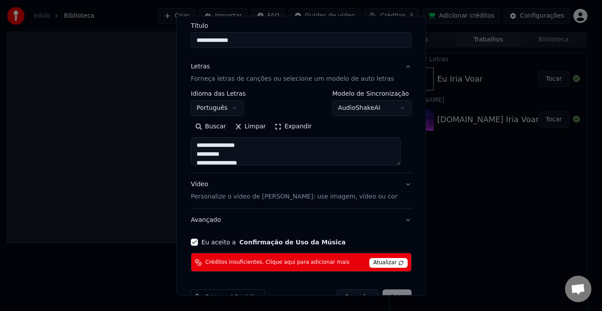
click at [399, 68] on button "Letras Forneça letras de canções ou selecione um modelo de auto letras" at bounding box center [301, 72] width 221 height 35
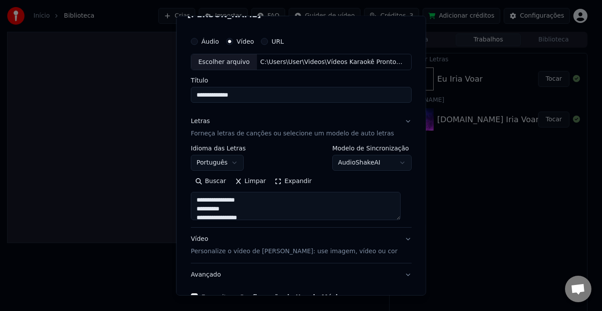
scroll to position [13, 0]
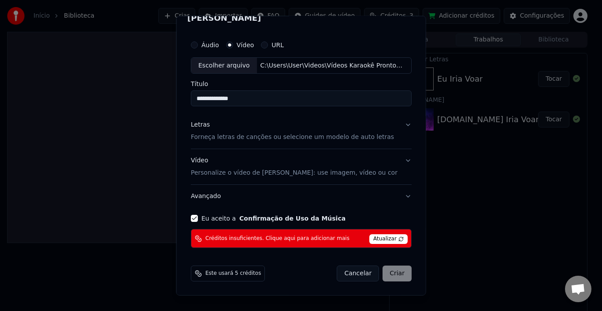
click at [394, 163] on button "Vídeo Personalize o vídeo de karaokê: use imagem, vídeo ou cor" at bounding box center [301, 166] width 221 height 35
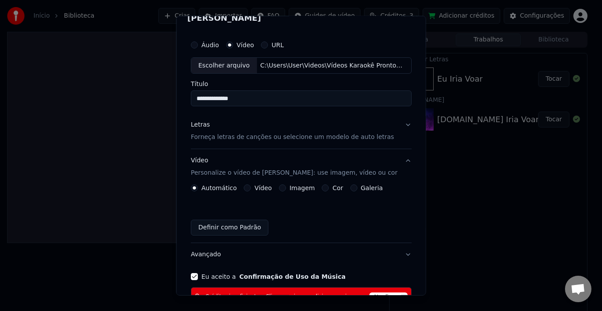
click at [246, 188] on button "Vídeo" at bounding box center [247, 187] width 7 height 7
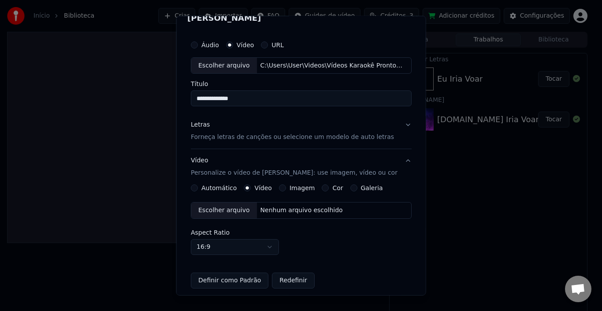
click at [231, 208] on div "Escolher arquivo" at bounding box center [224, 210] width 66 height 16
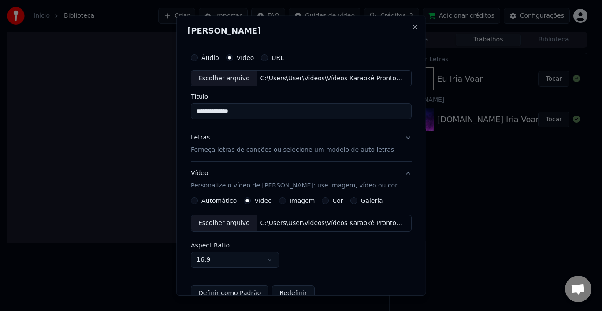
click at [350, 201] on button "Galeria" at bounding box center [353, 200] width 7 height 7
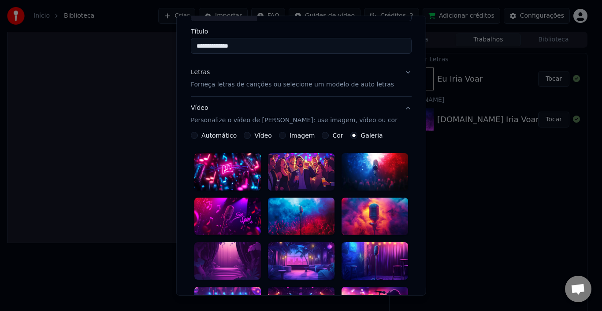
scroll to position [44, 0]
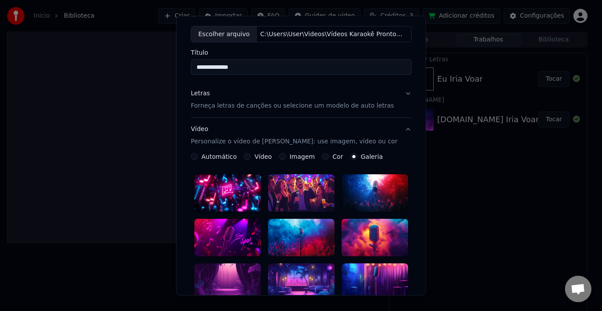
click at [245, 157] on button "Vídeo" at bounding box center [247, 156] width 7 height 7
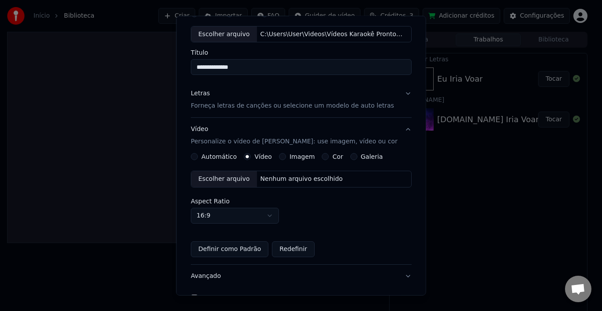
click at [221, 180] on div "Escolher arquivo" at bounding box center [224, 179] width 66 height 16
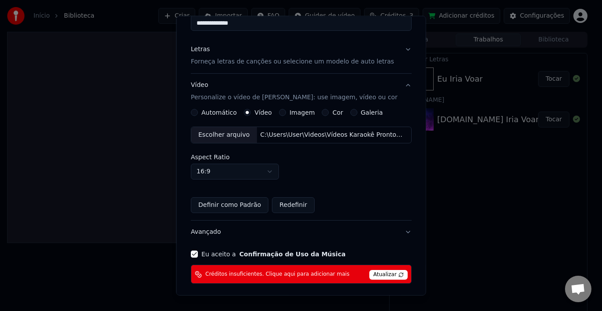
scroll to position [124, 0]
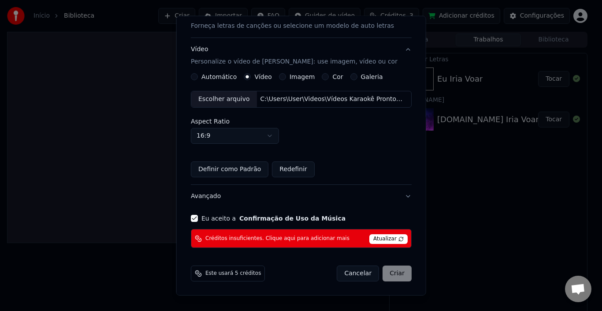
click at [375, 239] on span "Atualizar" at bounding box center [388, 239] width 38 height 10
click at [389, 275] on div "Cancelar Criar" at bounding box center [374, 273] width 75 height 16
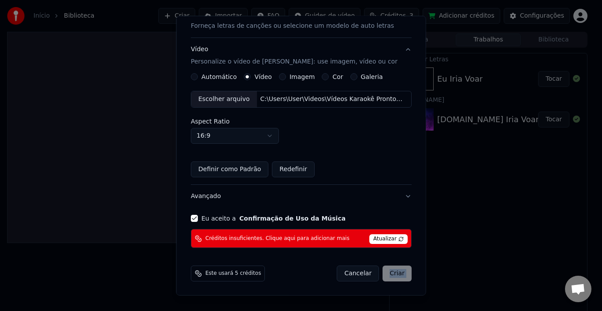
click at [389, 275] on div "Cancelar Criar" at bounding box center [374, 273] width 75 height 16
drag, startPoint x: 389, startPoint y: 275, endPoint x: 389, endPoint y: 270, distance: 5.3
click at [389, 275] on div "Cancelar Criar" at bounding box center [374, 273] width 75 height 16
drag, startPoint x: 386, startPoint y: 261, endPoint x: 378, endPoint y: 230, distance: 31.7
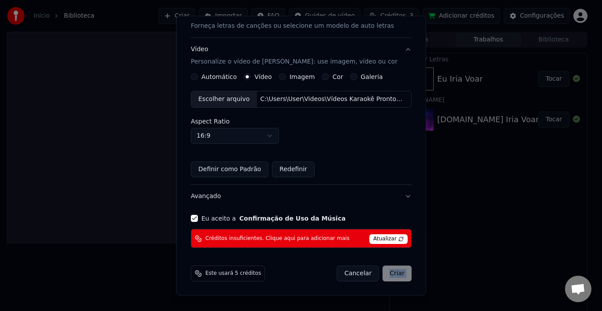
click at [385, 260] on form "**********" at bounding box center [301, 103] width 228 height 364
click at [386, 234] on span "Atualizar" at bounding box center [388, 239] width 38 height 10
click at [382, 240] on span "Atualizar" at bounding box center [388, 239] width 38 height 10
click at [382, 239] on span "Atualizar" at bounding box center [388, 239] width 38 height 10
click at [384, 271] on div "Cancelar Criar" at bounding box center [374, 273] width 75 height 16
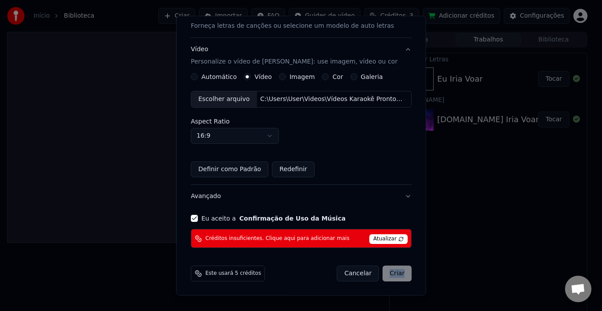
click at [385, 271] on div "Cancelar Criar" at bounding box center [374, 273] width 75 height 16
click at [386, 271] on div "Cancelar Criar" at bounding box center [374, 273] width 75 height 16
click at [387, 271] on div "Cancelar Criar" at bounding box center [374, 273] width 75 height 16
click at [362, 275] on button "Cancelar" at bounding box center [358, 273] width 42 height 16
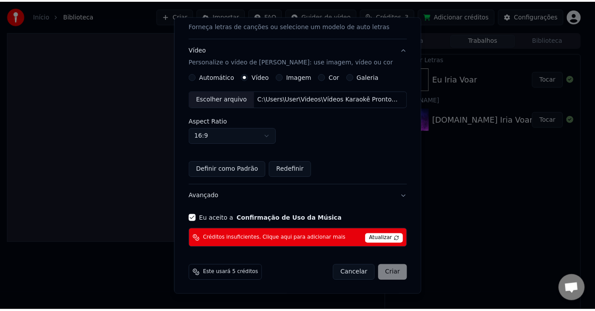
scroll to position [71, 0]
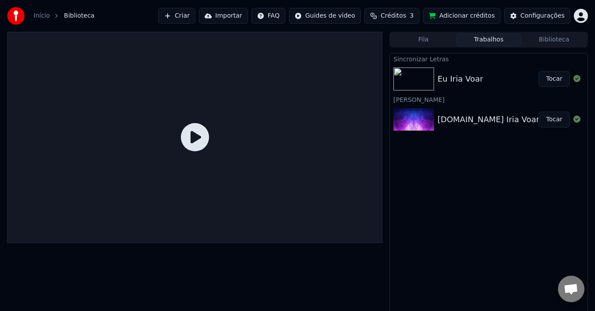
click at [436, 242] on div "Sincronizar Letras Eu Iria Voar Tocar Criar Karaokê [DOMAIN_NAME] Iria Voar Toc…" at bounding box center [488, 185] width 198 height 264
